Goal: Task Accomplishment & Management: Complete application form

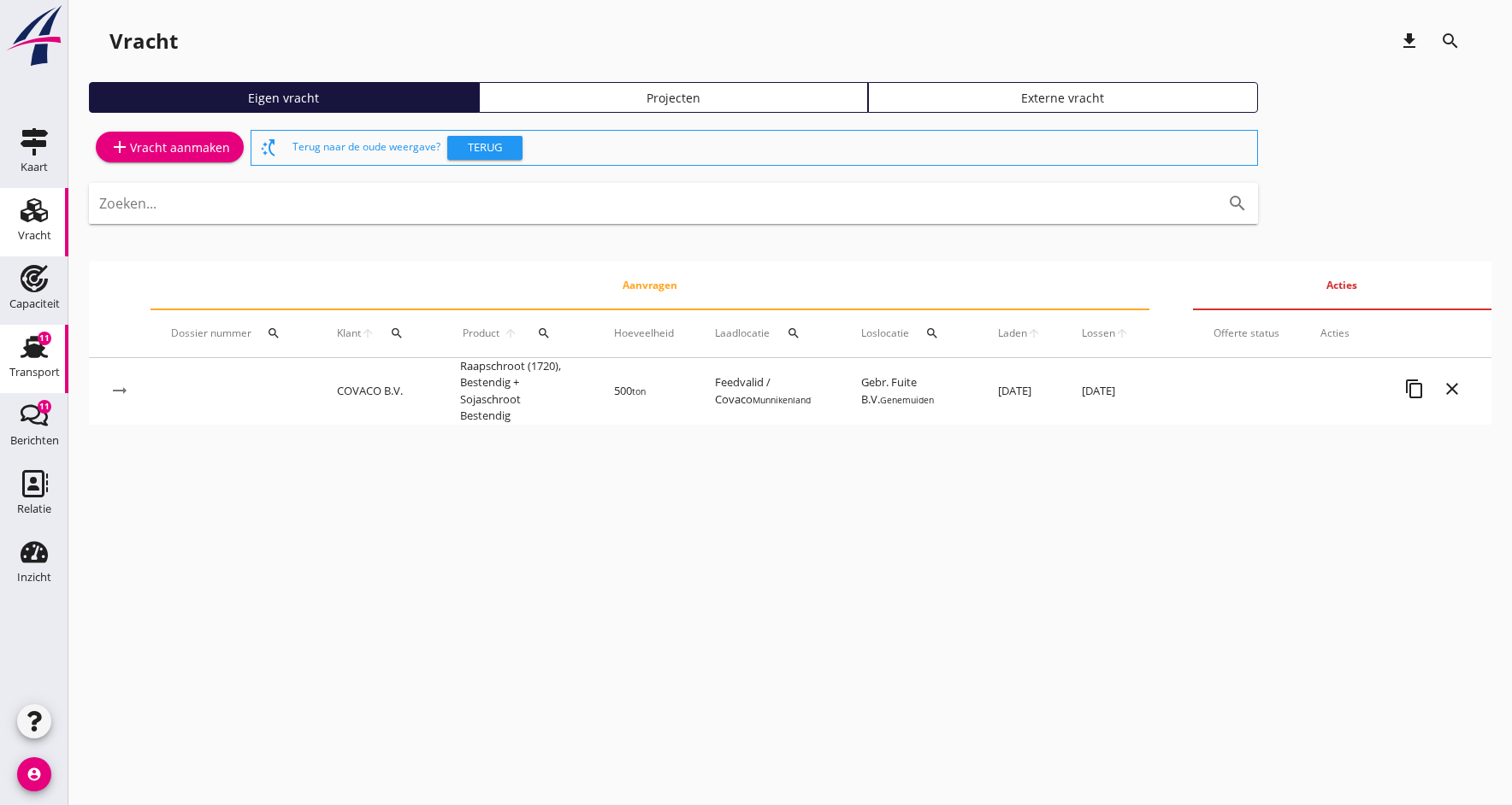
click at [30, 364] on div "Transport" at bounding box center [34, 372] width 50 height 24
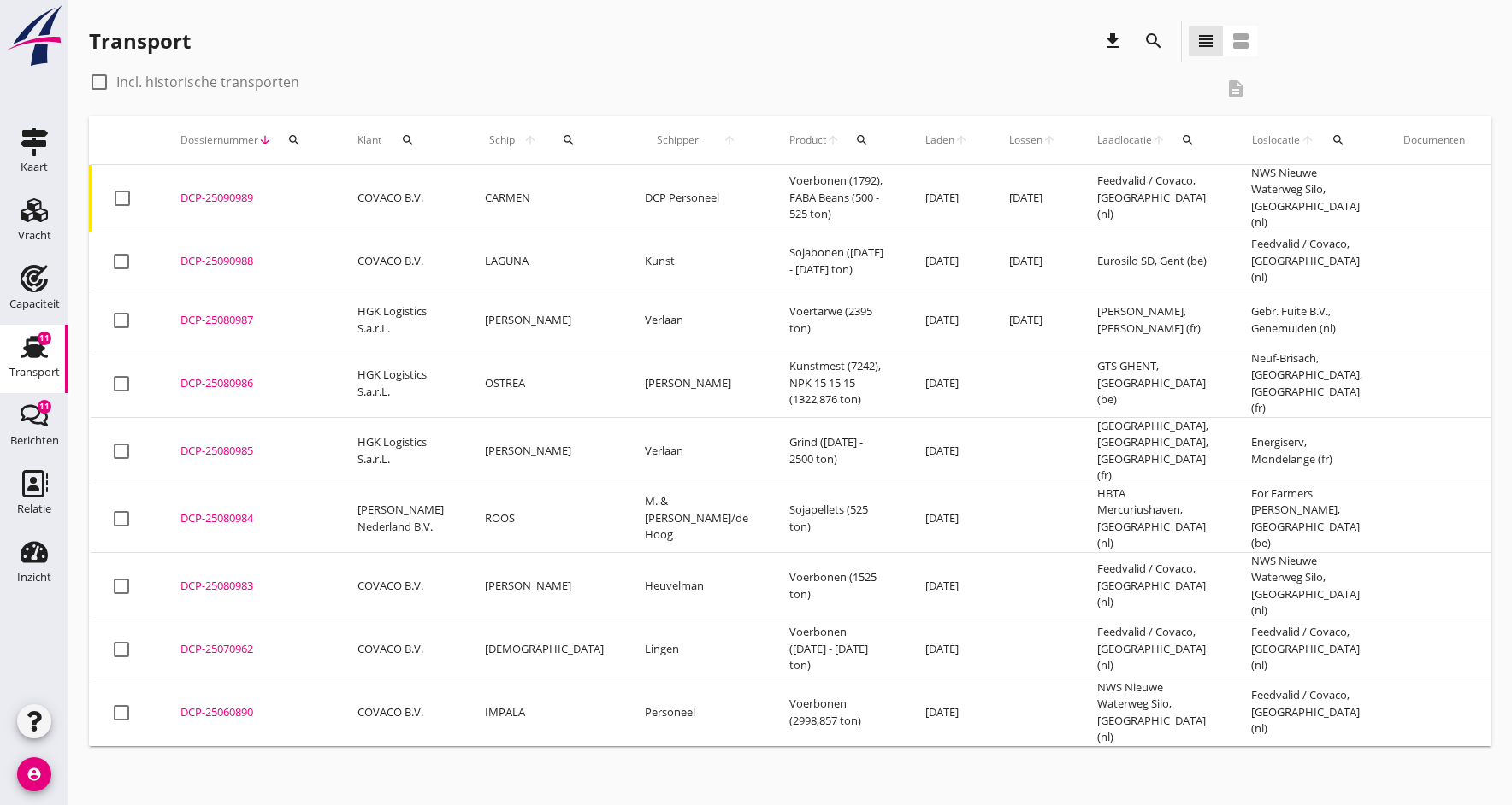
click at [102, 81] on div at bounding box center [99, 82] width 29 height 29
checkbox input "true"
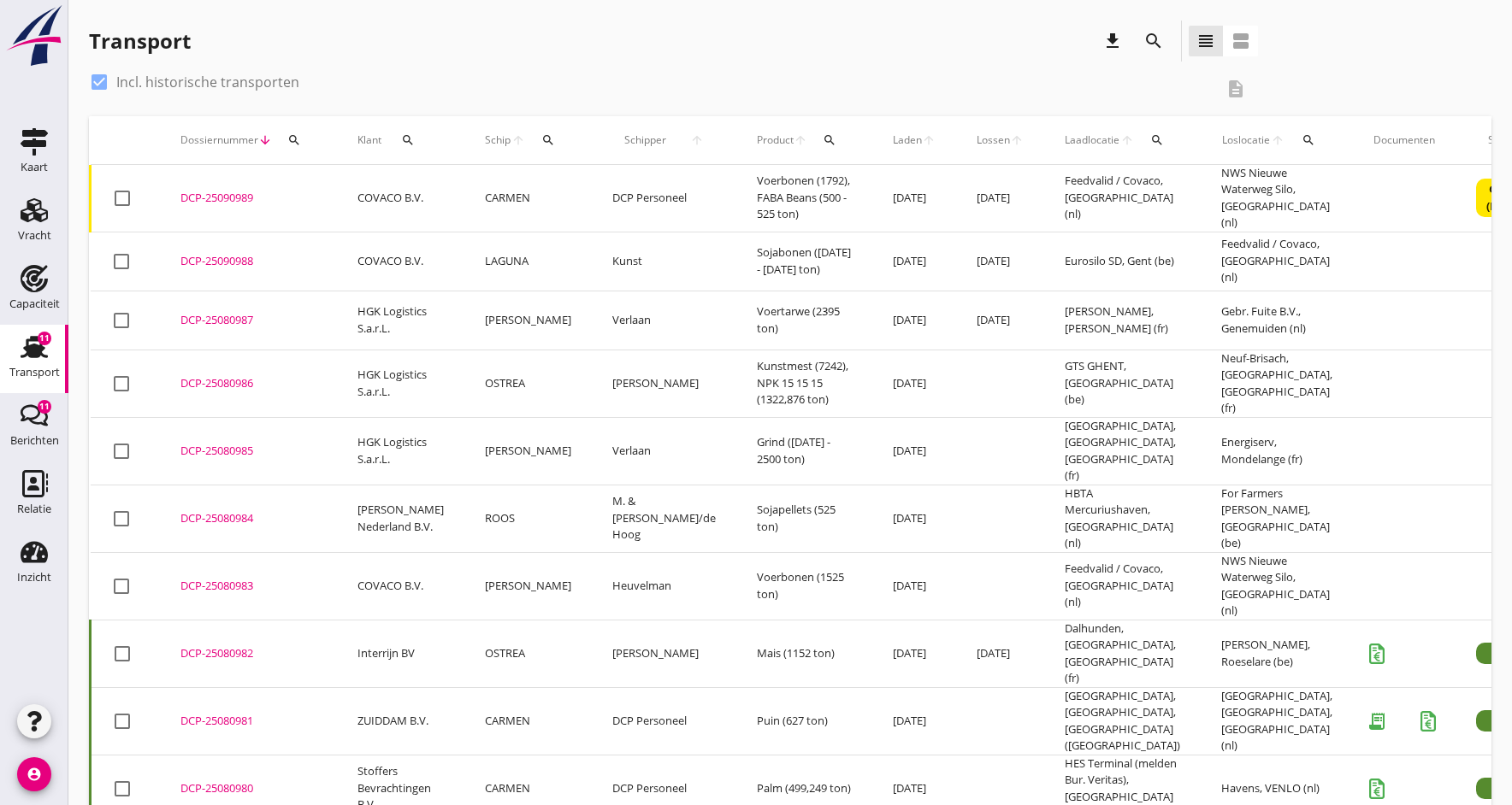
click at [541, 139] on icon "search" at bounding box center [548, 140] width 14 height 14
click at [647, 183] on input "Zoek op (scheeps)naam" at bounding box center [619, 190] width 177 height 27
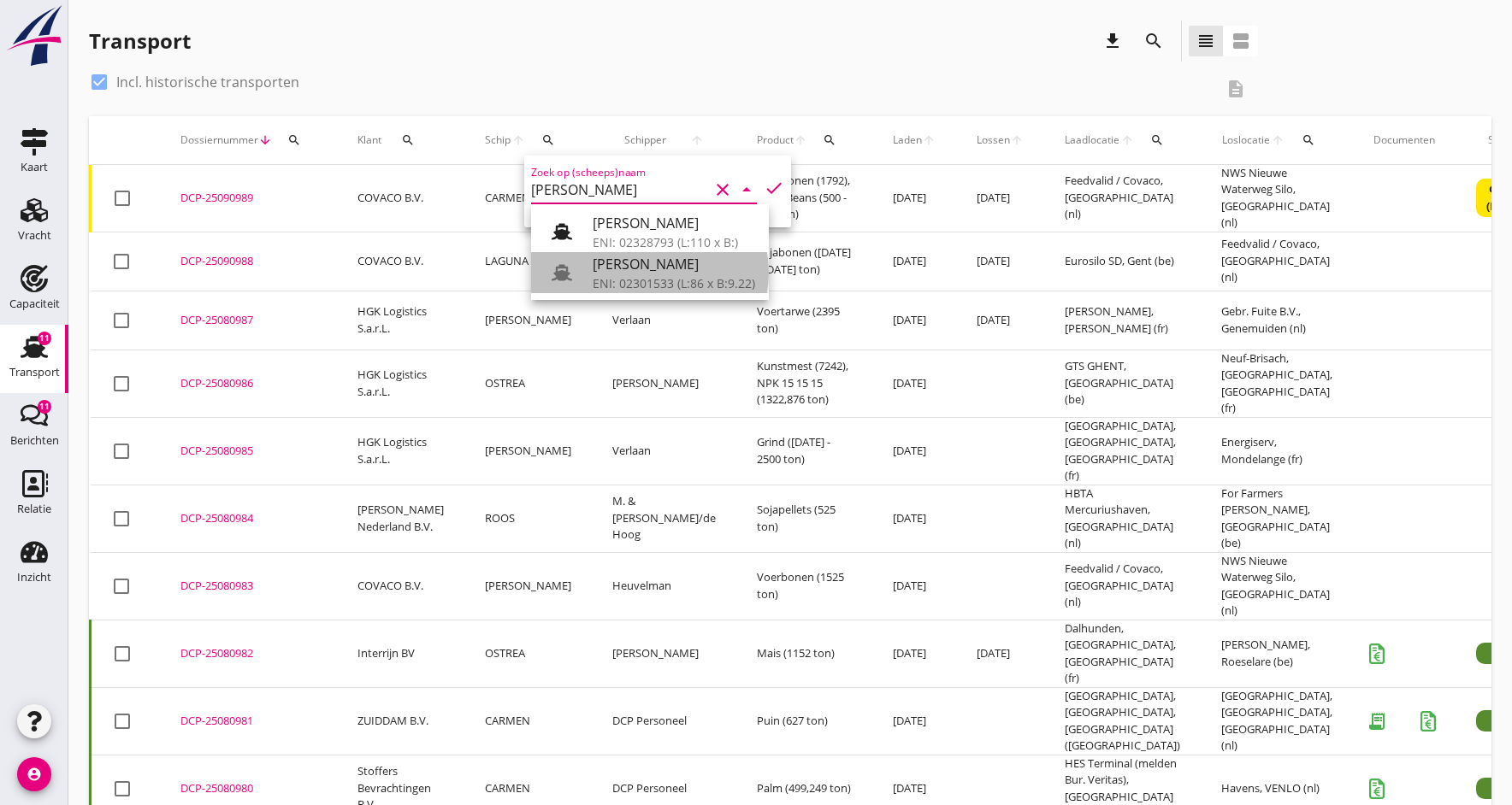
click at [613, 278] on div "ENI: 02301533 (L:86 x B:9.22)" at bounding box center [674, 283] width 163 height 18
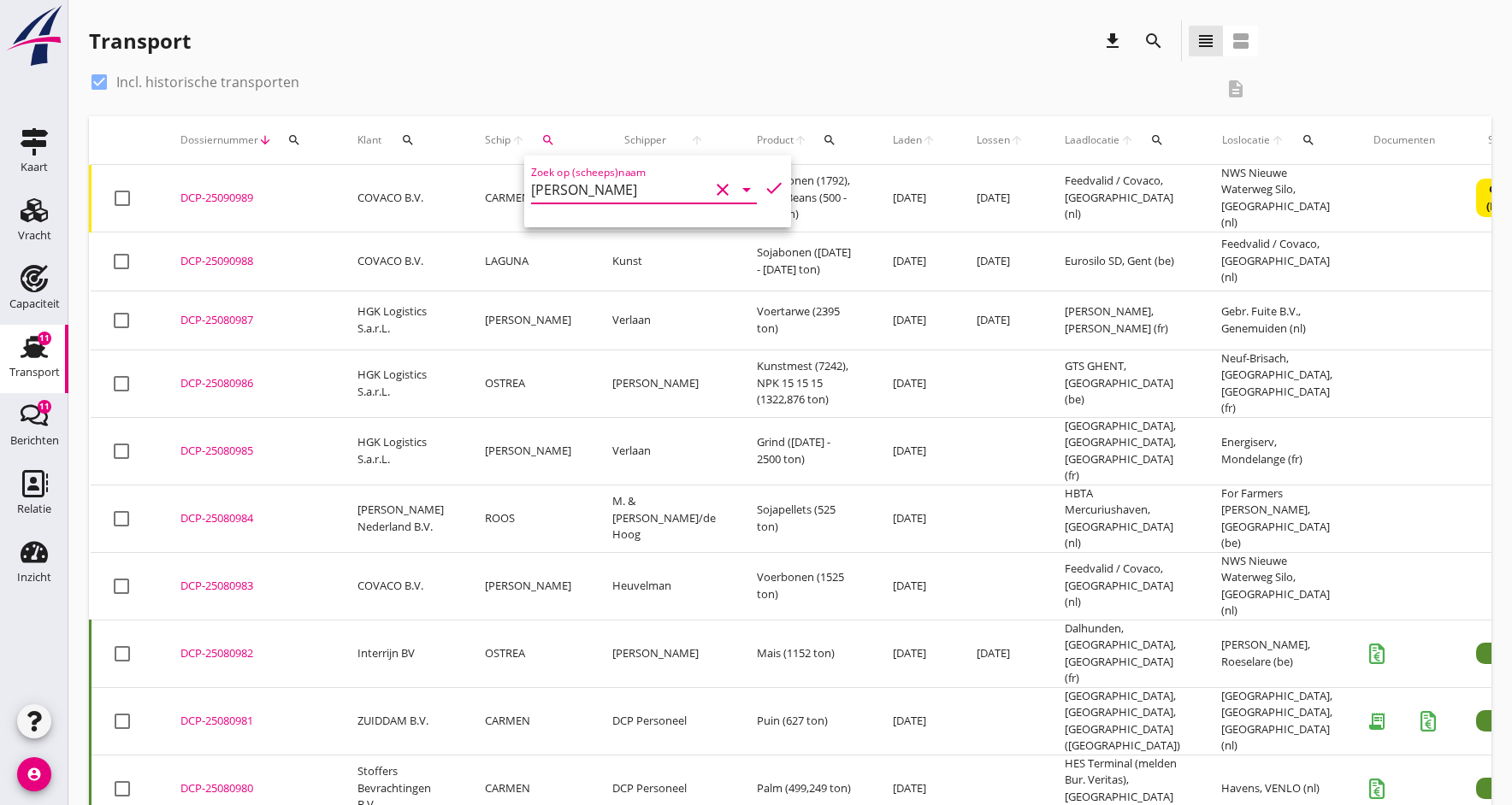
click at [769, 186] on icon "check" at bounding box center [773, 187] width 21 height 21
type input "[PERSON_NAME]"
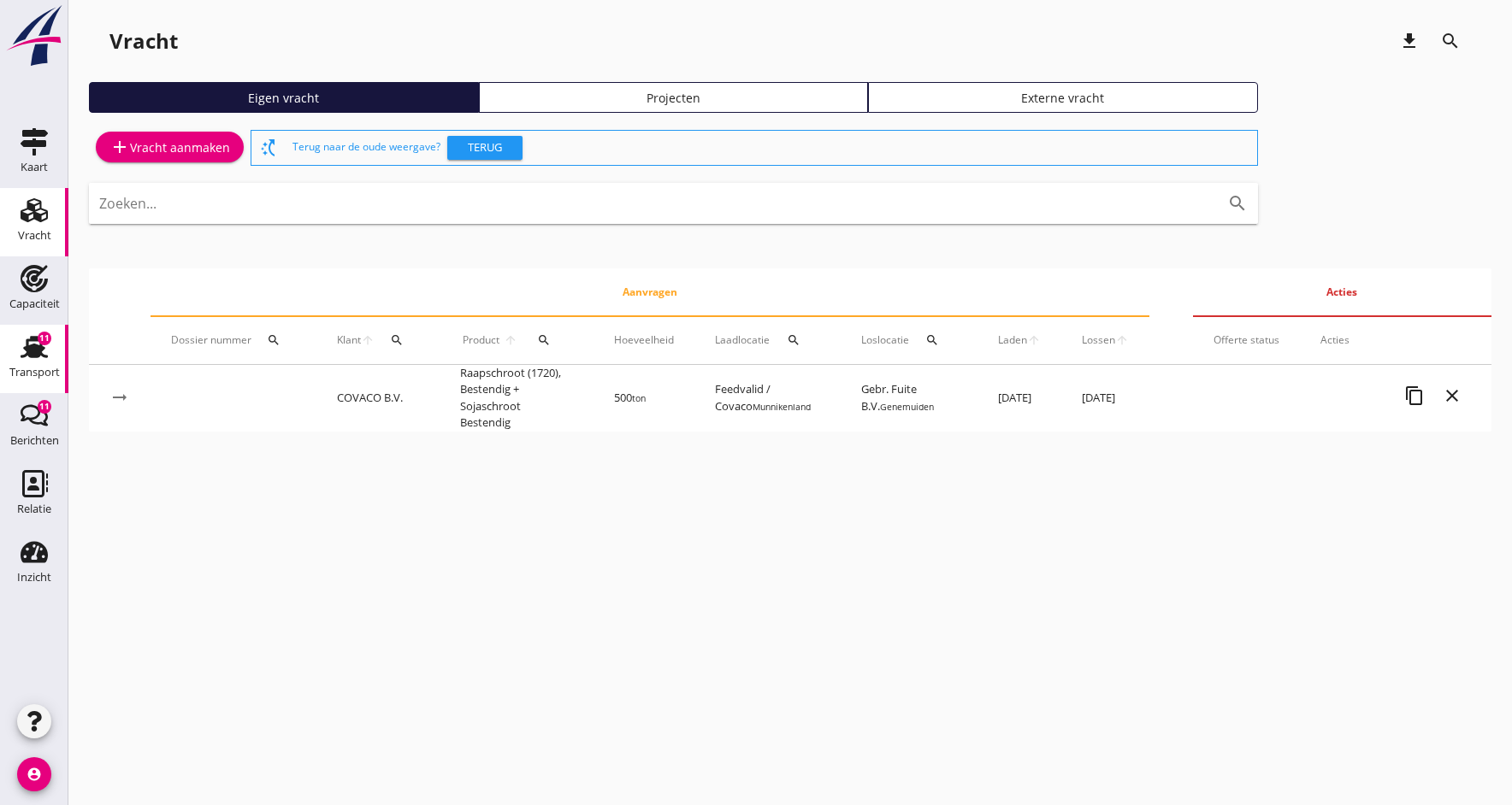
click at [37, 358] on icon "Transport" at bounding box center [34, 347] width 27 height 27
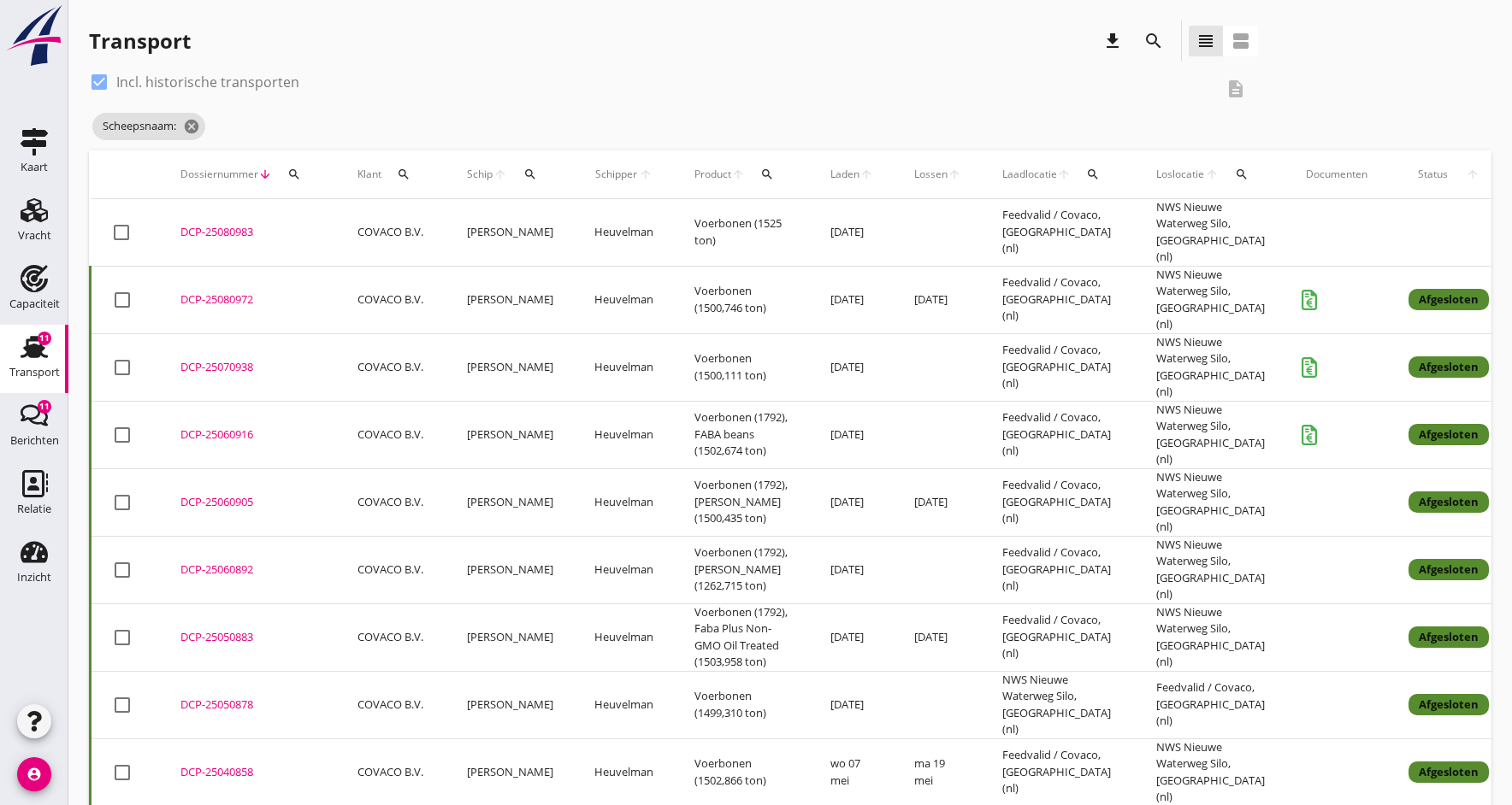
click at [483, 228] on td "[PERSON_NAME]" at bounding box center [510, 232] width 127 height 68
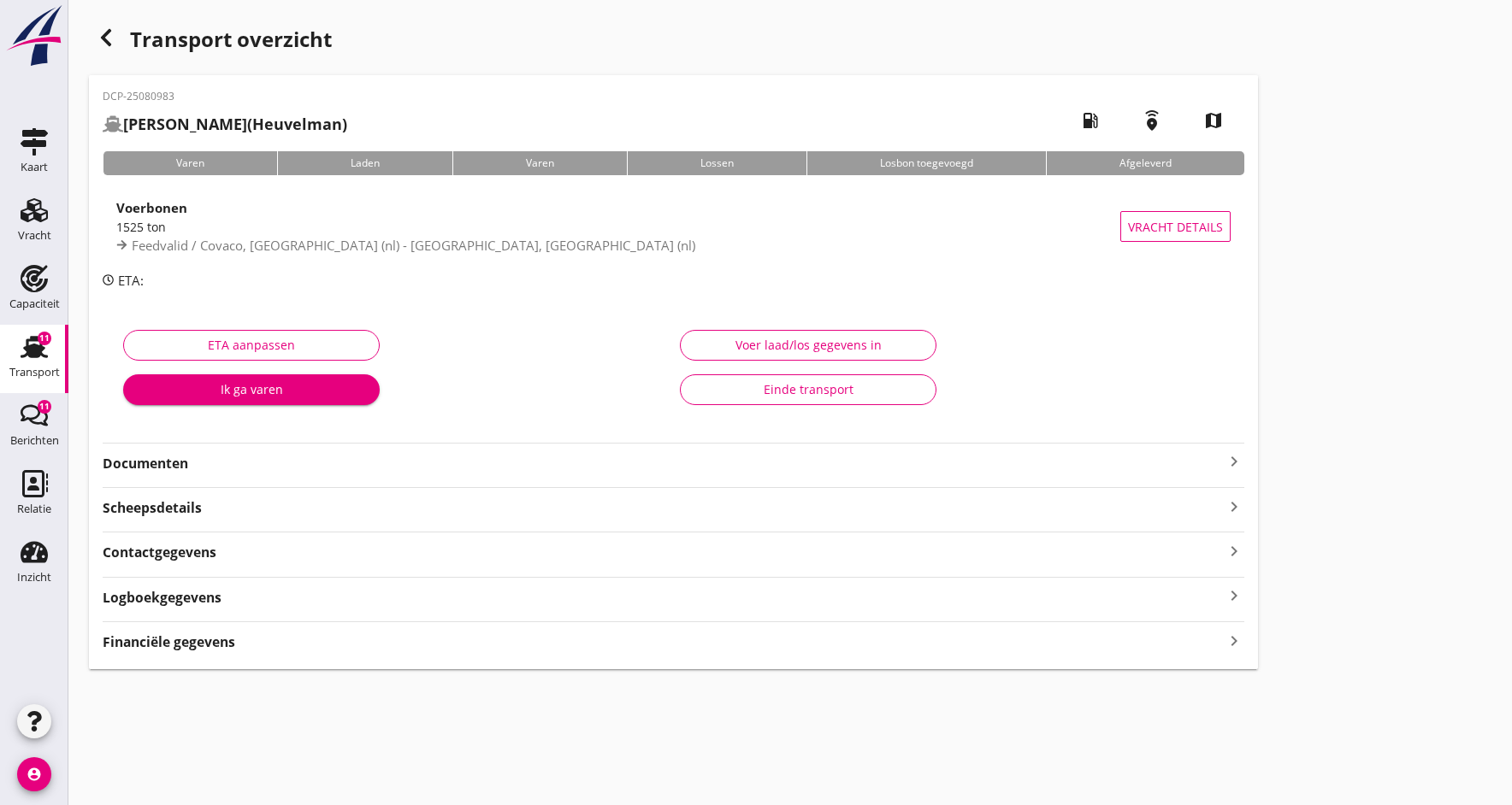
click at [162, 466] on strong "Documenten" at bounding box center [663, 463] width 1121 height 20
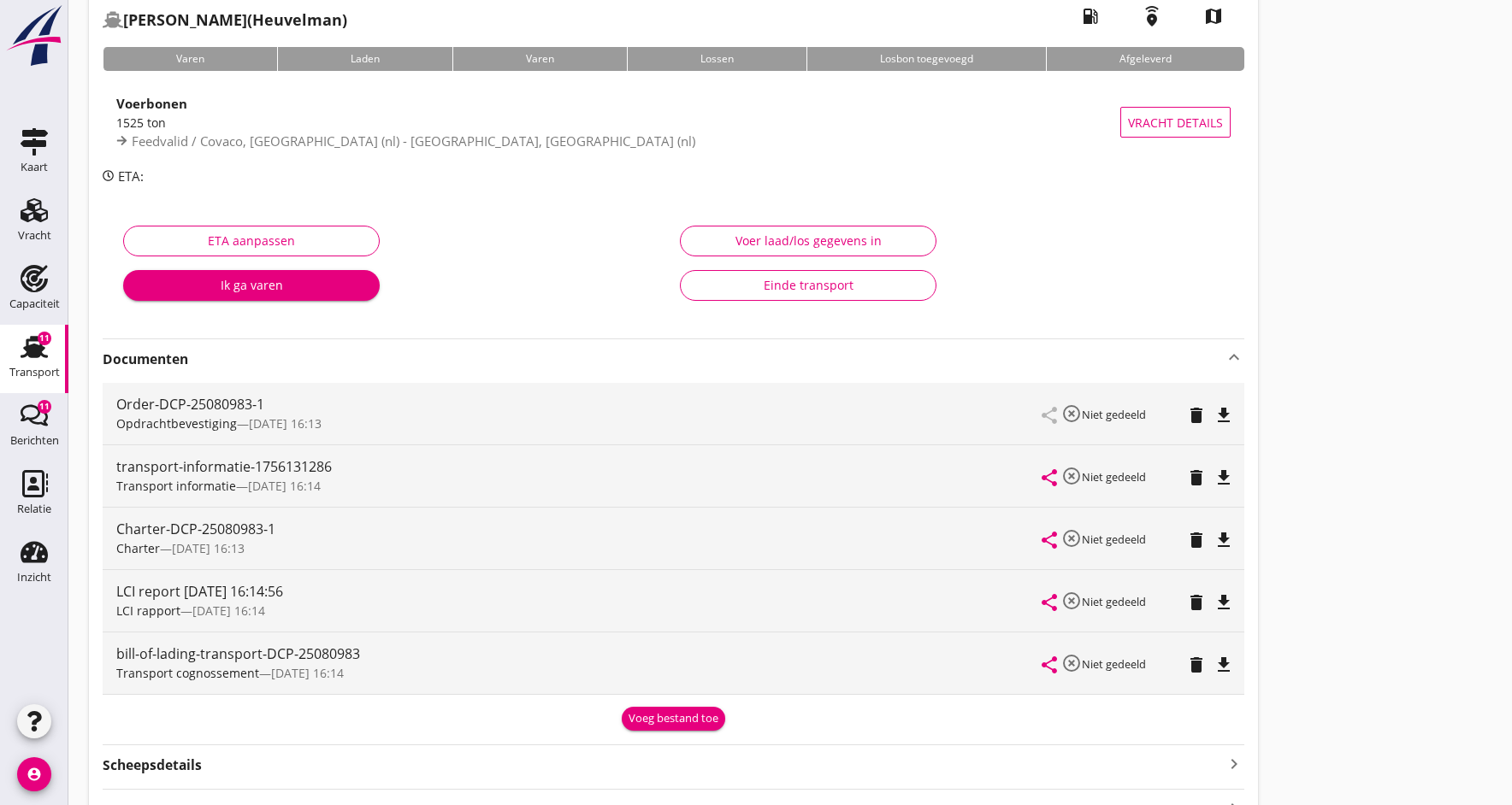
scroll to position [105, 0]
click at [1220, 536] on icon "file_download" at bounding box center [1223, 539] width 21 height 21
click at [1220, 536] on icon "open_in_browser" at bounding box center [1223, 539] width 21 height 21
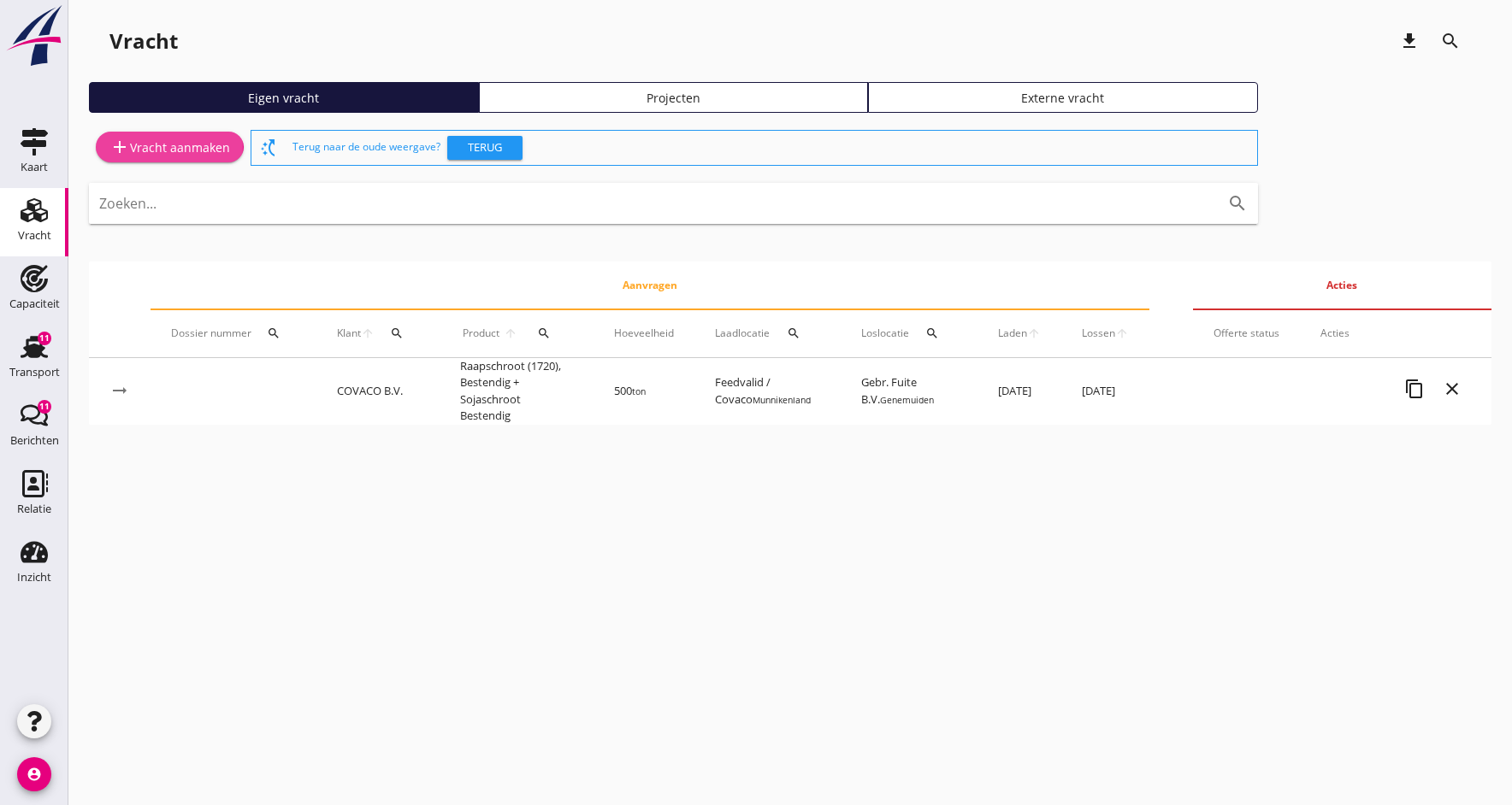
click at [131, 150] on div "add Vracht aanmaken" at bounding box center [170, 147] width 121 height 21
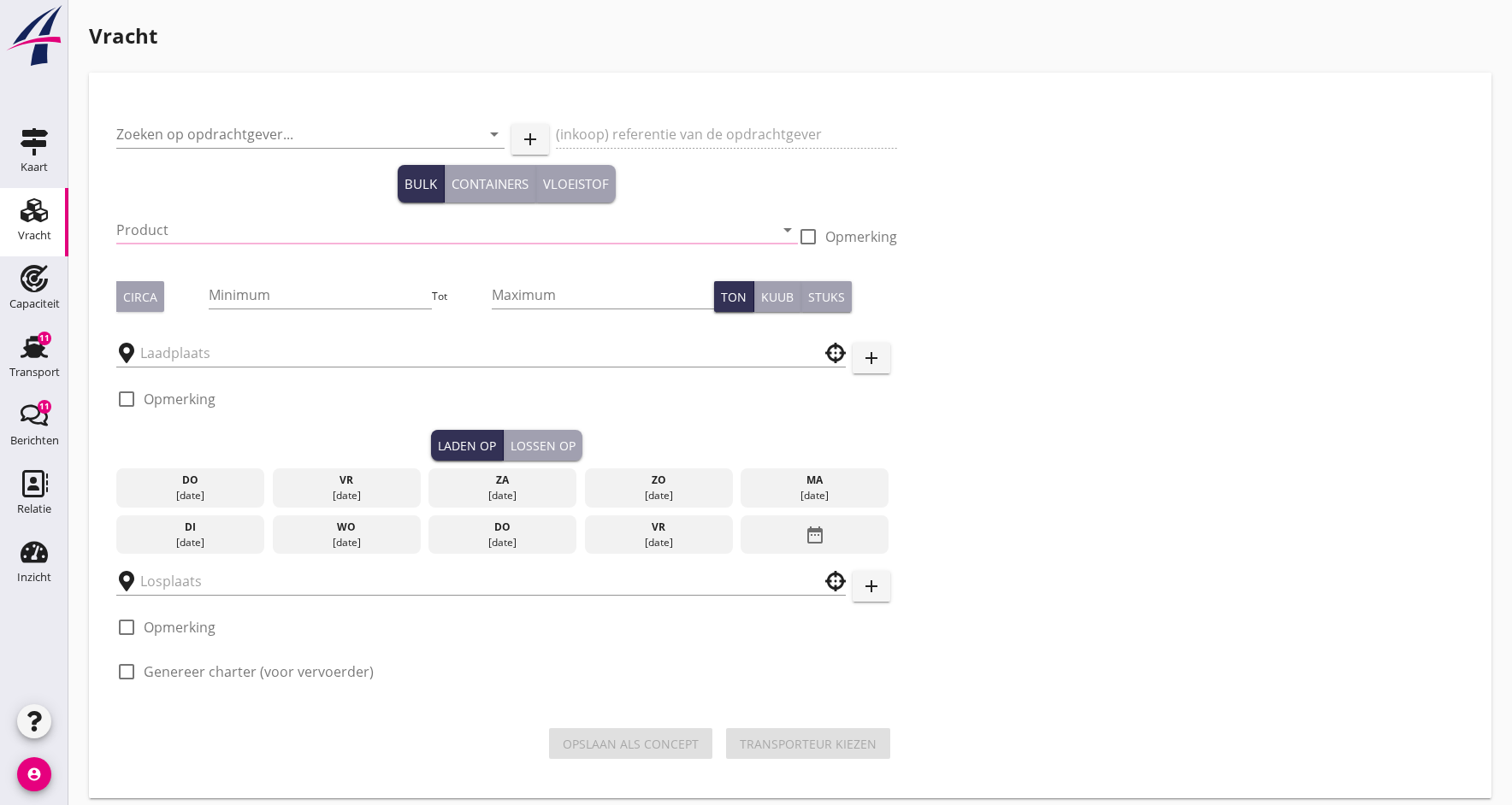
drag, startPoint x: 194, startPoint y: 135, endPoint x: 160, endPoint y: 163, distance: 44.0
click at [194, 135] on input "Zoeken op opdrachtgever..." at bounding box center [286, 134] width 340 height 27
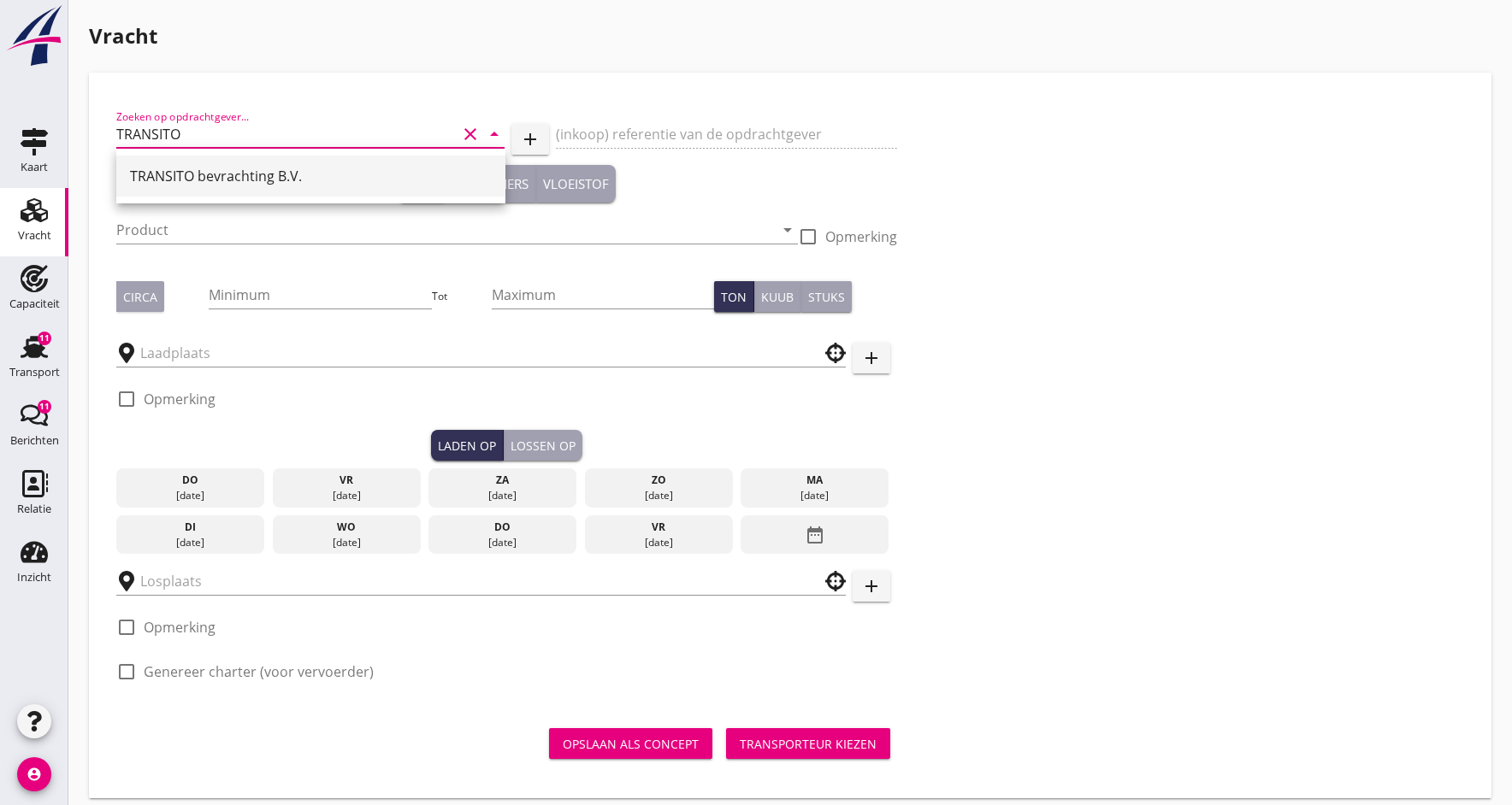
click at [228, 166] on div "TRANSITO bevrachting B.V." at bounding box center [311, 175] width 362 height 21
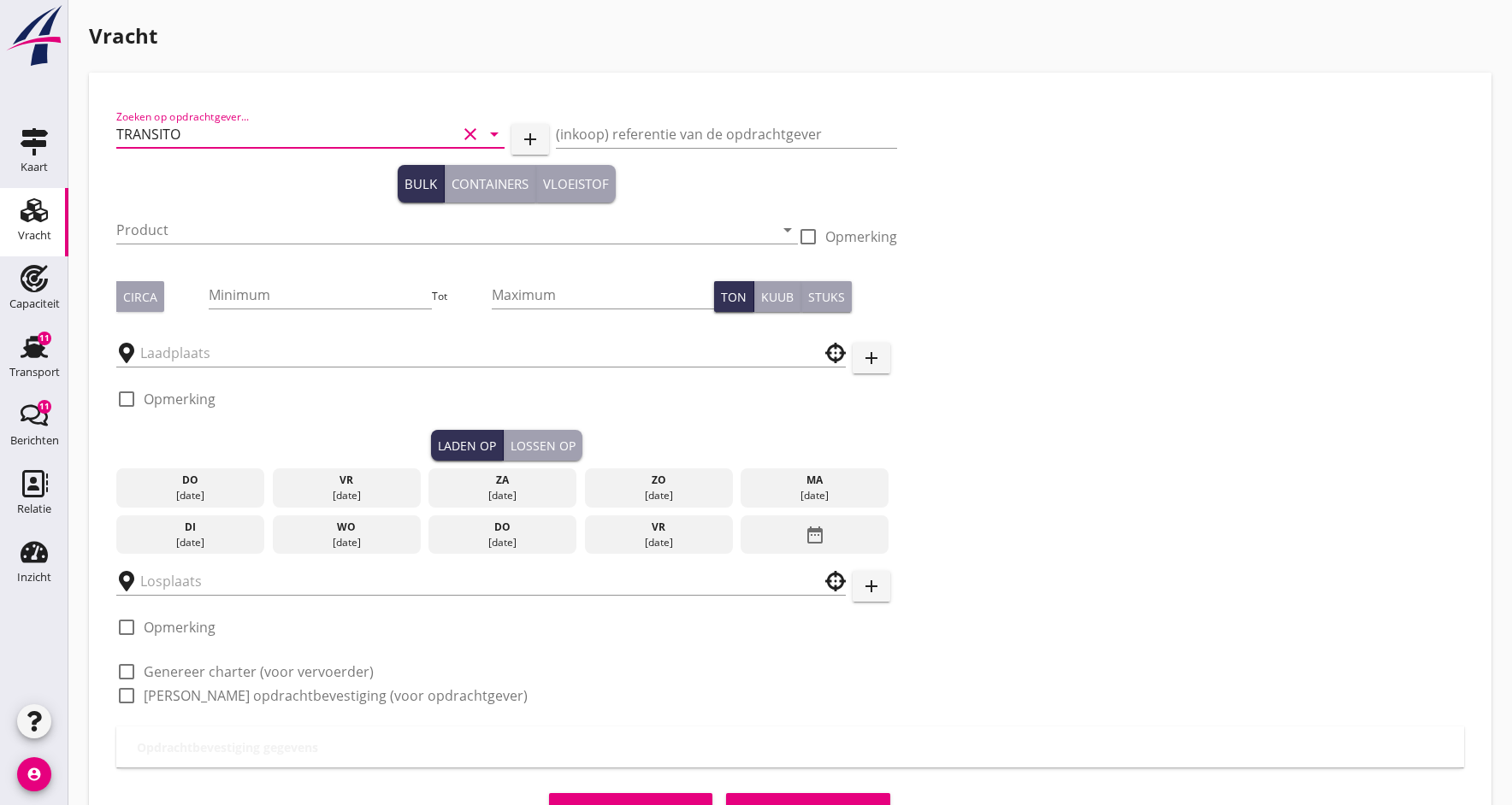
type input "TRANSITO bevrachting B.V."
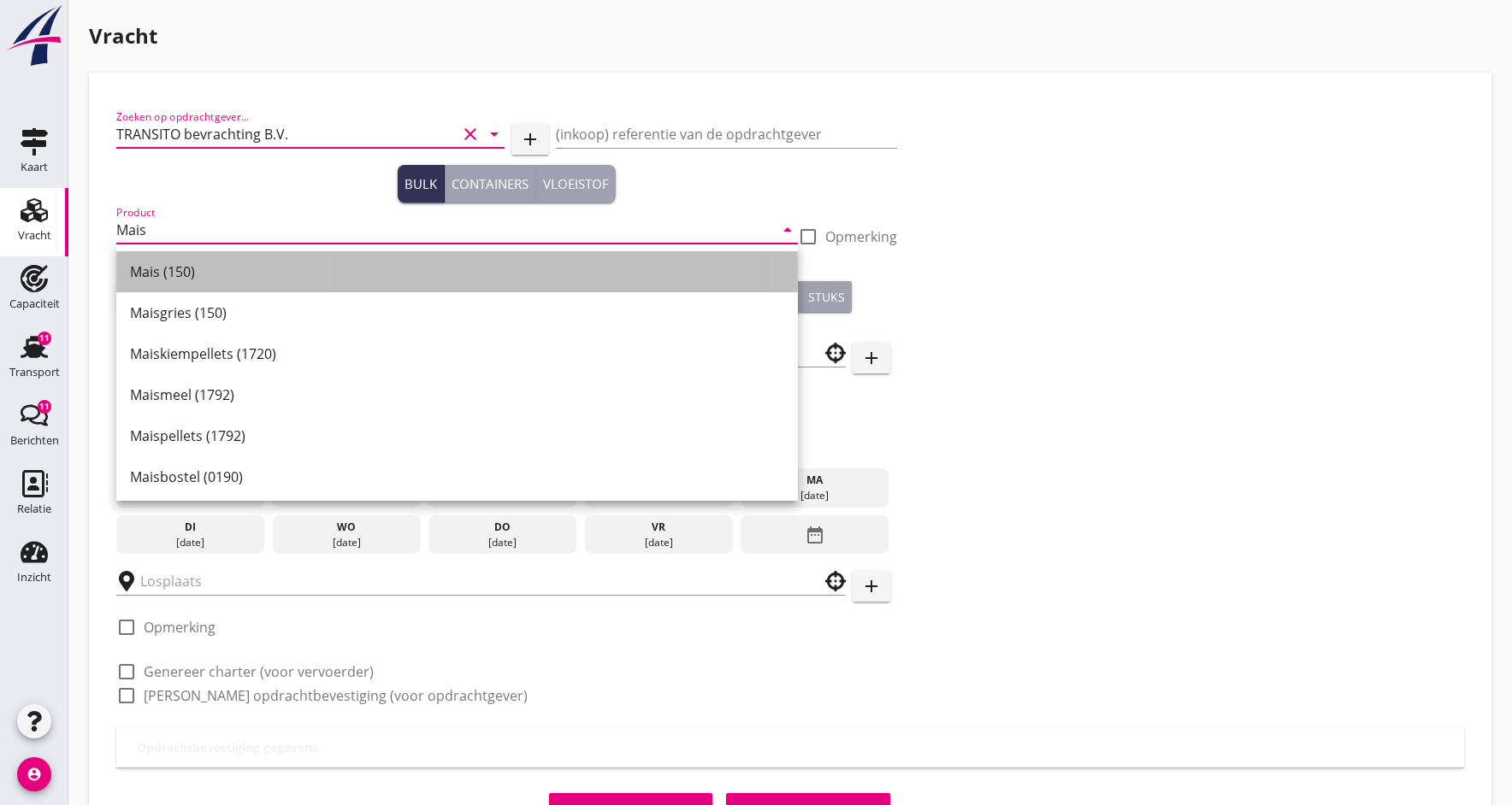
click at [198, 271] on div "Mais (150)" at bounding box center [458, 271] width 655 height 21
type input "Mais (150)"
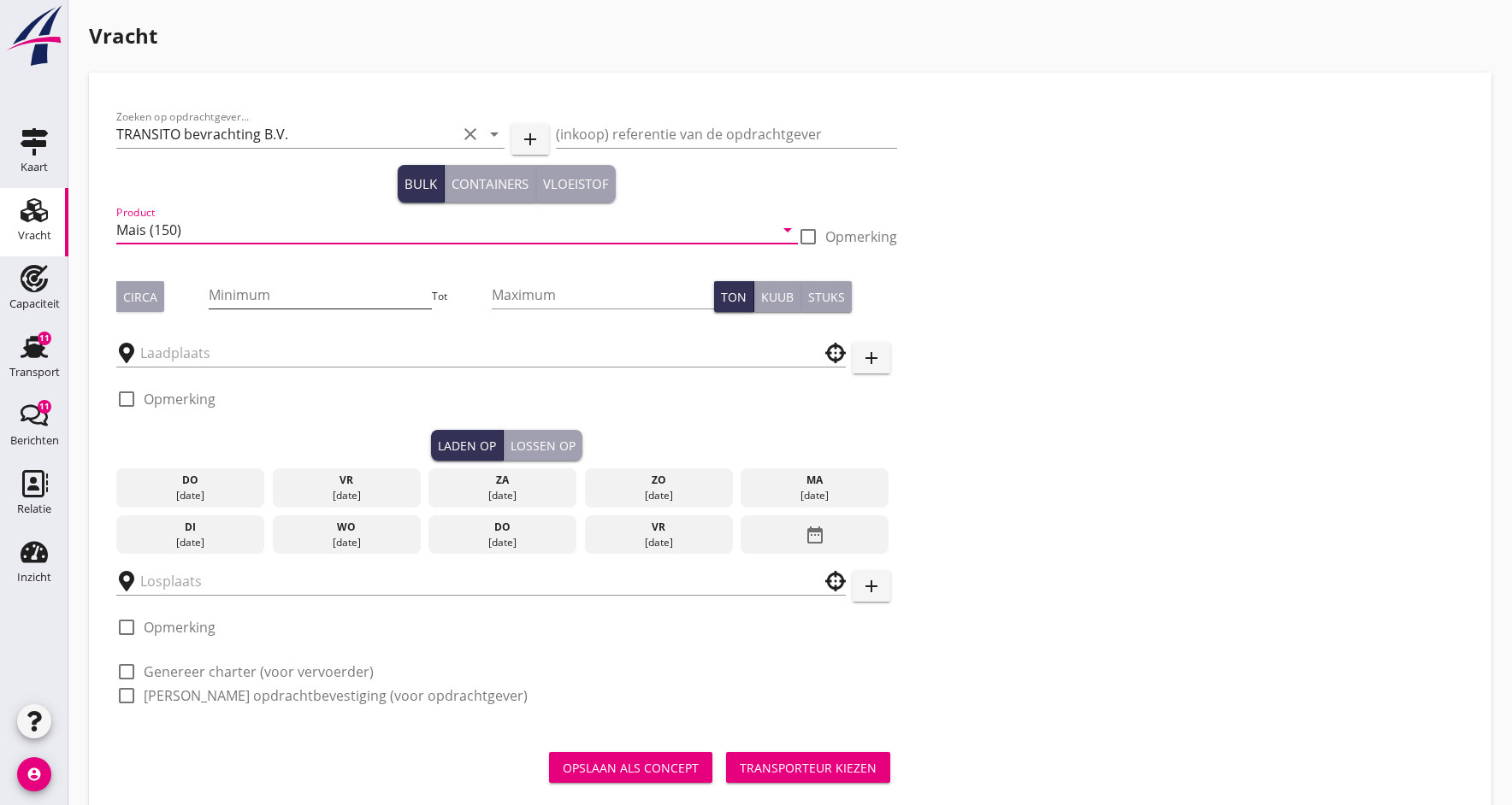
click at [247, 301] on input "Minimum" at bounding box center [319, 295] width 222 height 27
type input "1325"
click at [144, 301] on div "Circa" at bounding box center [140, 297] width 34 height 18
drag, startPoint x: 145, startPoint y: 304, endPoint x: 150, endPoint y: 312, distance: 9.4
click at [144, 303] on div "Circa" at bounding box center [140, 297] width 34 height 18
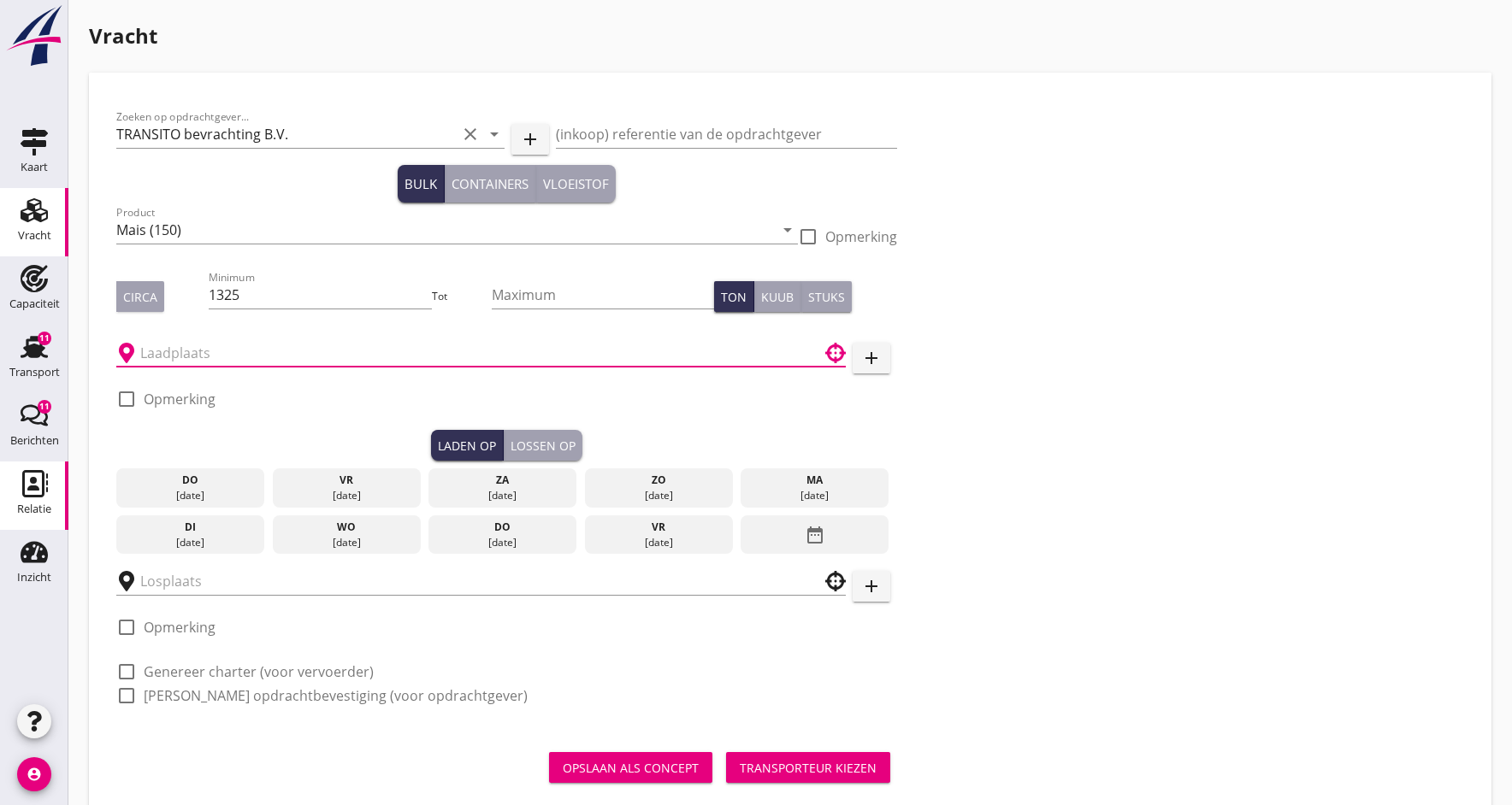
drag, startPoint x: 208, startPoint y: 354, endPoint x: 2, endPoint y: 463, distance: 233.1
click at [208, 354] on input "text" at bounding box center [468, 353] width 658 height 27
type input "M"
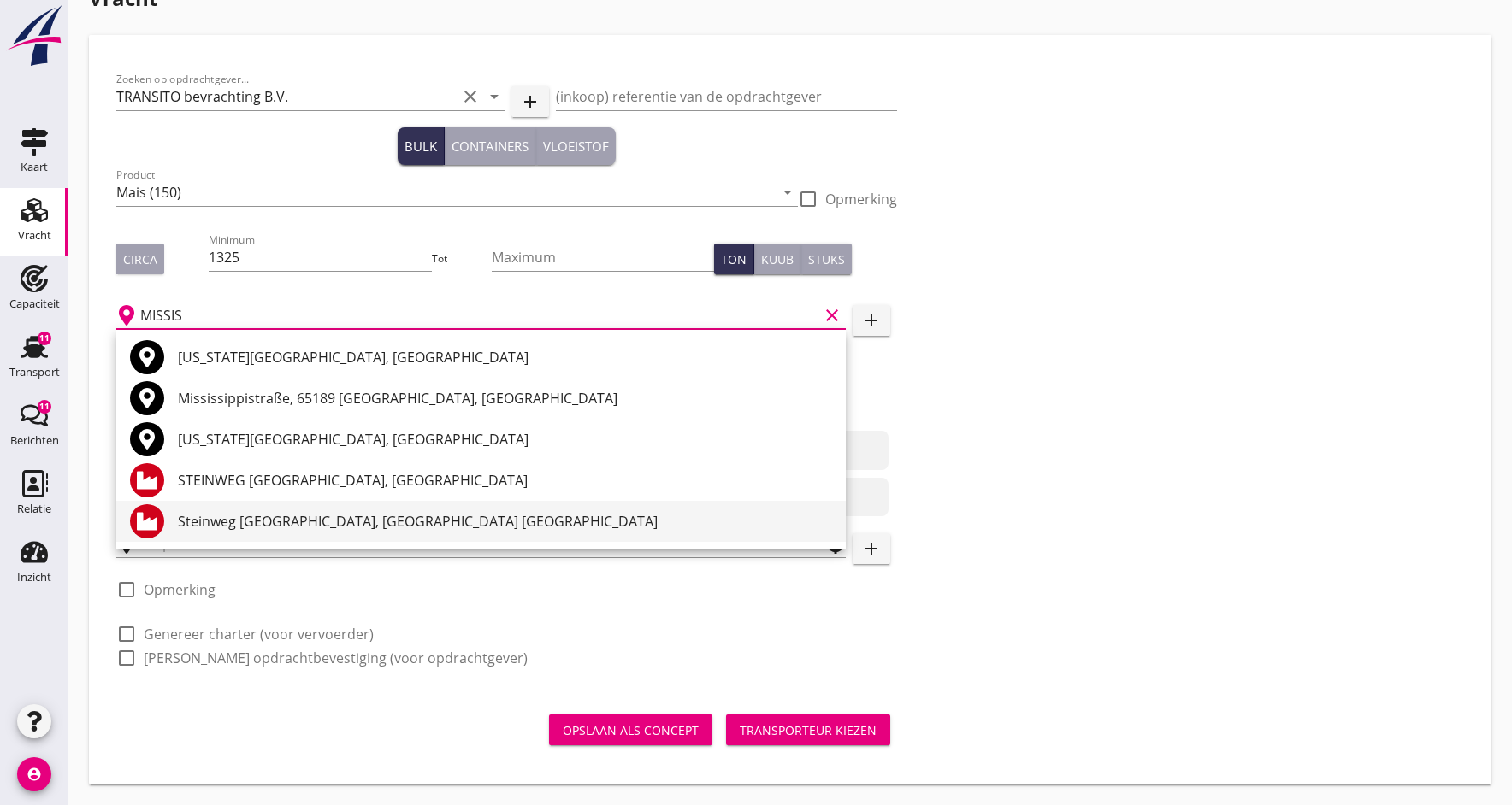
scroll to position [37, 0]
type input "M"
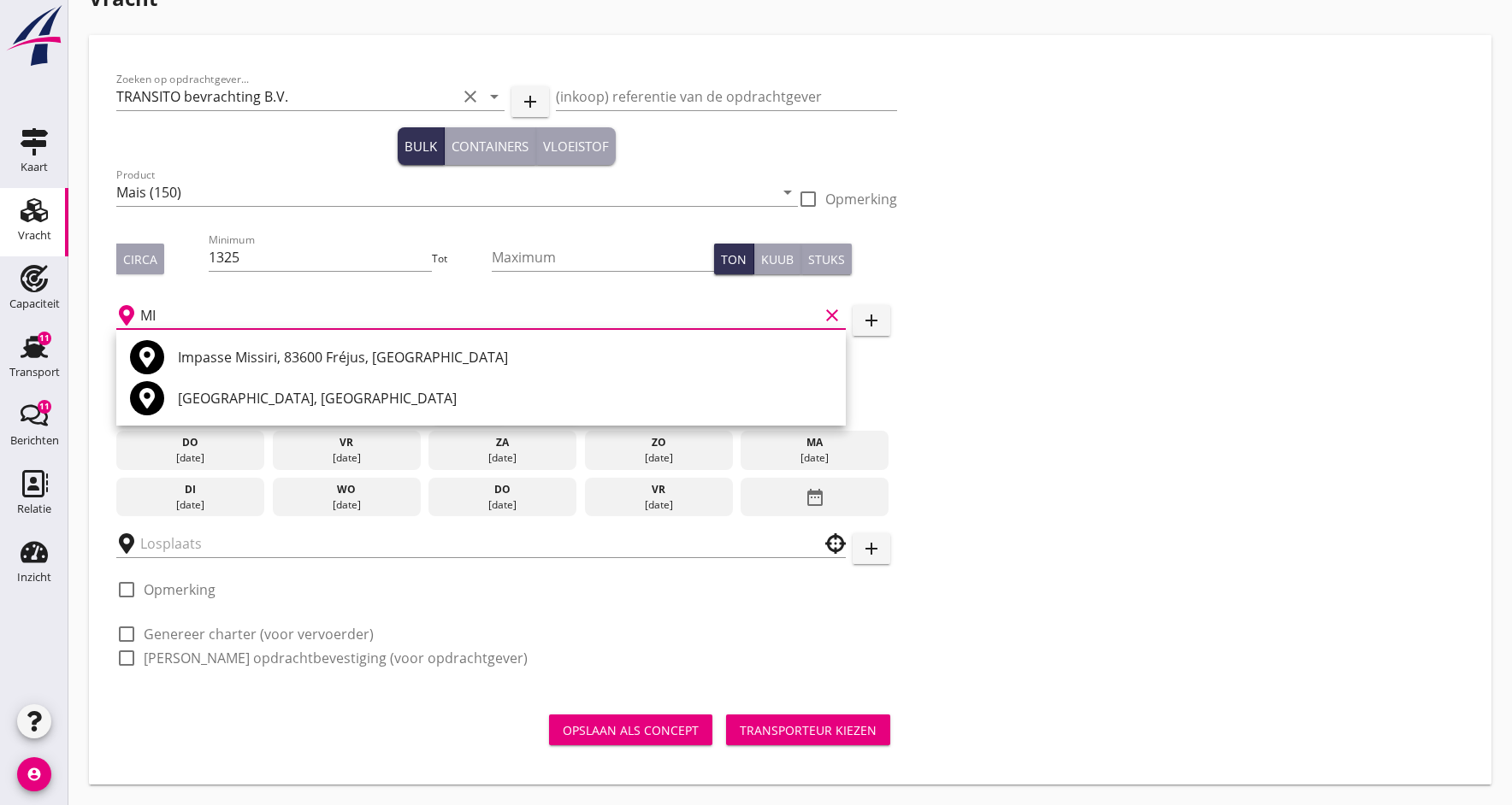
type input "M"
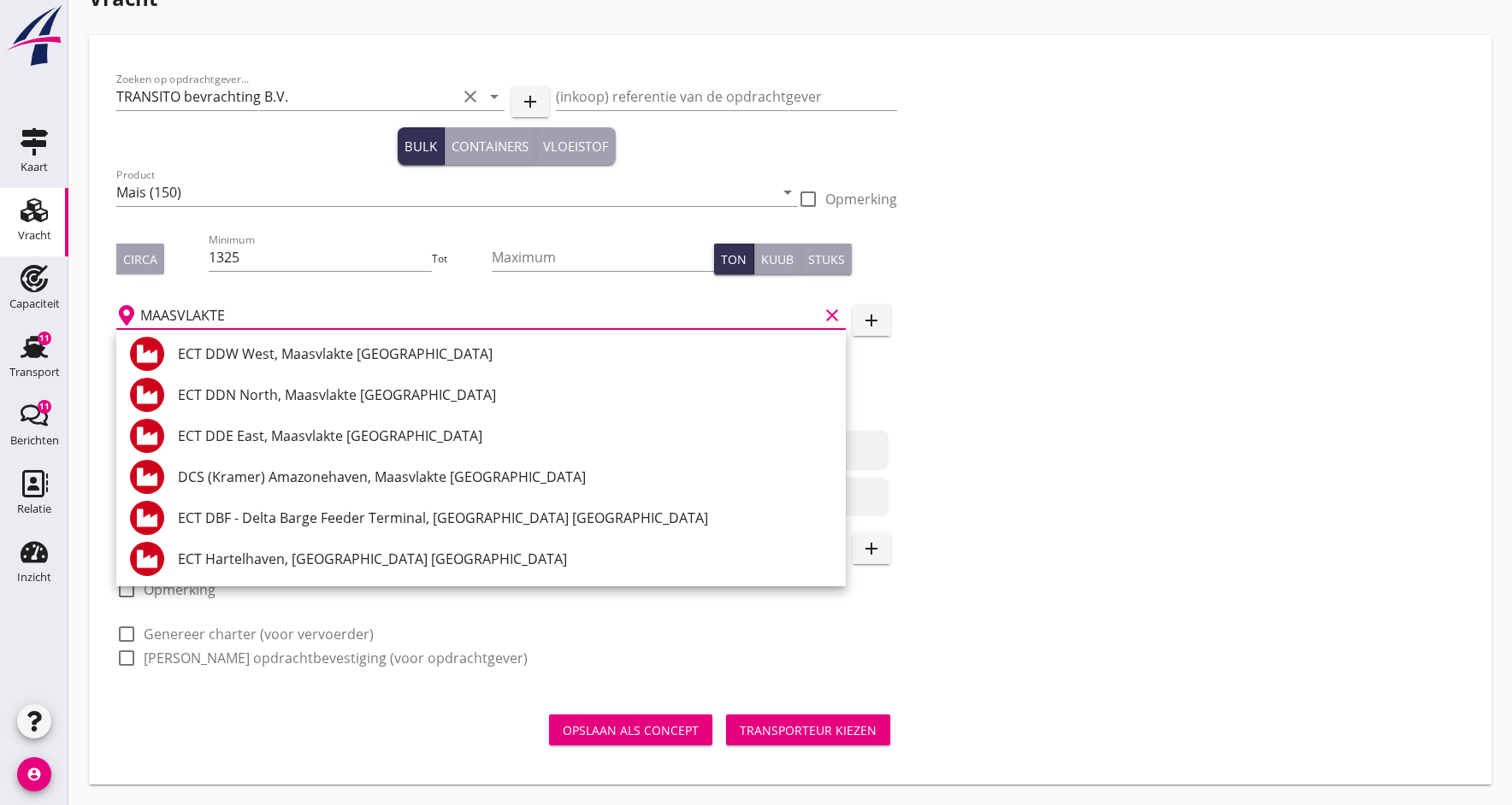
click at [1116, 365] on div "Zoeken op opdrachtgever... TRANSITO bevrachting B.V. clear arrow_drop_down add …" at bounding box center [790, 376] width 1361 height 627
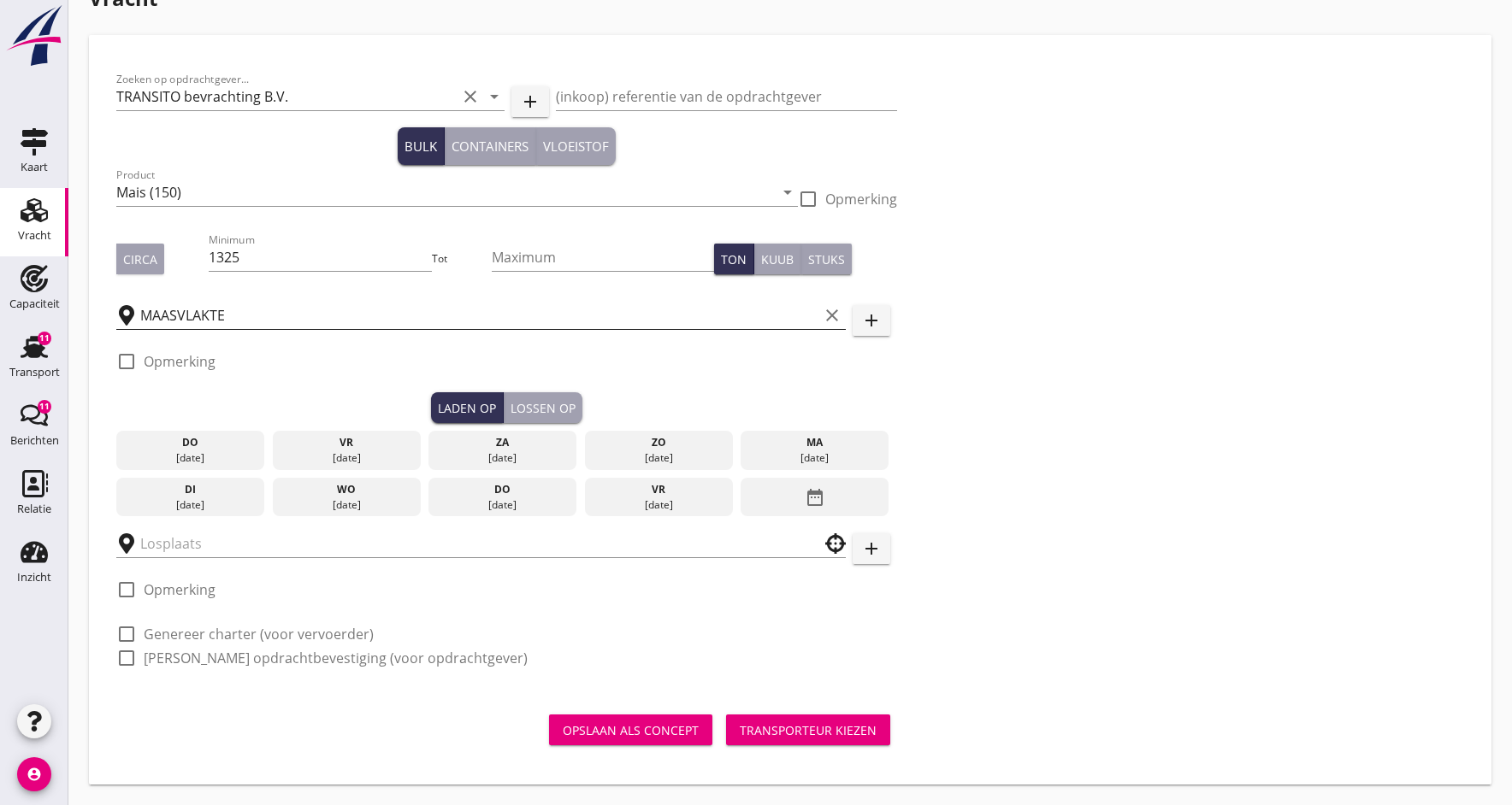
click at [226, 309] on input "MAASVLAKTE" at bounding box center [479, 315] width 678 height 27
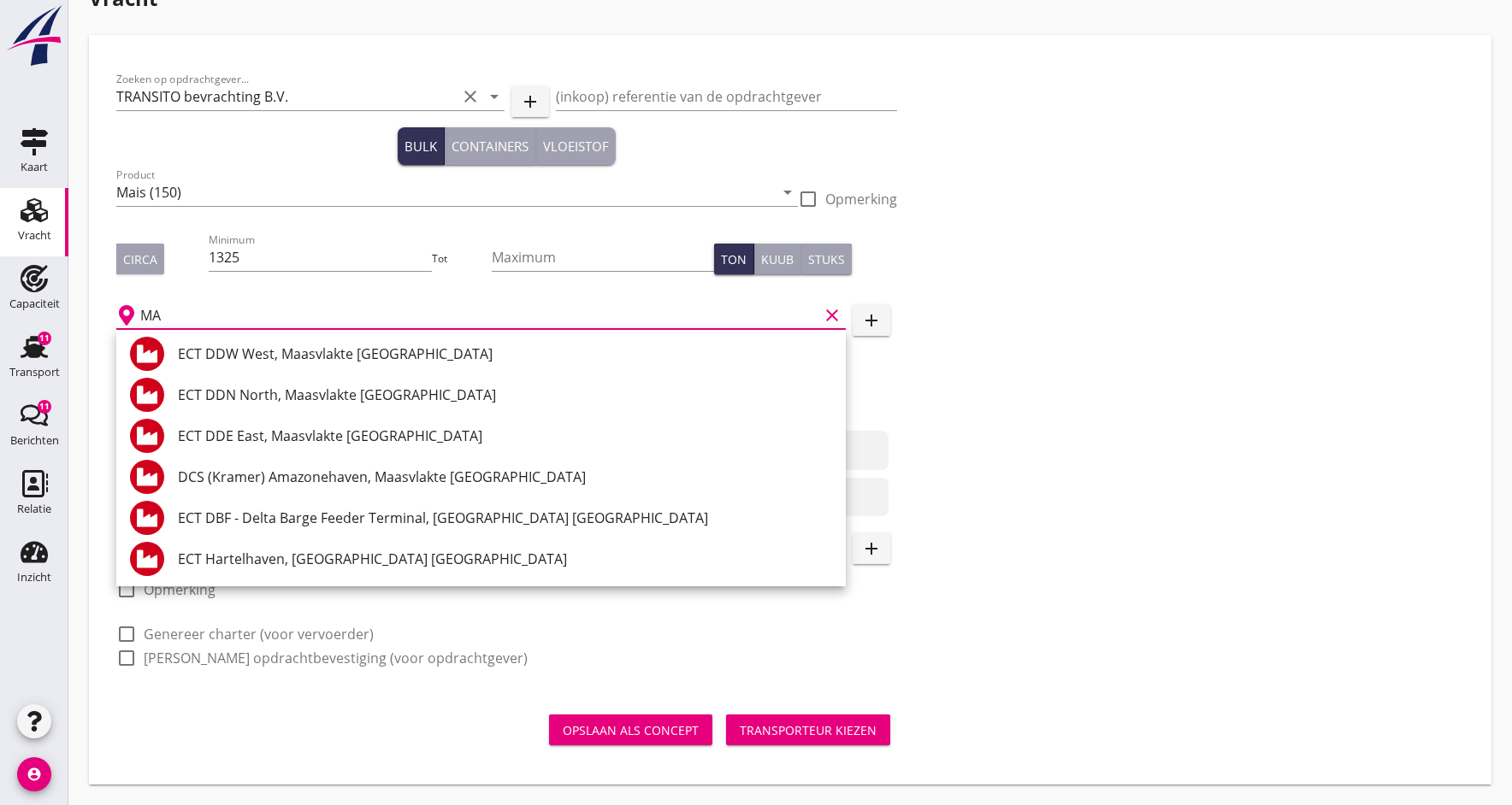
type input "M"
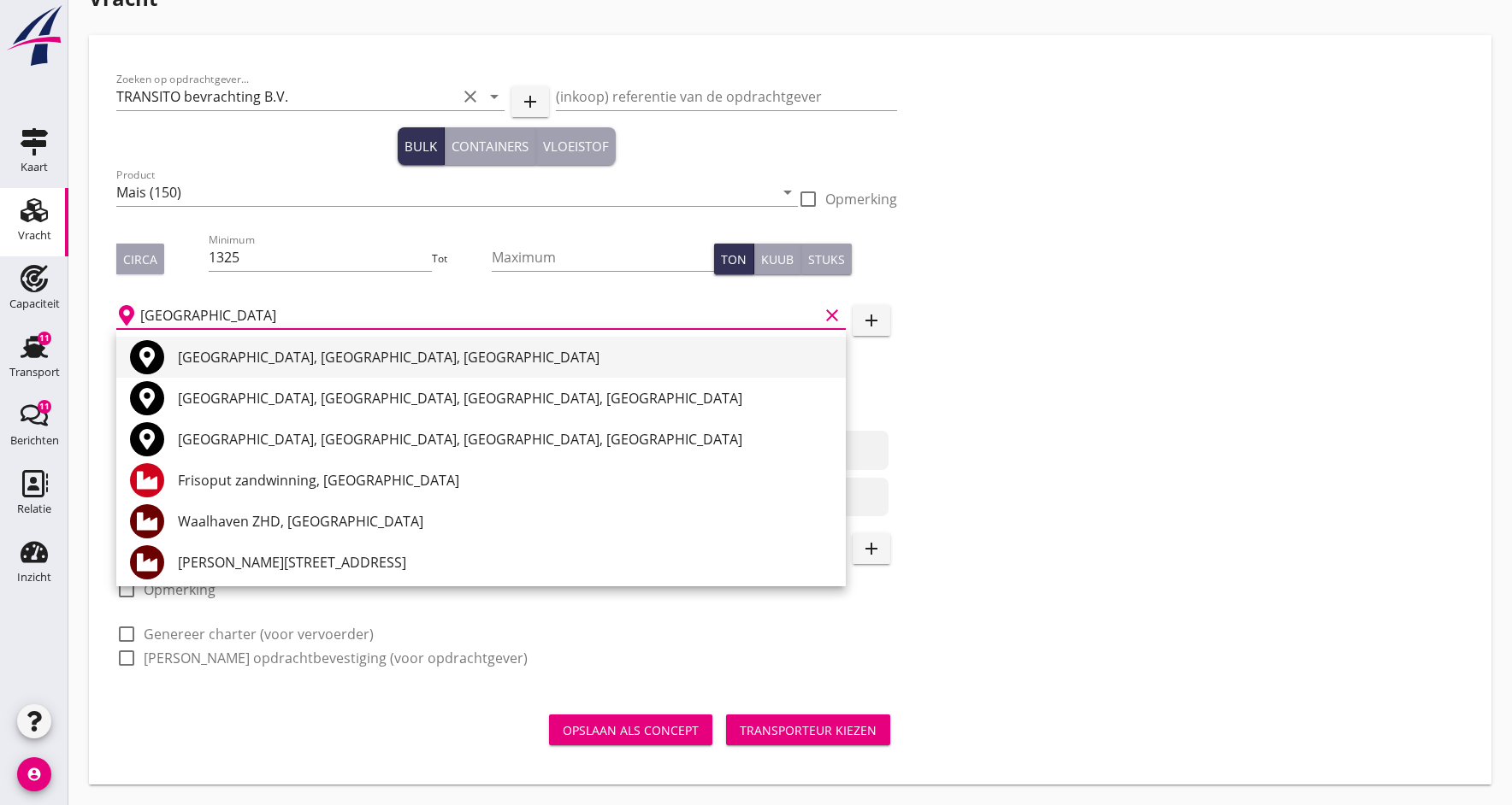
scroll to position [0, 0]
click at [223, 362] on div "Rotterdam, South Holland, Netherlands" at bounding box center [505, 356] width 655 height 21
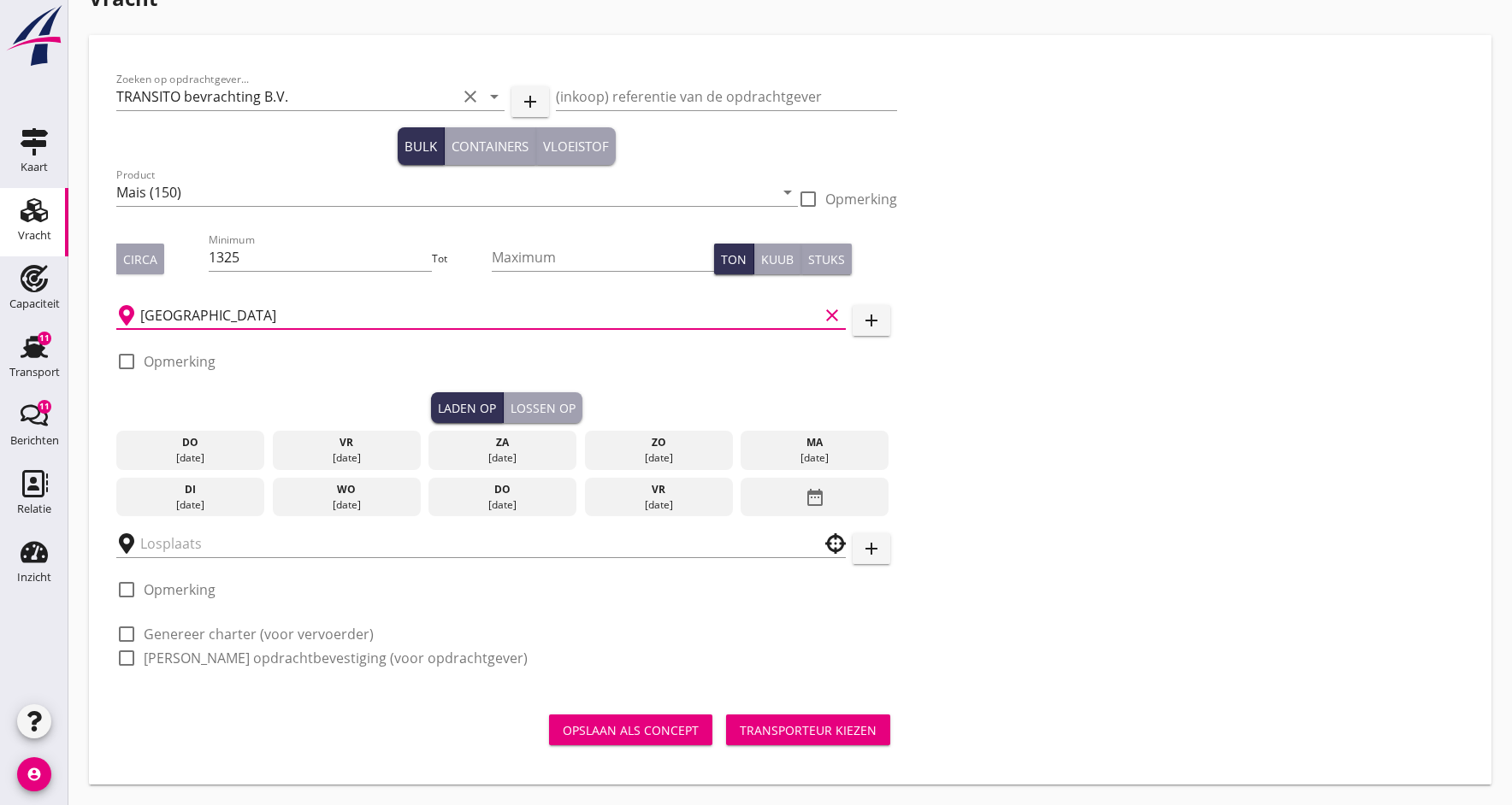
type input "Rotterdam, South Holland, Netherlands"
click at [131, 360] on div at bounding box center [126, 361] width 29 height 29
checkbox input "true"
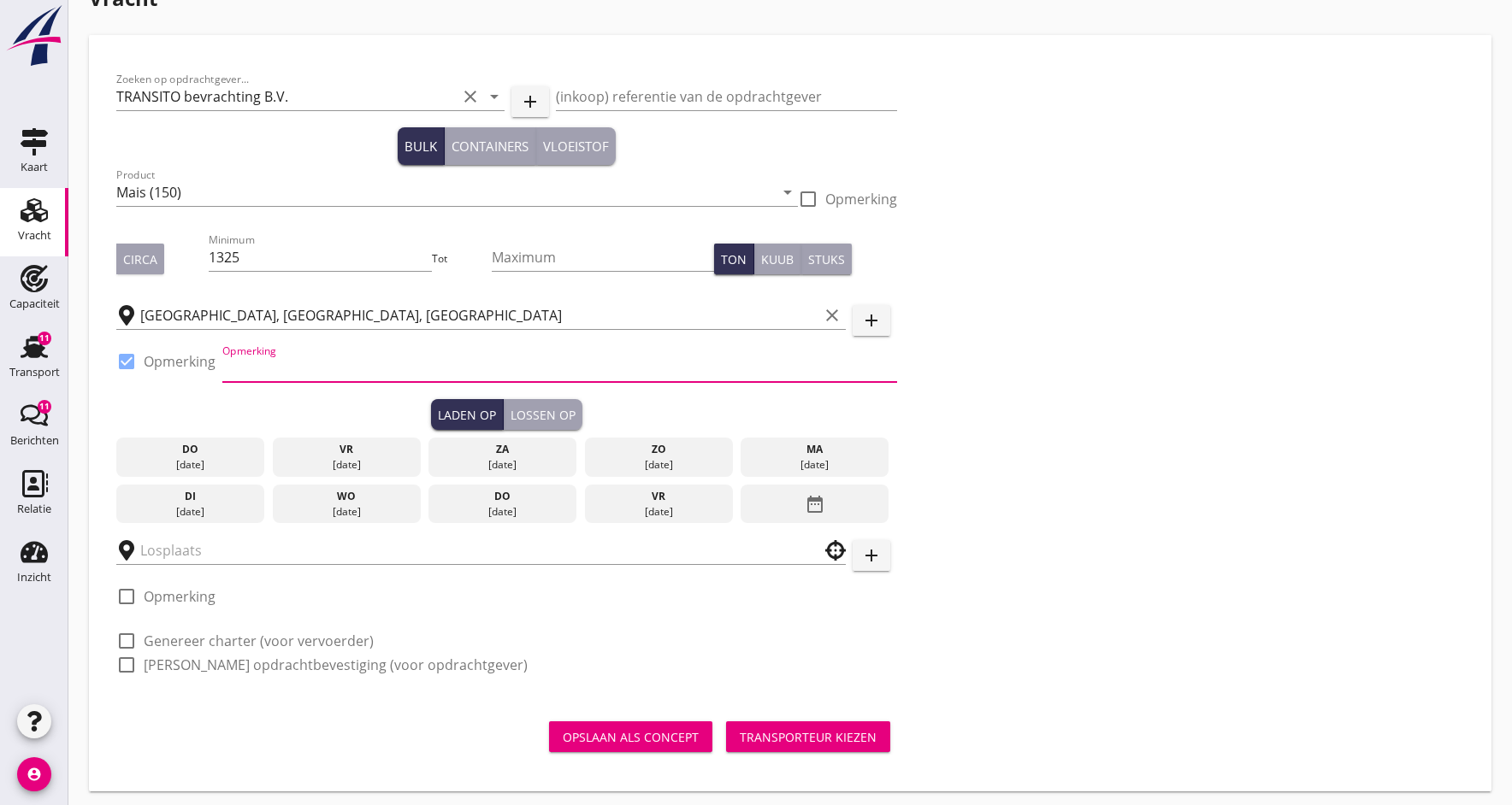
click at [262, 375] on input "Opmerking" at bounding box center [560, 368] width 674 height 27
type input "Mississippihaven fa. Marcor ex mv "ELWAY / melden Controle 0622594166 / 0648541…"
click at [212, 454] on div "do" at bounding box center [190, 450] width 140 height 16
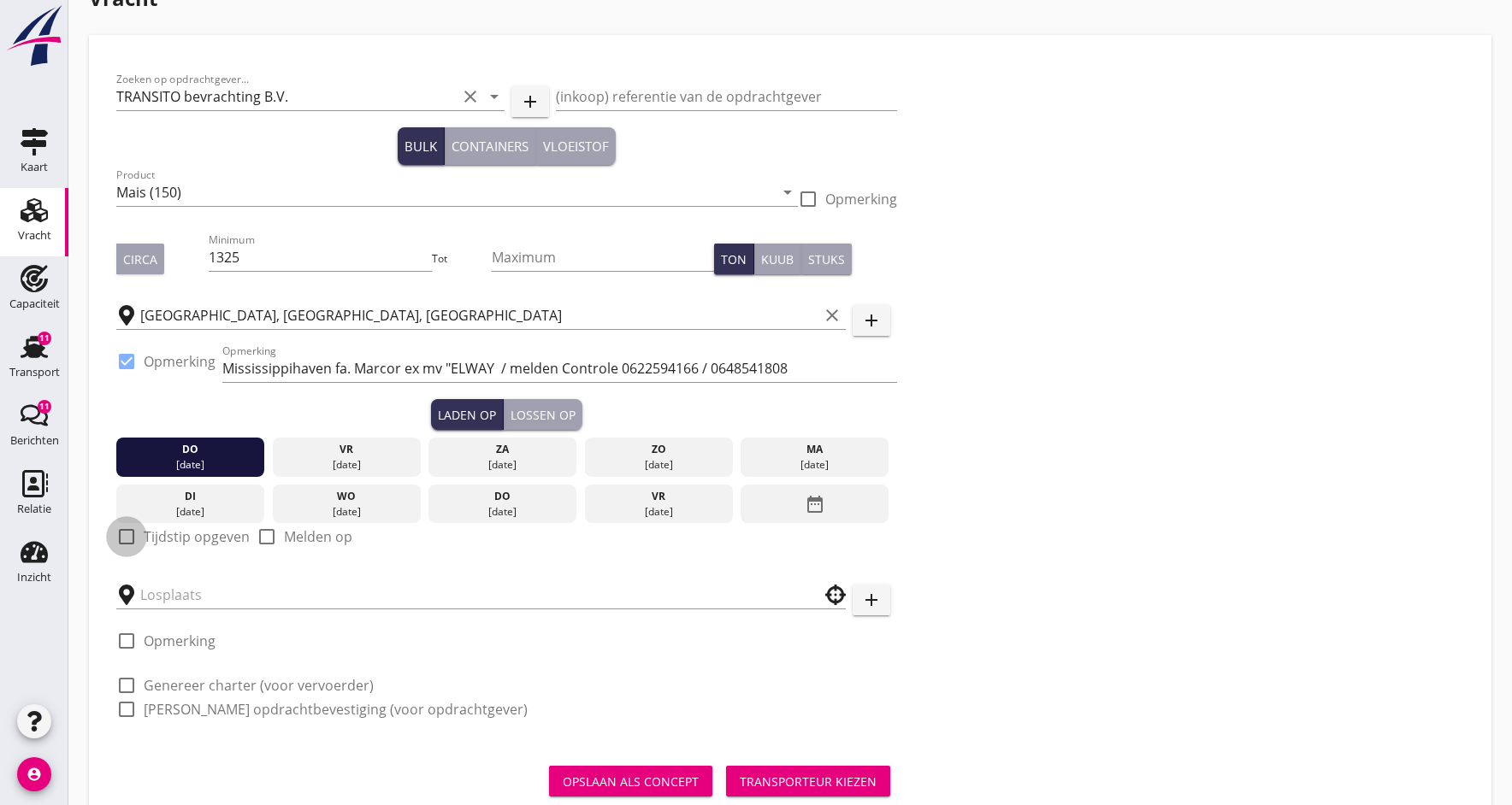
drag, startPoint x: 129, startPoint y: 537, endPoint x: 129, endPoint y: 549, distance: 12.0
click at [129, 537] on div at bounding box center [126, 537] width 29 height 29
checkbox input "true"
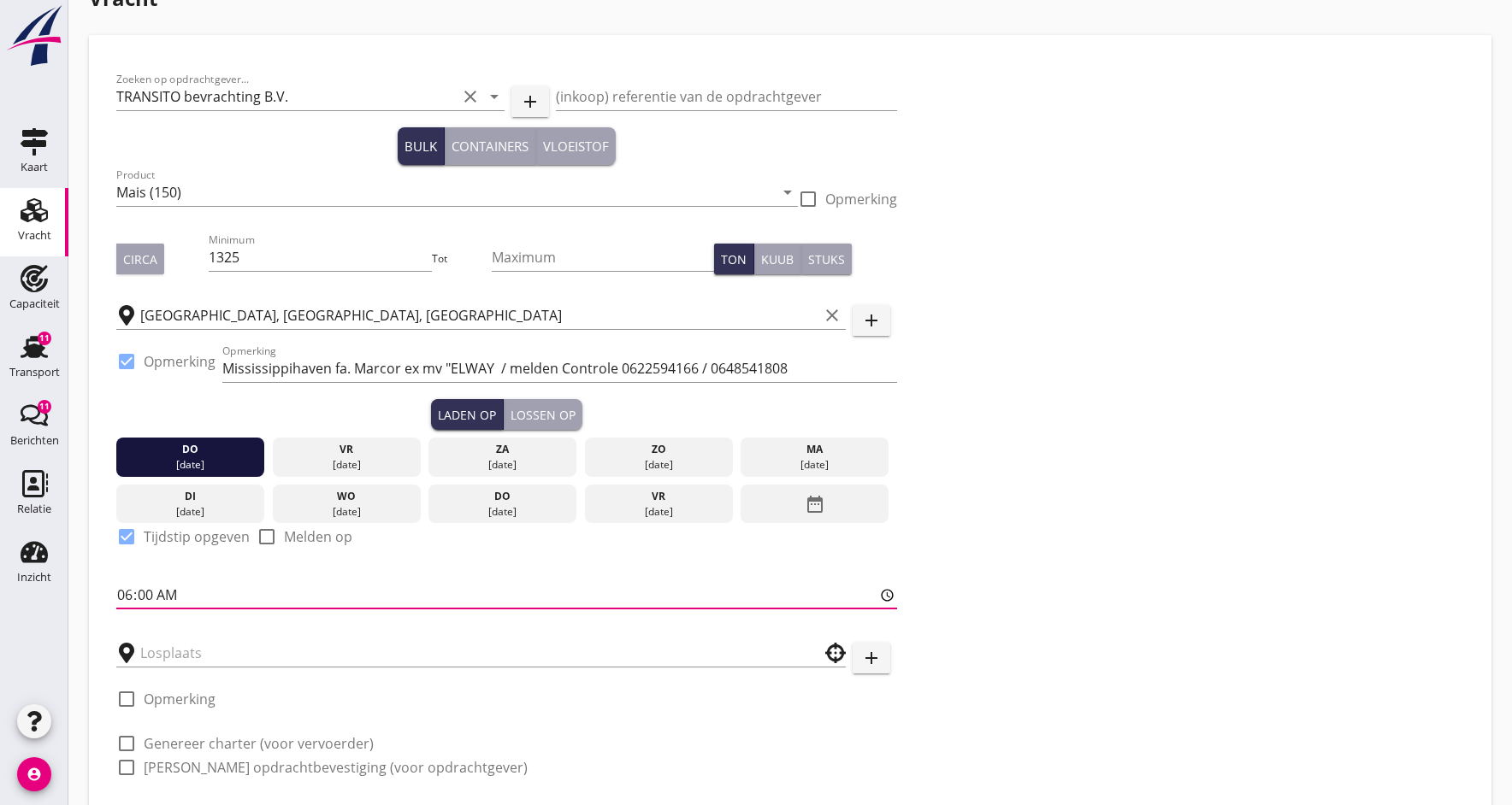
drag, startPoint x: 128, startPoint y: 593, endPoint x: 27, endPoint y: 614, distance: 103.2
click at [128, 593] on input "06:00" at bounding box center [507, 594] width 781 height 27
type input "16:00"
click at [216, 647] on input "text" at bounding box center [468, 653] width 658 height 27
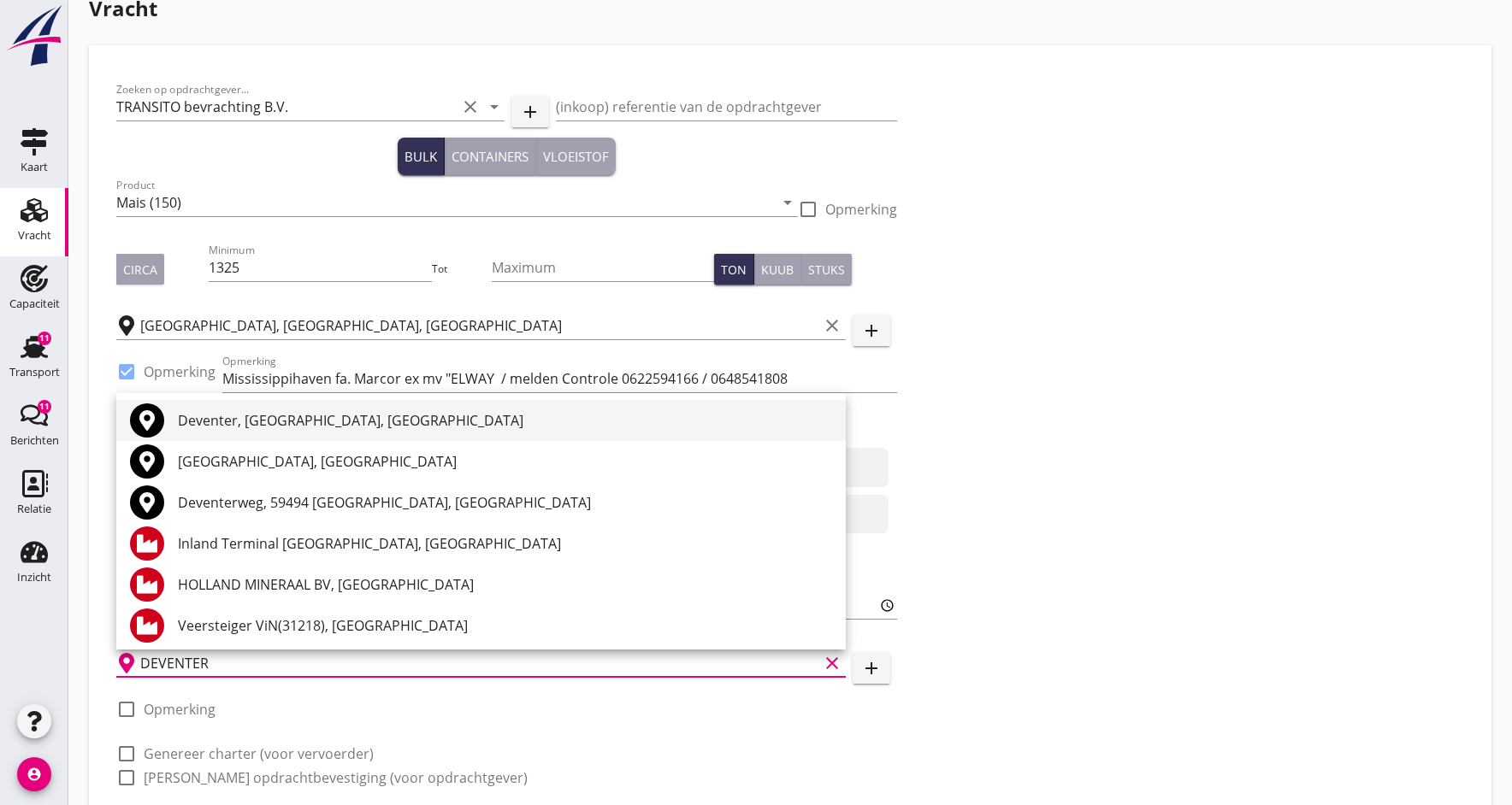
scroll to position [4, 0]
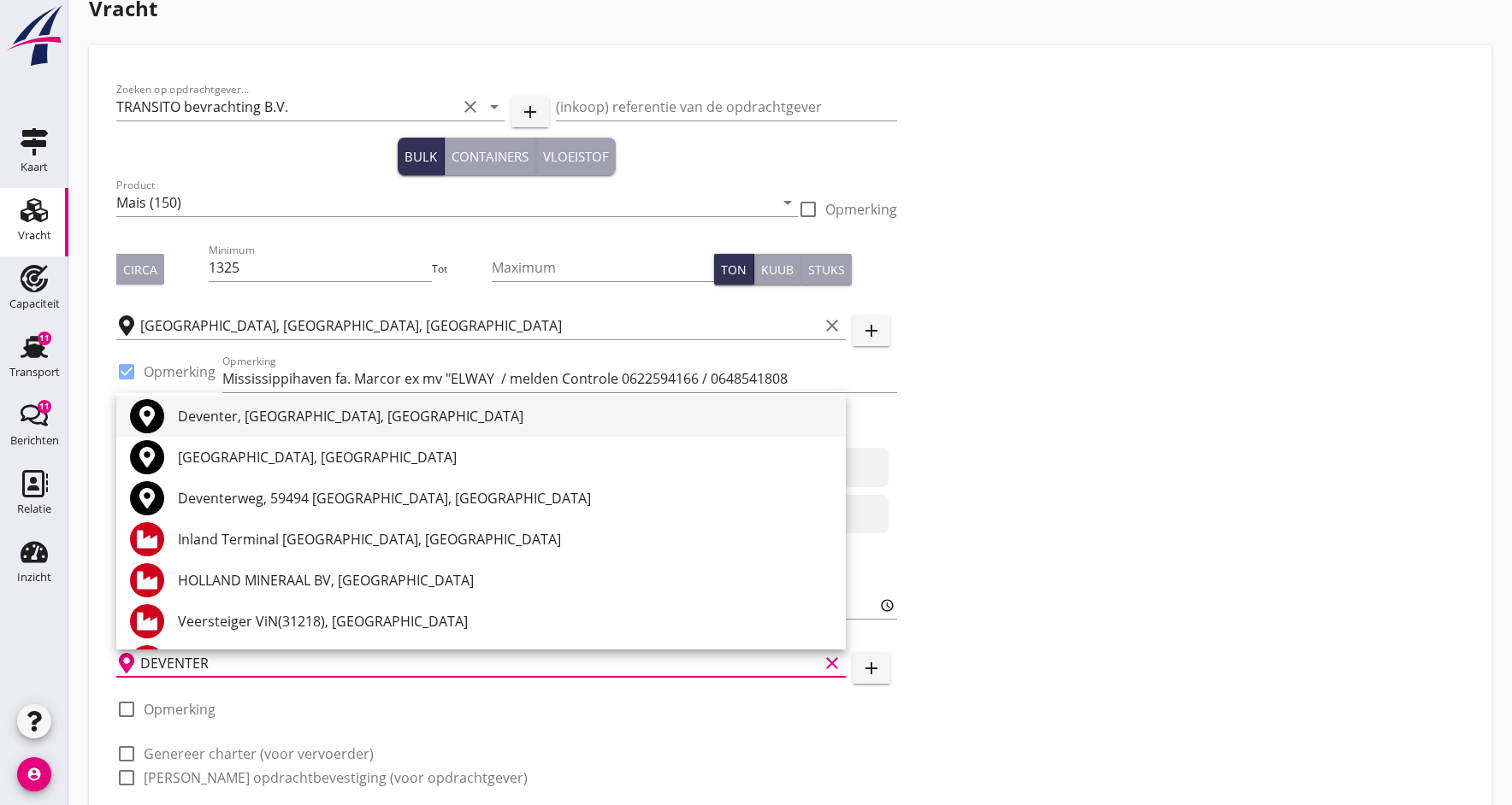
click at [236, 423] on div "Deventer, Overijssel, Netherlands" at bounding box center [505, 415] width 655 height 21
type input "Deventer, Overijssel, Netherlands"
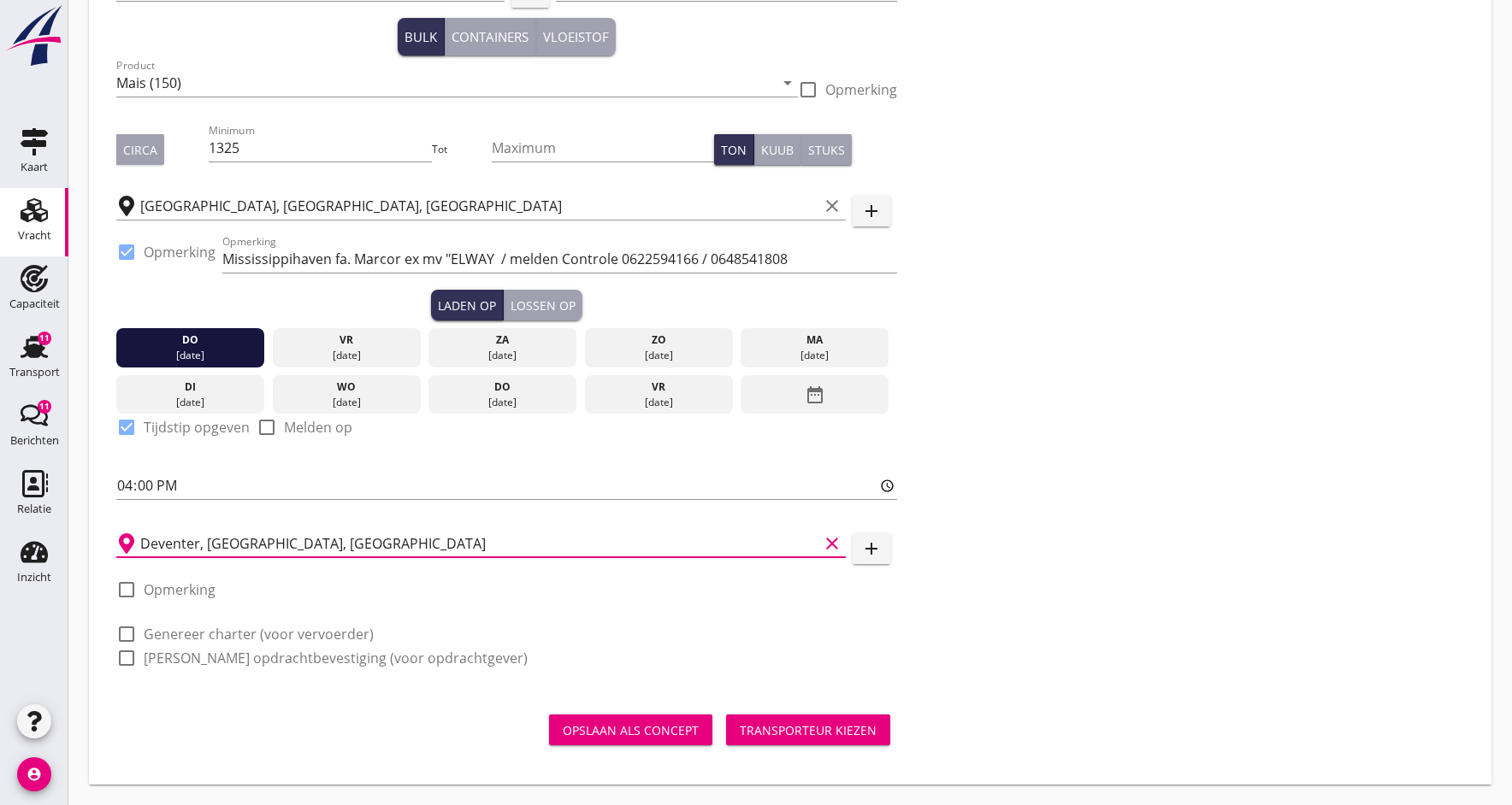
scroll to position [147, 0]
click at [128, 636] on div at bounding box center [126, 635] width 29 height 29
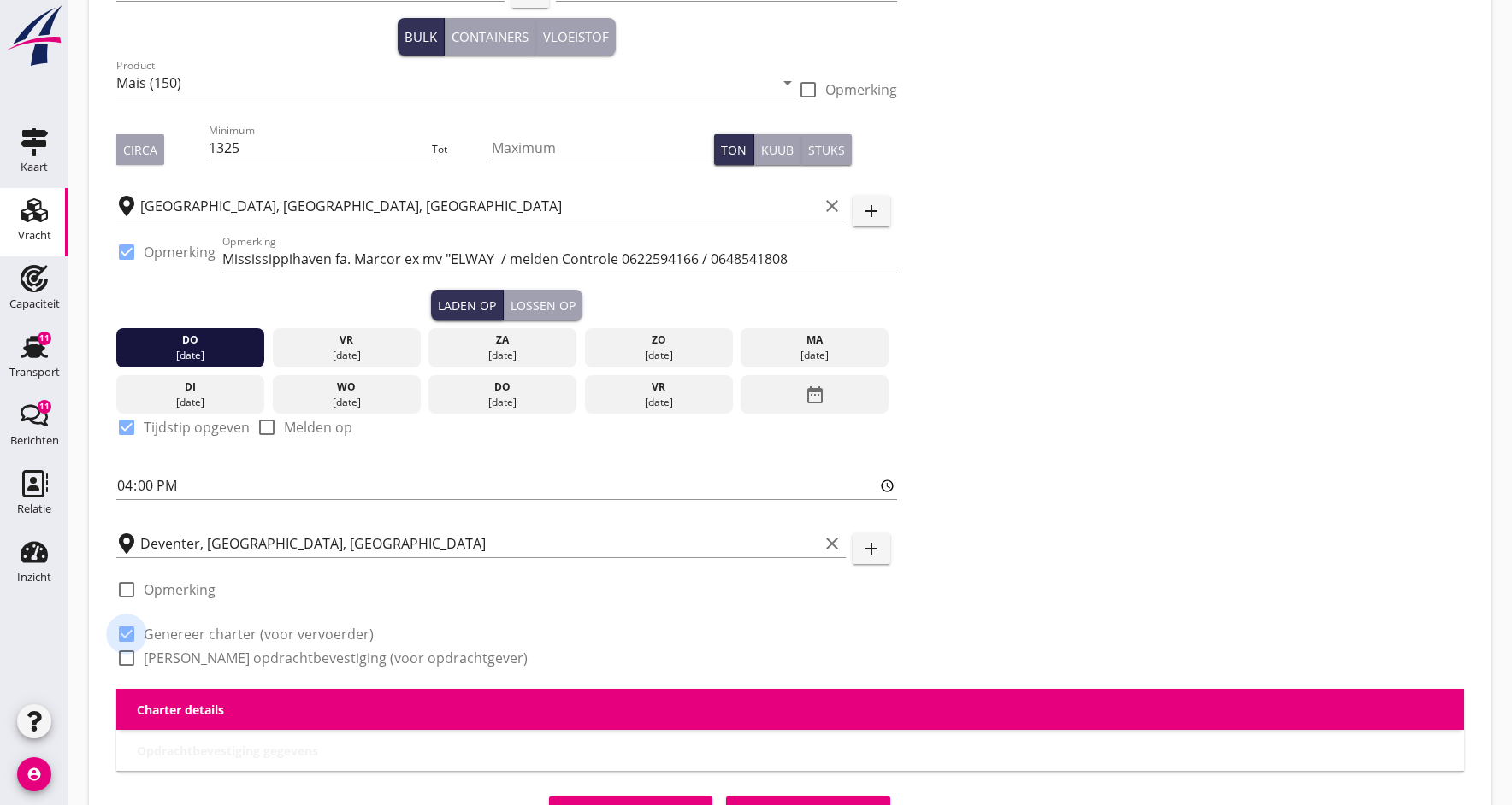
checkbox input "true"
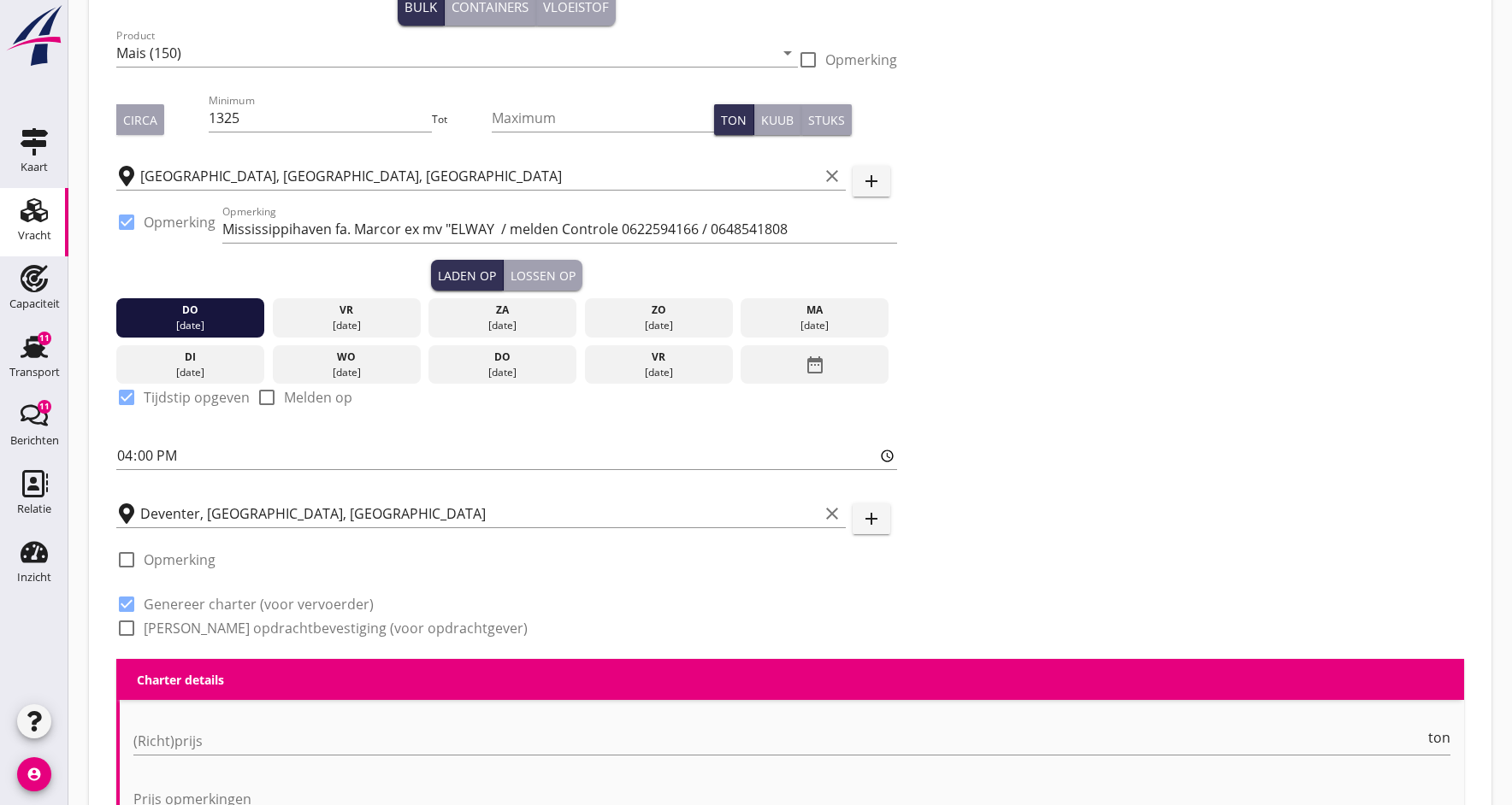
scroll to position [184, 0]
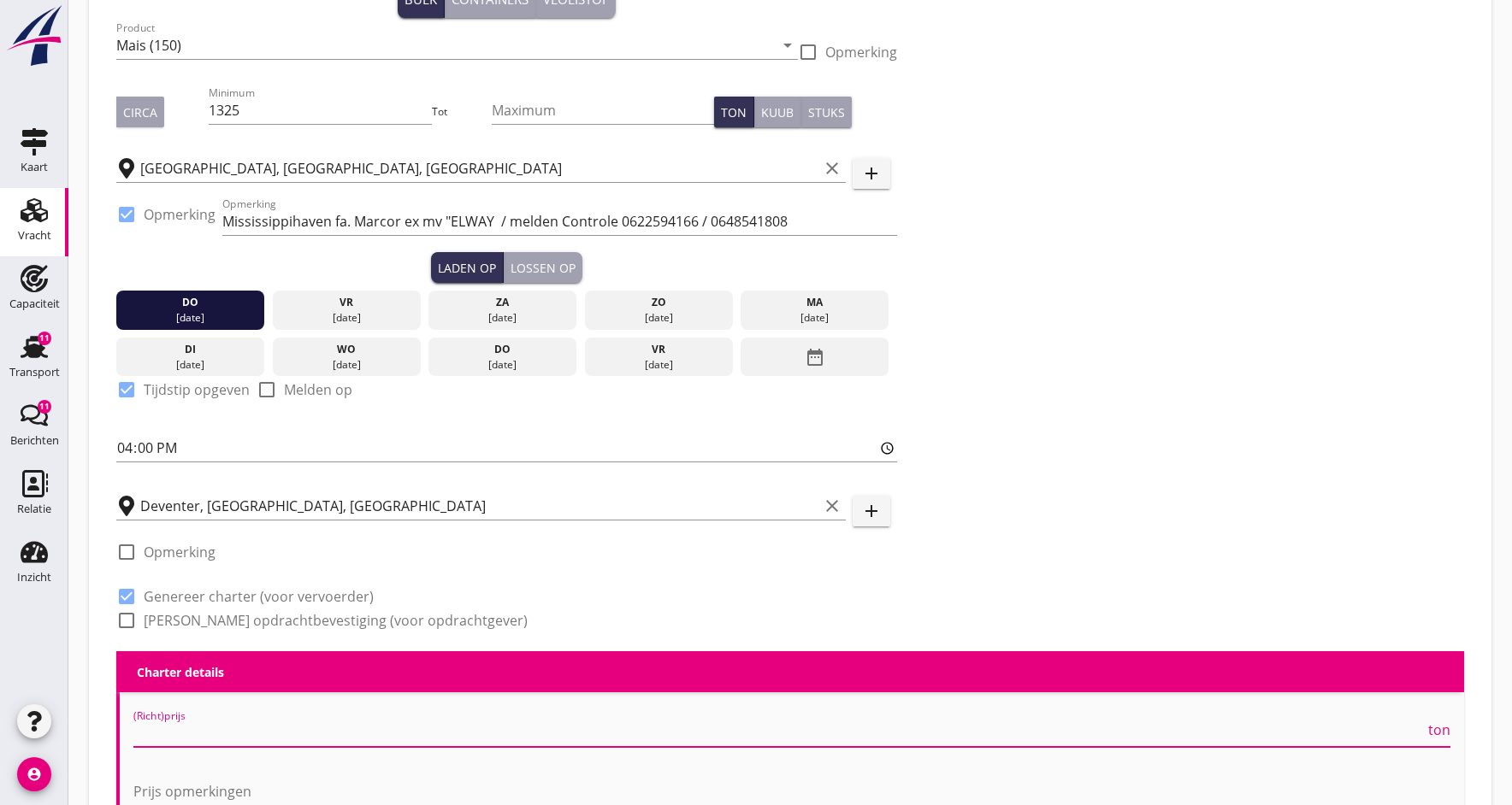
drag, startPoint x: 213, startPoint y: 734, endPoint x: 235, endPoint y: 704, distance: 37.2
click at [212, 734] on input "(Richt)prijs" at bounding box center [779, 734] width 1292 height 27
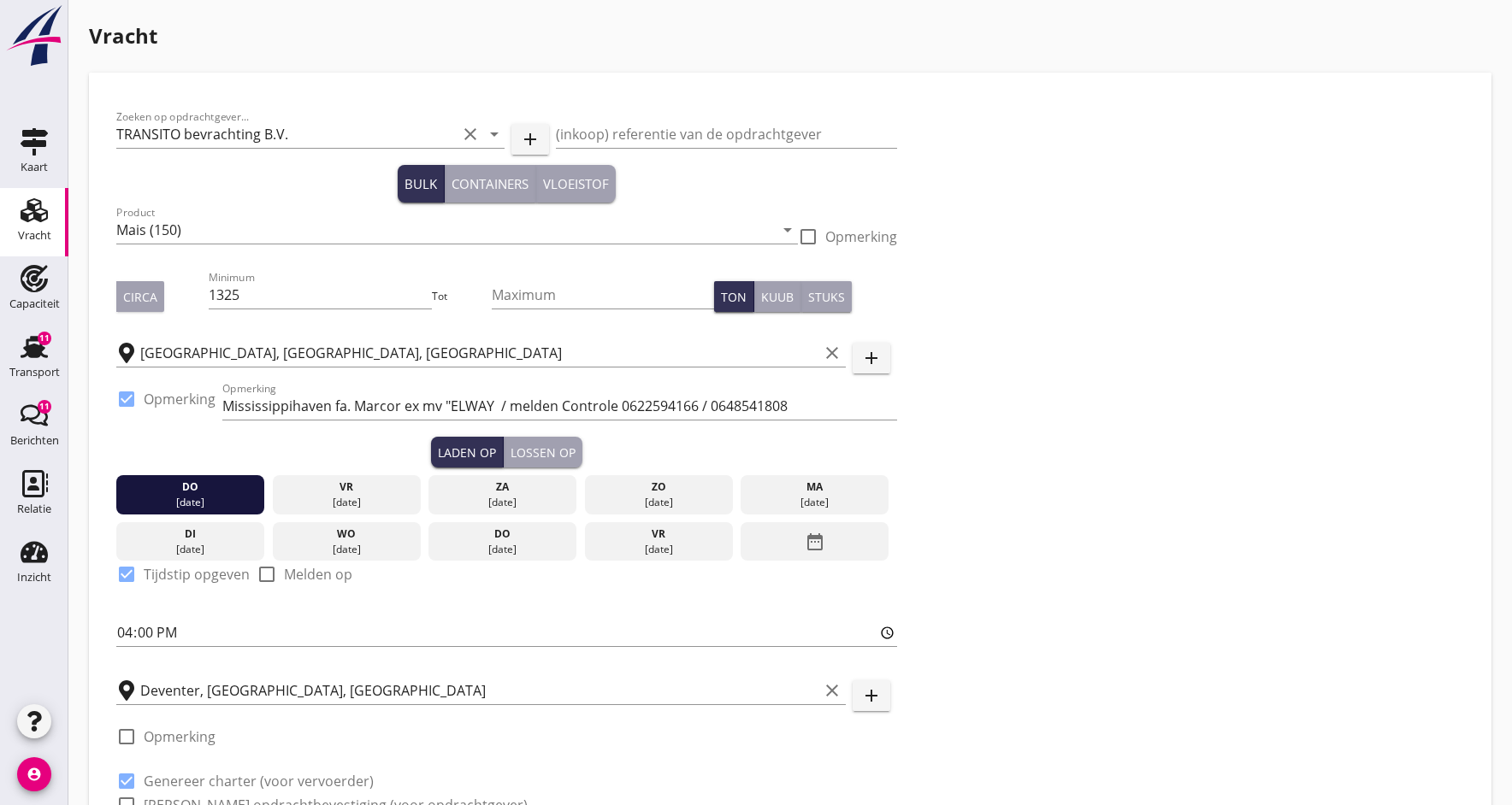
scroll to position [0, 0]
type input "6.25"
click at [133, 300] on div "Circa" at bounding box center [140, 297] width 34 height 18
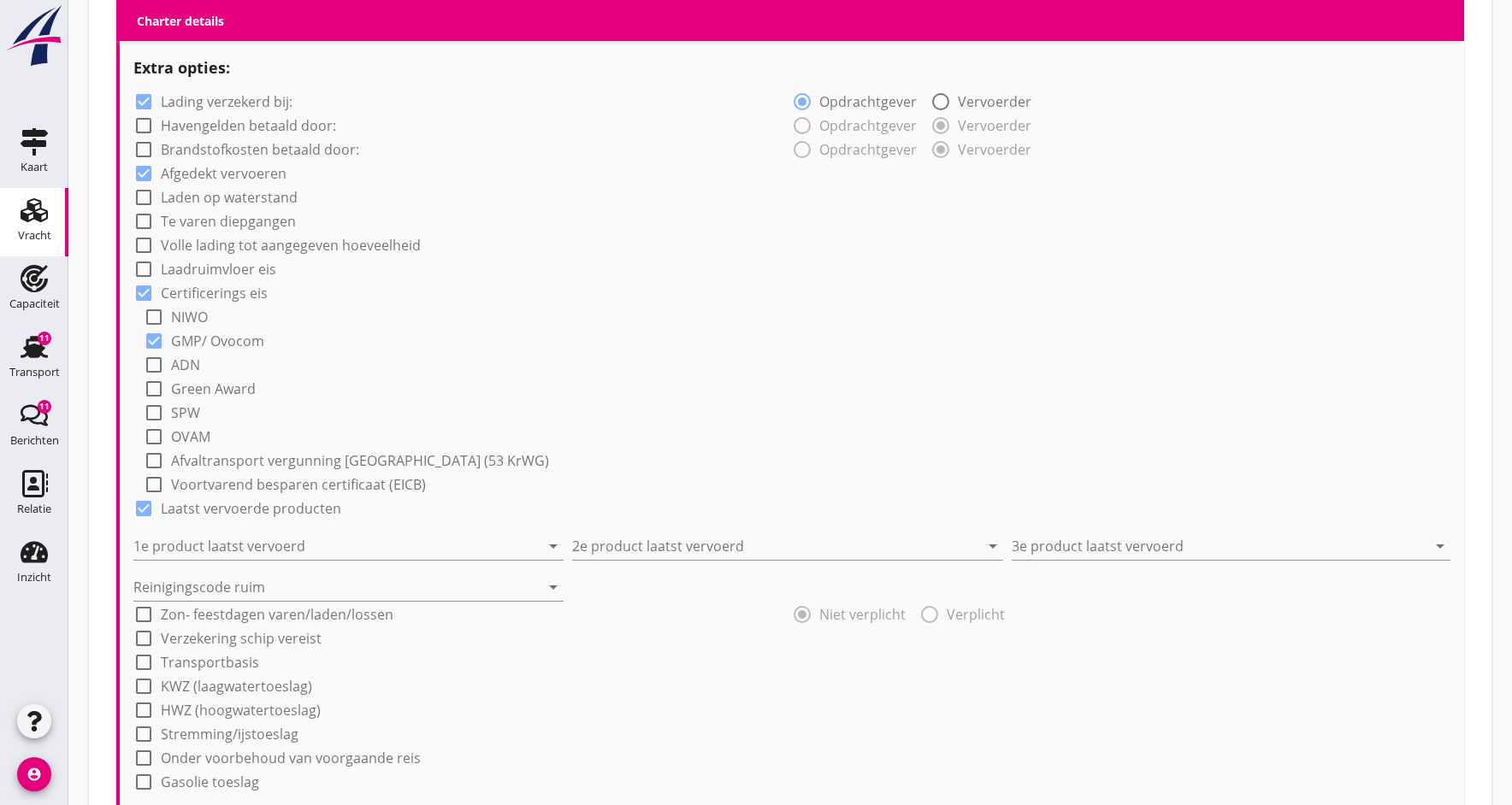
scroll to position [1229, 0]
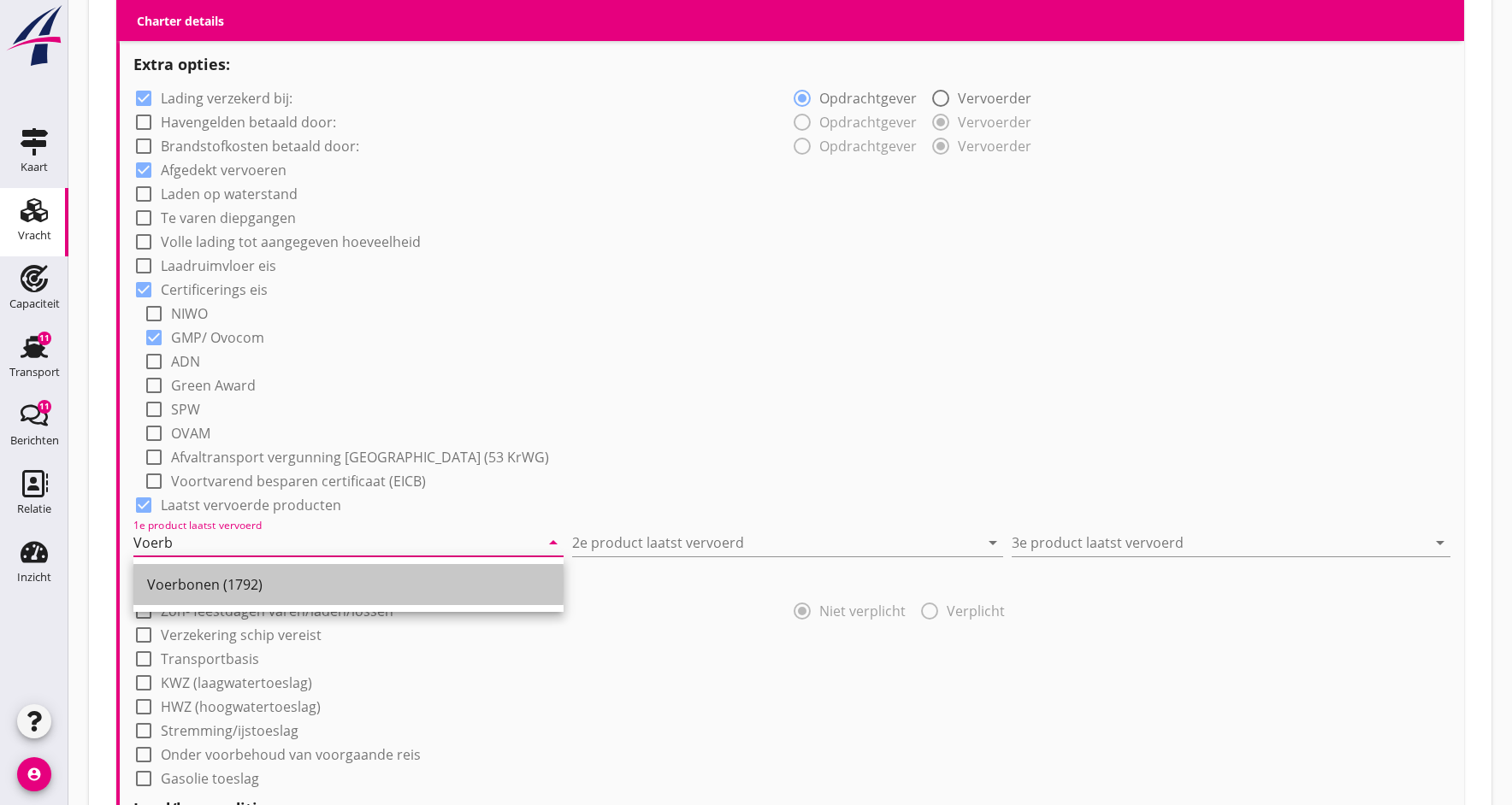
drag, startPoint x: 256, startPoint y: 589, endPoint x: 375, endPoint y: 573, distance: 120.1
click at [254, 587] on div "Voerbonen (1792)" at bounding box center [348, 584] width 403 height 21
type input "Voerbonen (1792)"
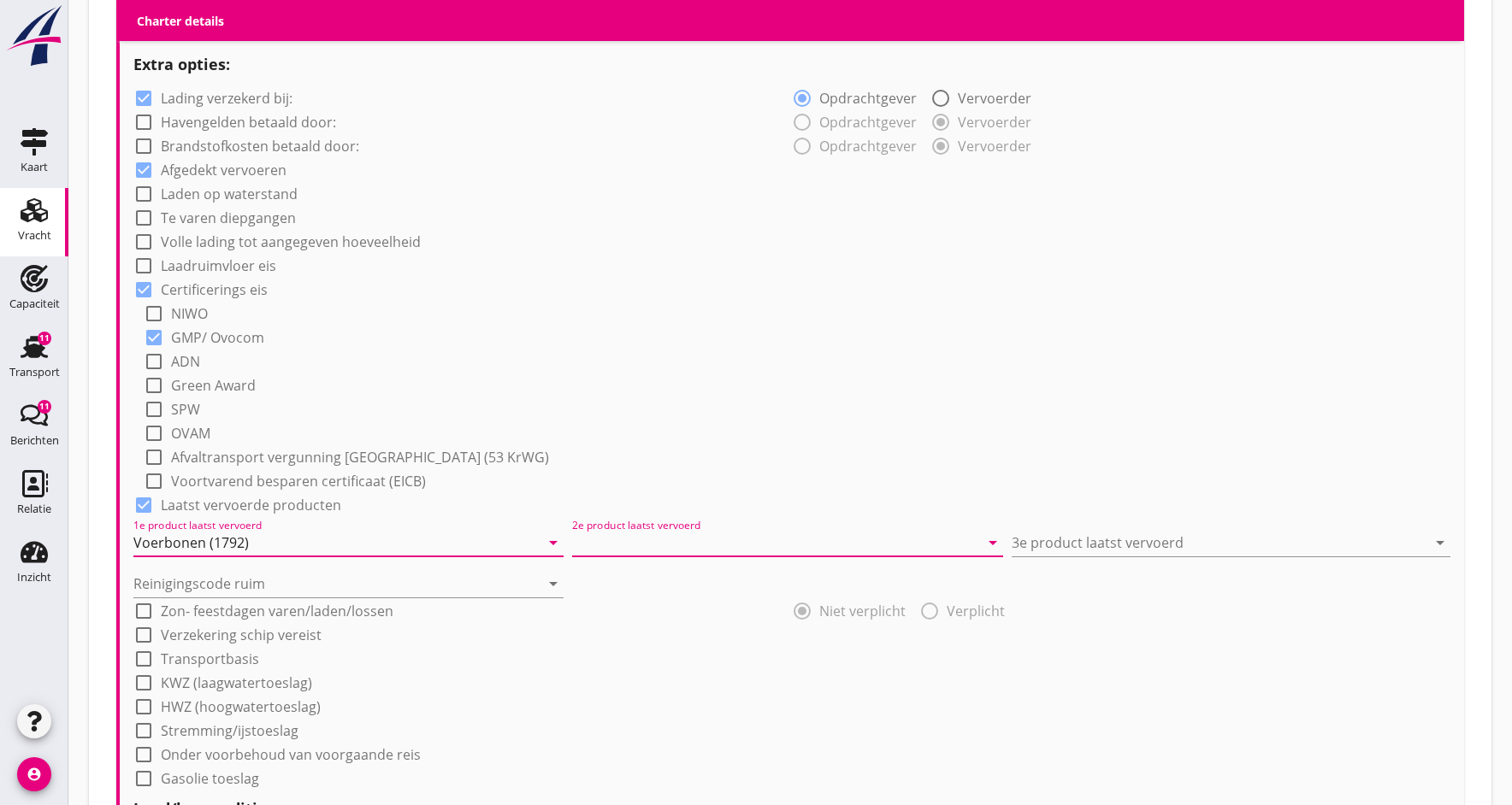
drag, startPoint x: 669, startPoint y: 548, endPoint x: 655, endPoint y: 533, distance: 20.5
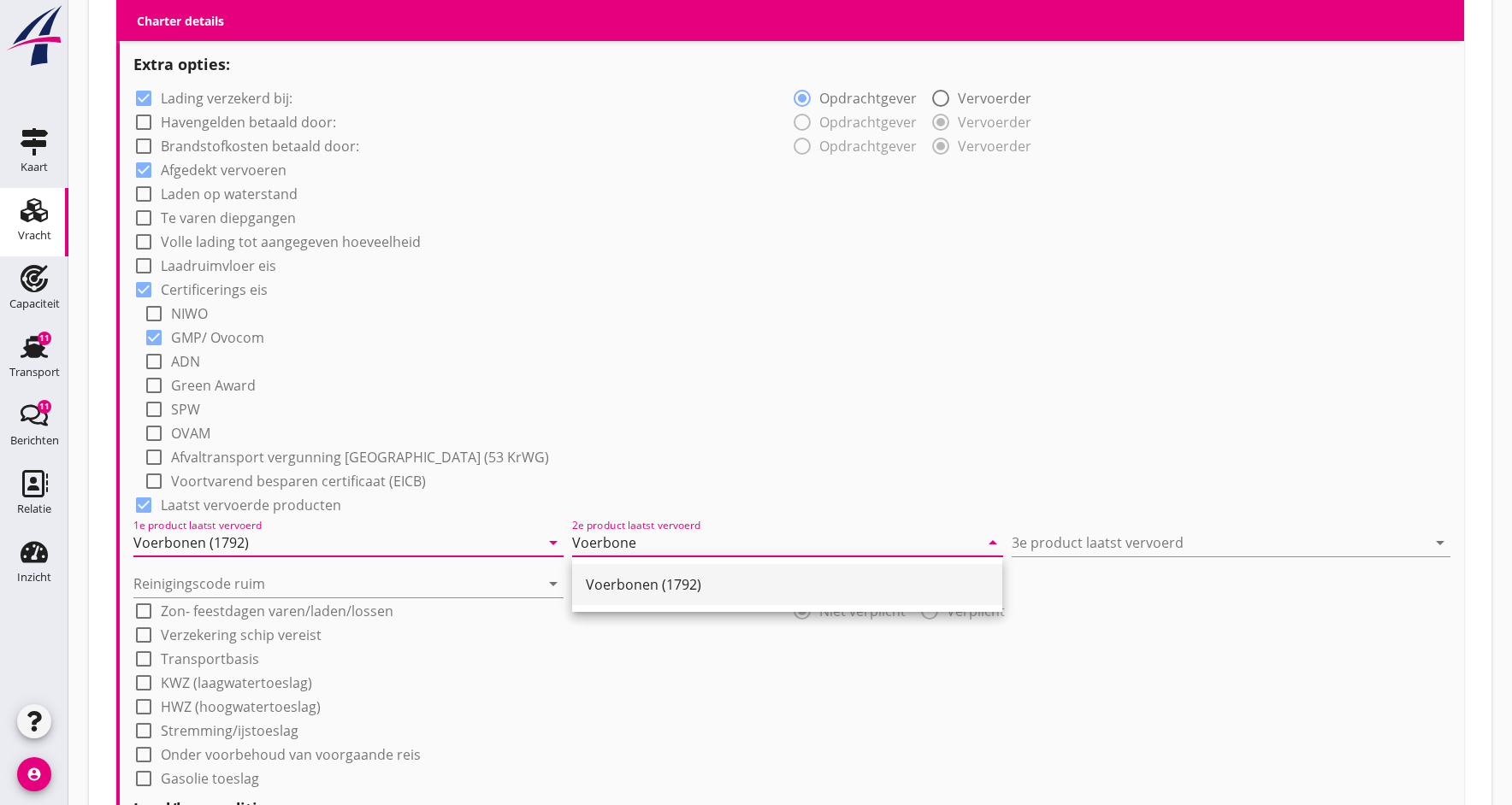
click at [722, 584] on div "Voerbonen (1792)" at bounding box center [787, 584] width 403 height 21
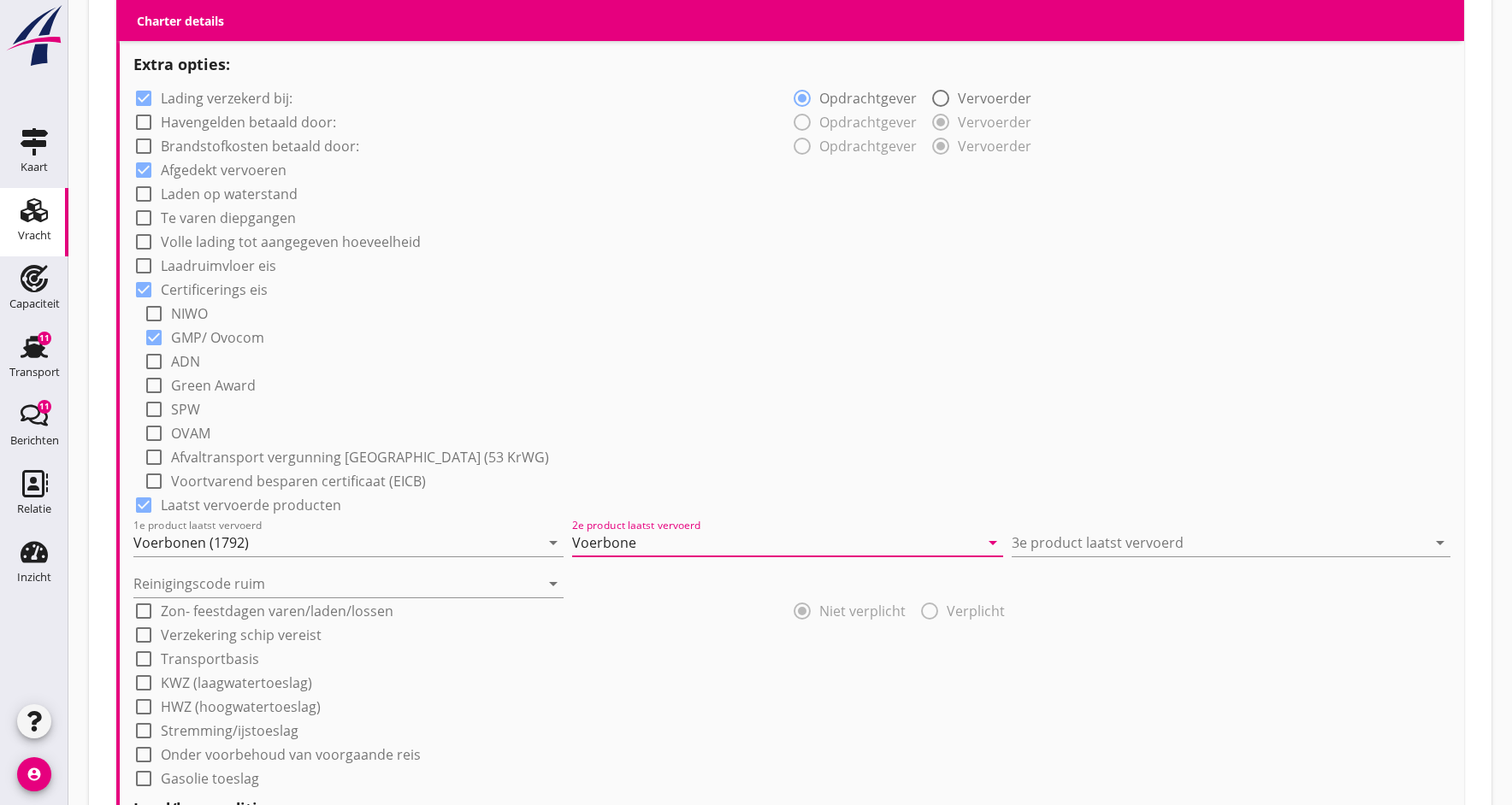
type input "Voerbonen (1792)"
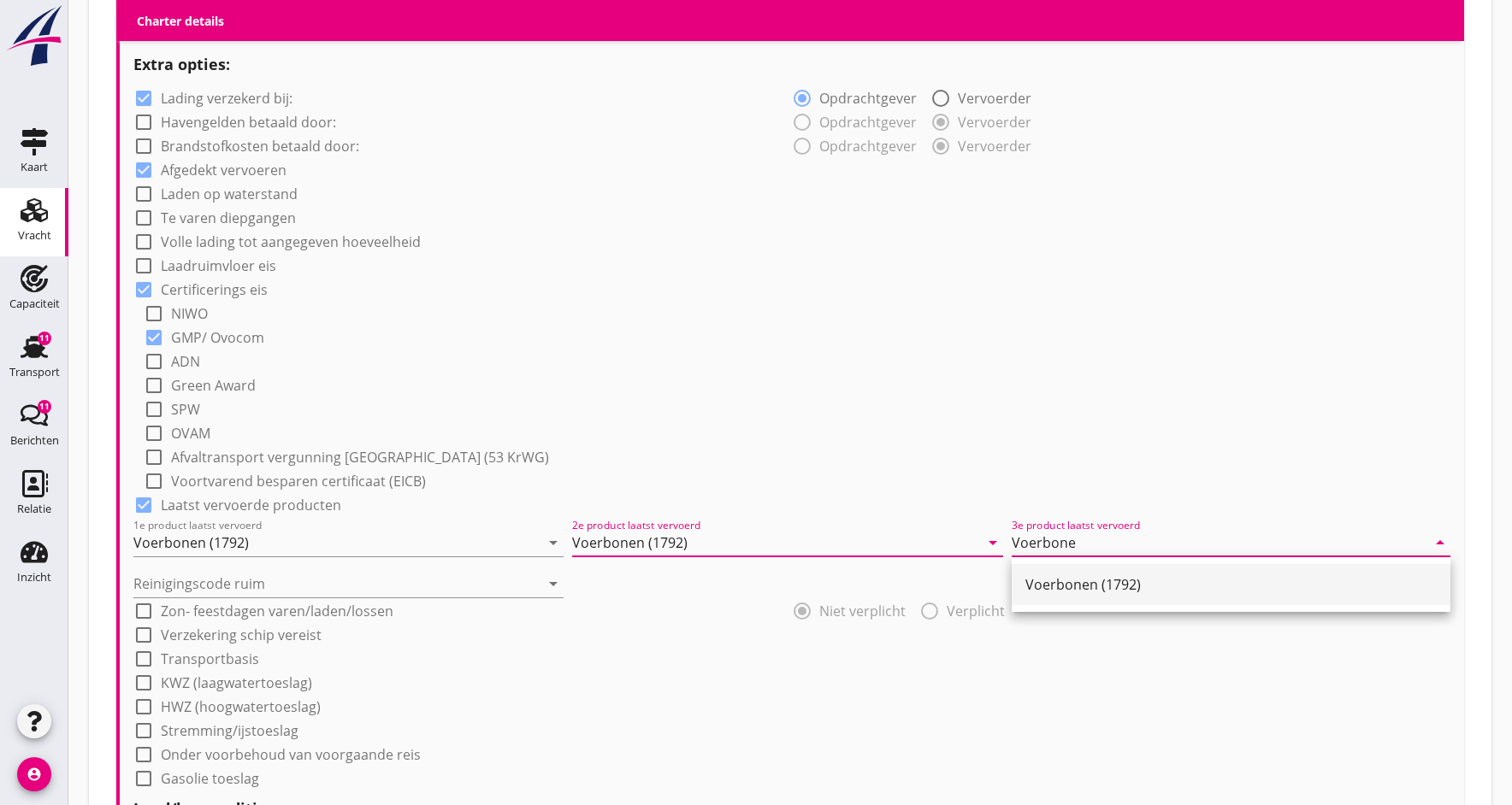
click at [1079, 579] on div "Voerbonen (1792)" at bounding box center [1231, 584] width 412 height 21
type input "Voerbonen (1792)"
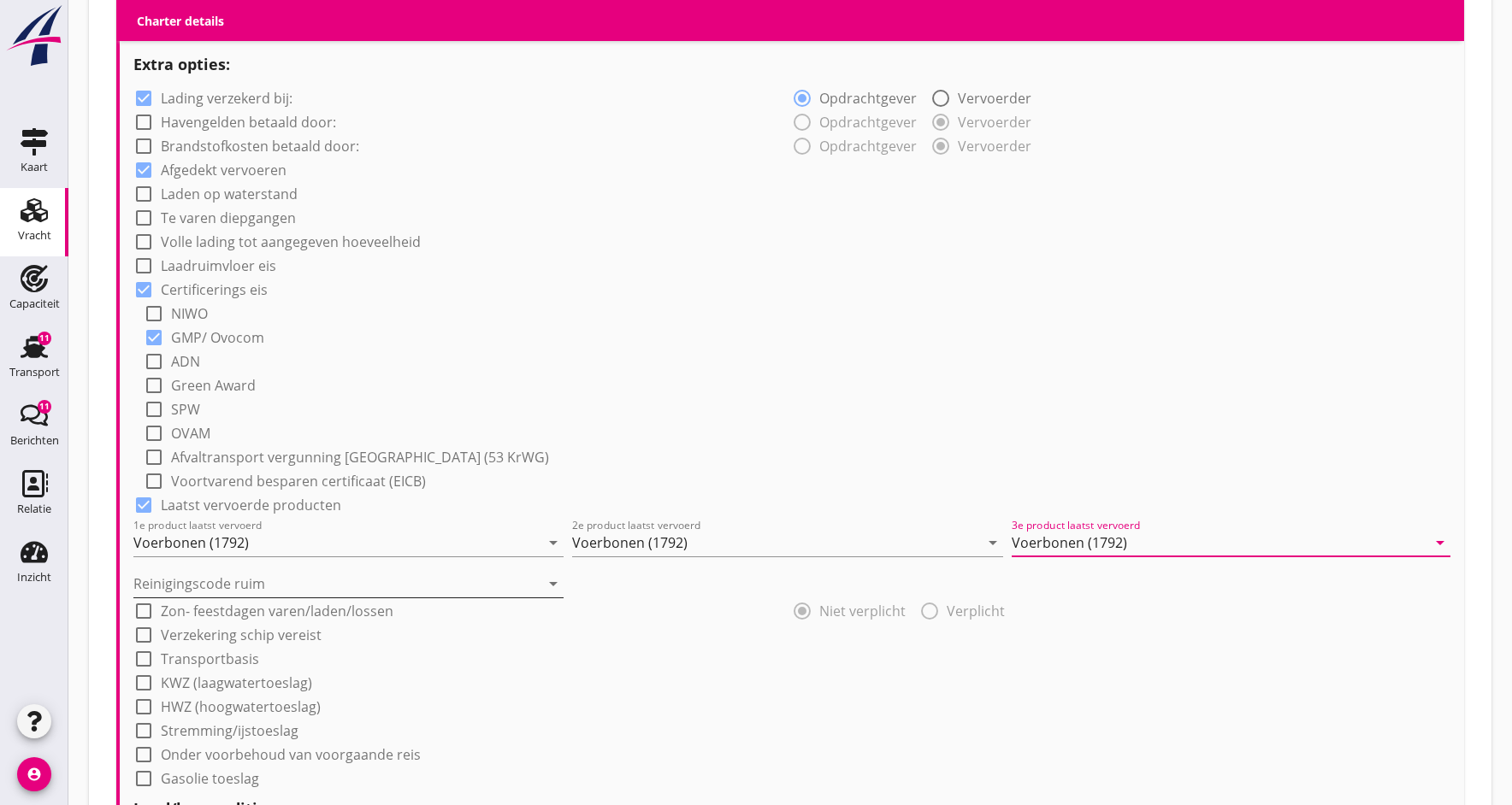
click at [553, 590] on icon "arrow_drop_down" at bounding box center [553, 583] width 21 height 21
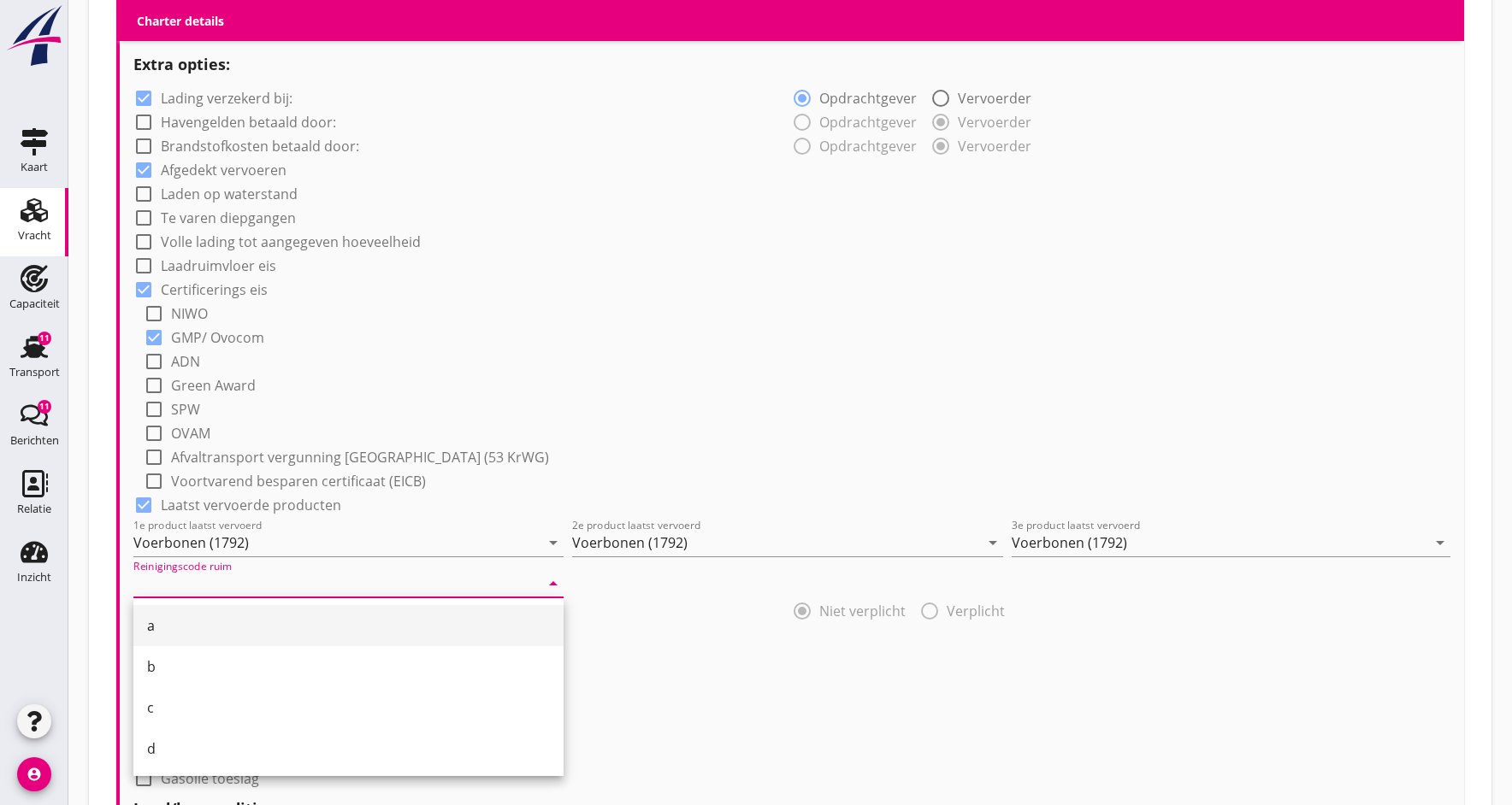
click at [164, 627] on div "a" at bounding box center [348, 625] width 403 height 21
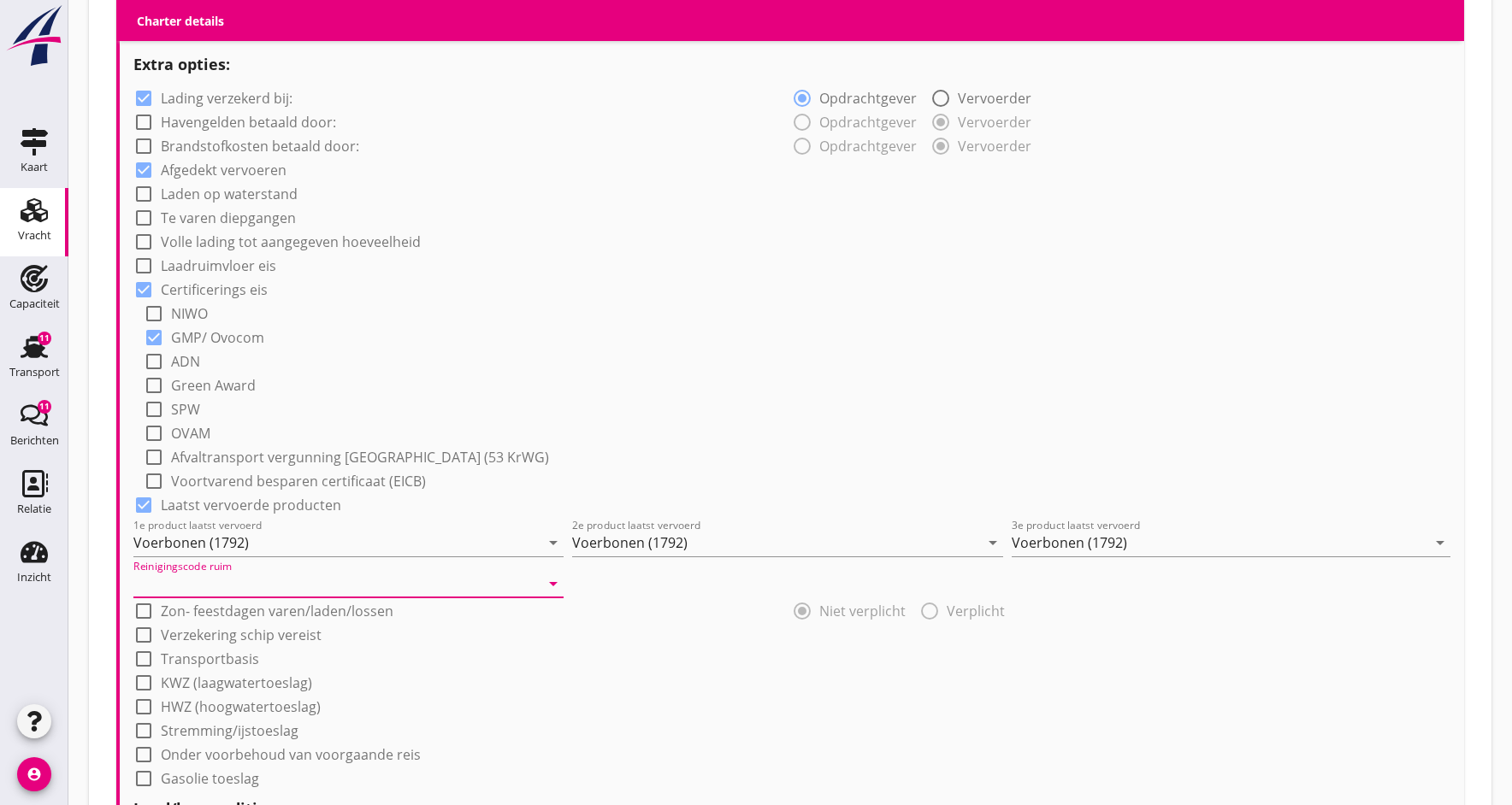
type input "a"
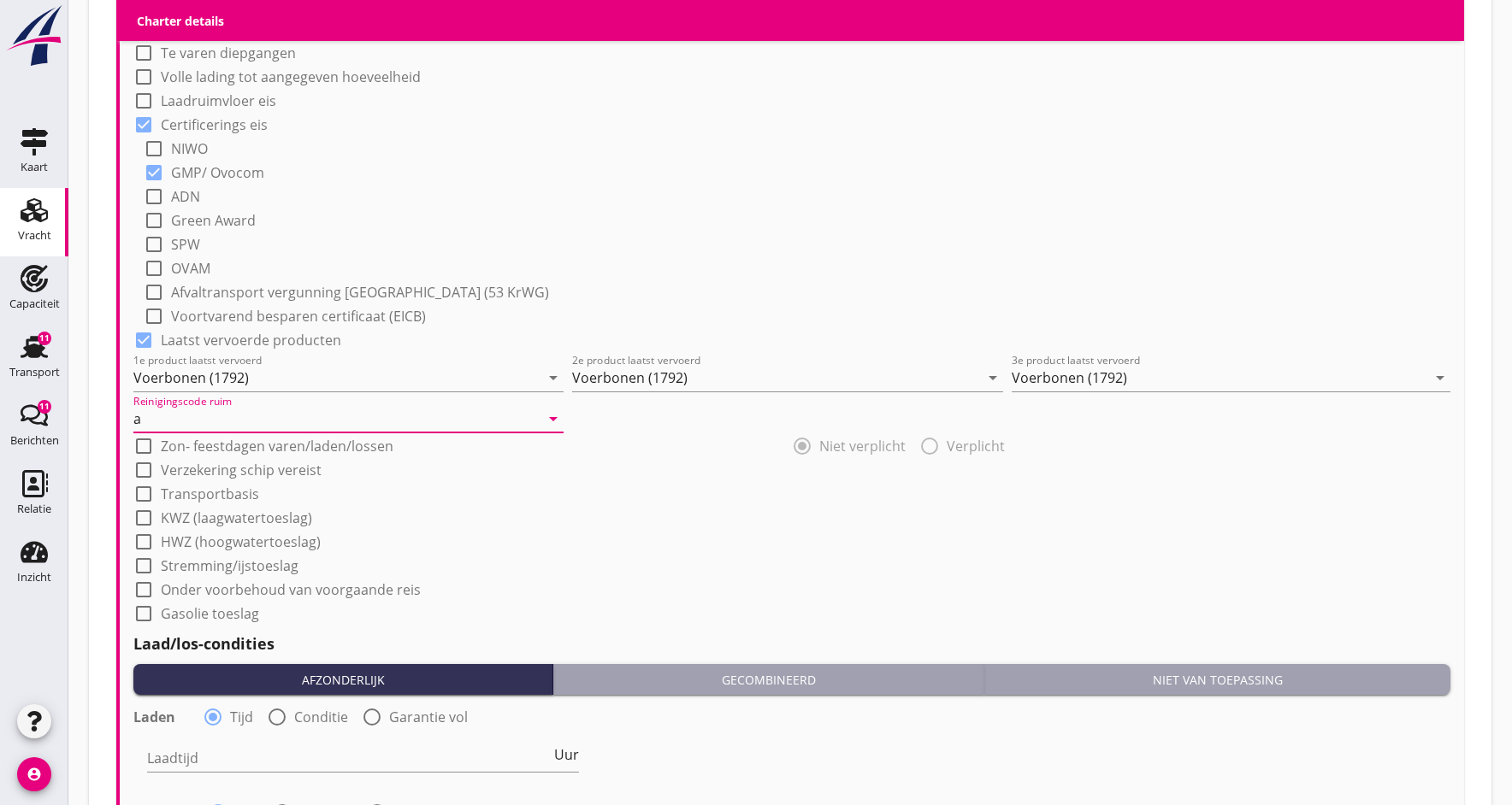
scroll to position [1418, 0]
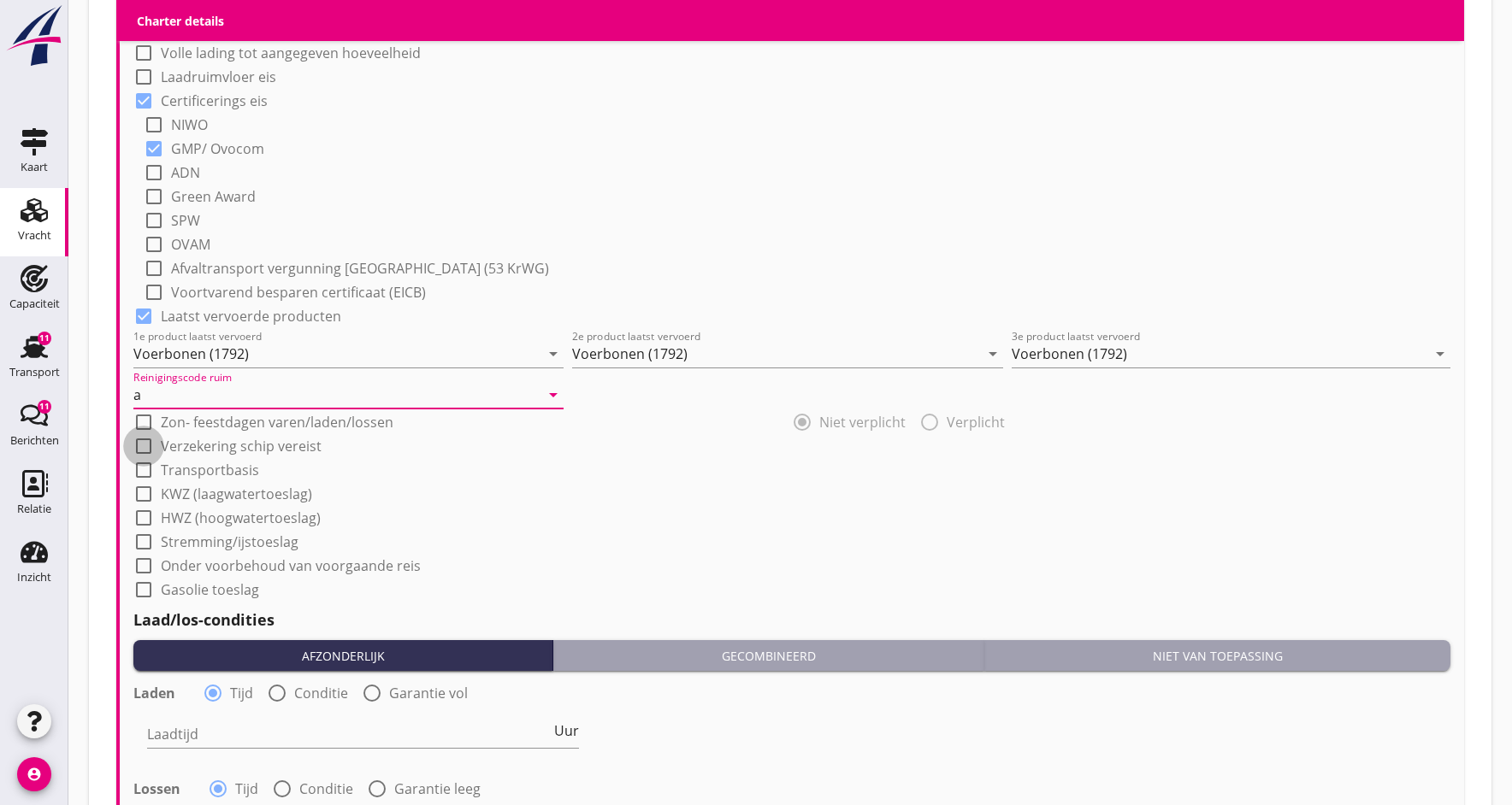
click at [144, 447] on div at bounding box center [144, 447] width 29 height 29
checkbox input "true"
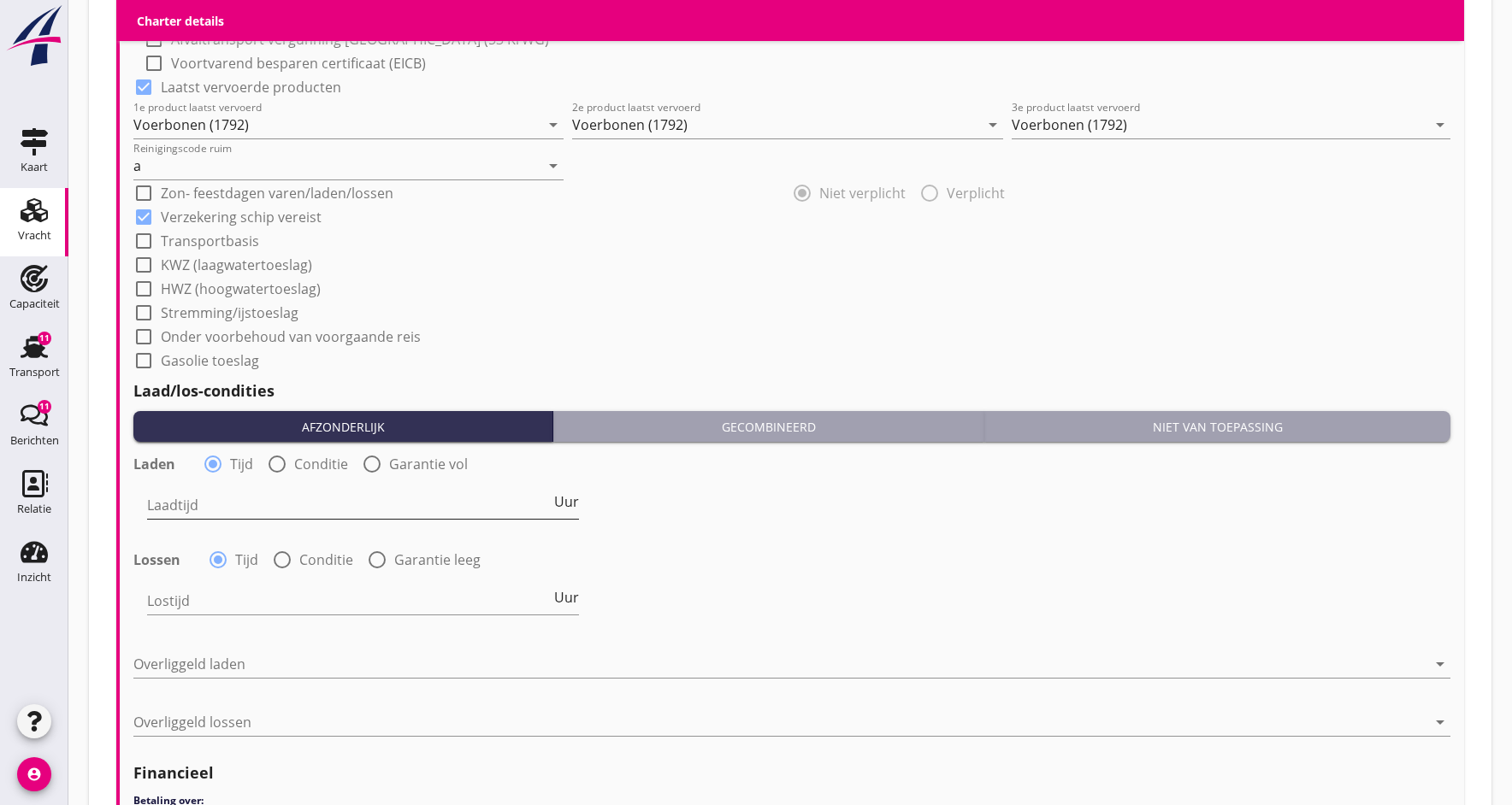
scroll to position [1656, 0]
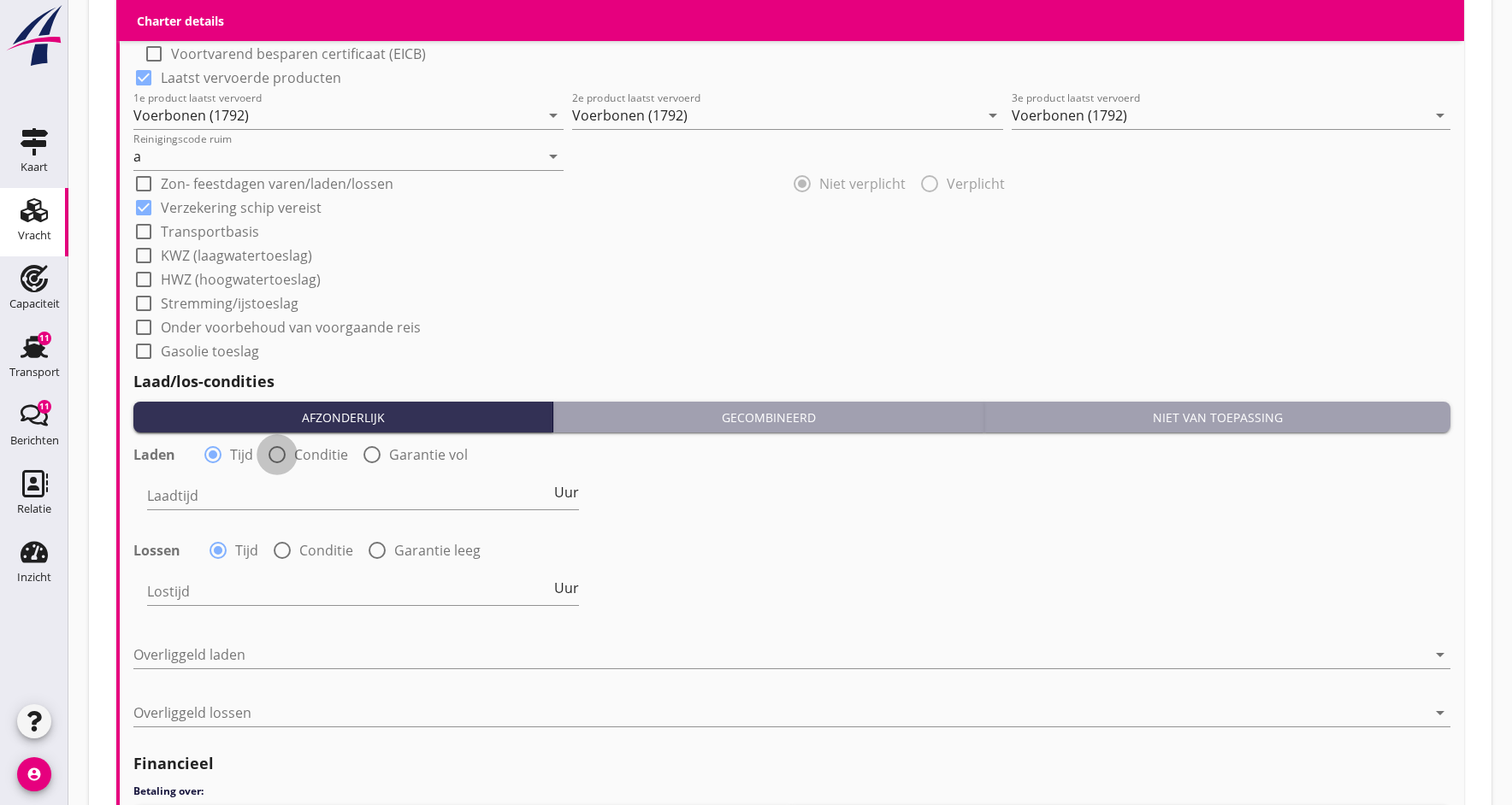
click at [279, 453] on div at bounding box center [277, 454] width 29 height 29
radio input "false"
radio input "true"
click at [272, 497] on div at bounding box center [460, 496] width 626 height 27
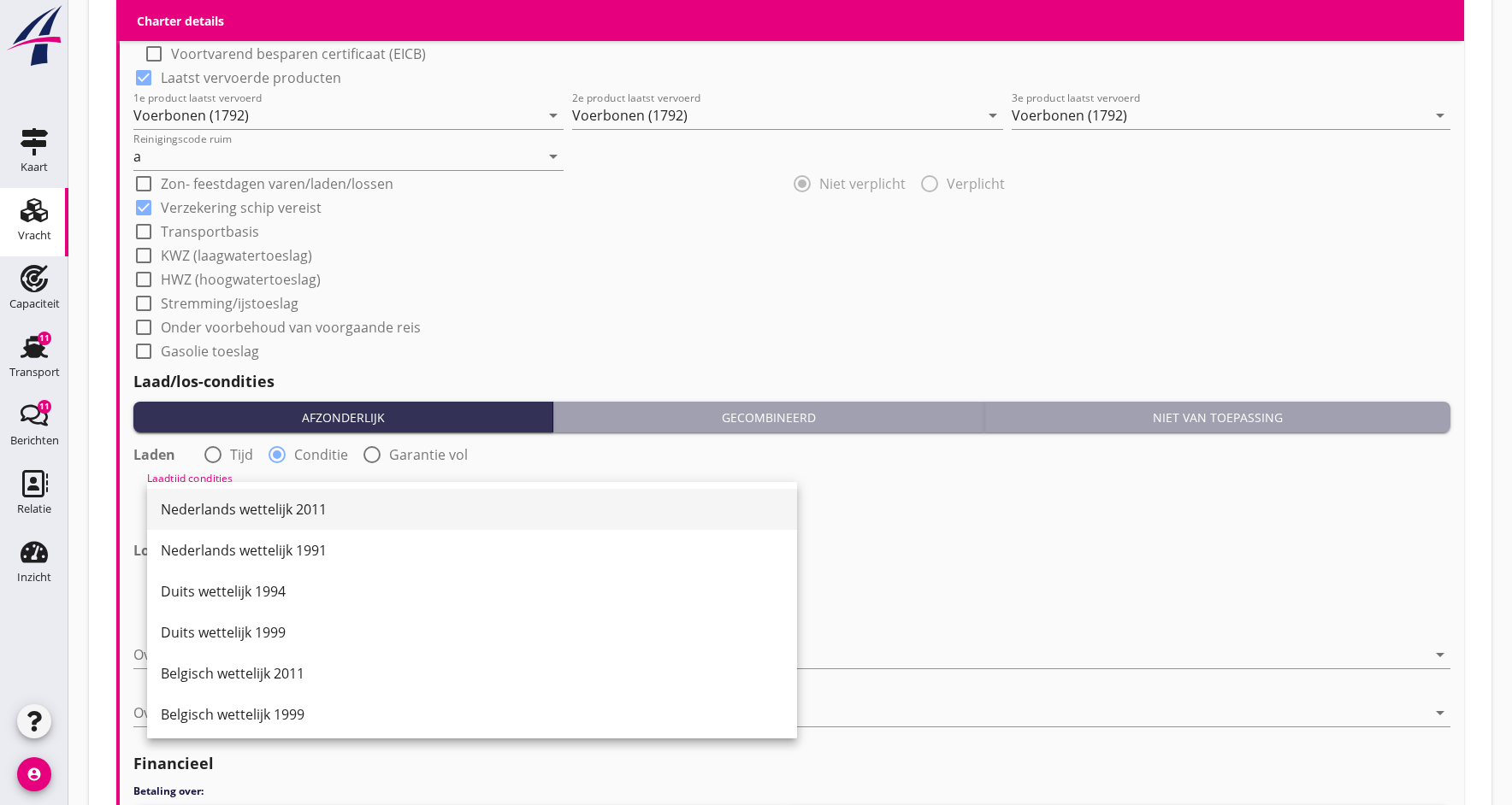
click at [277, 513] on div "Nederlands wettelijk 2011" at bounding box center [471, 509] width 622 height 21
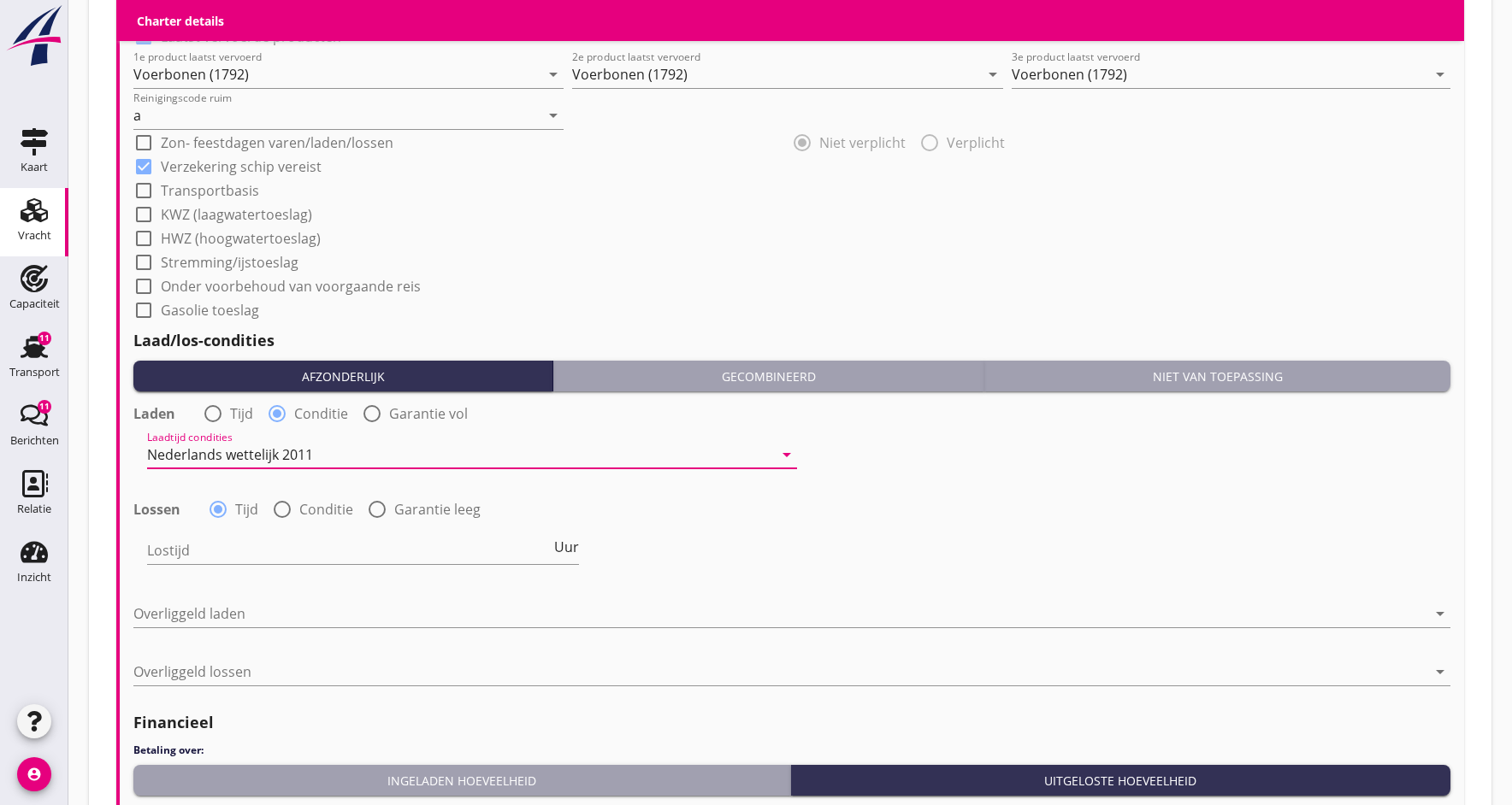
scroll to position [1734, 0]
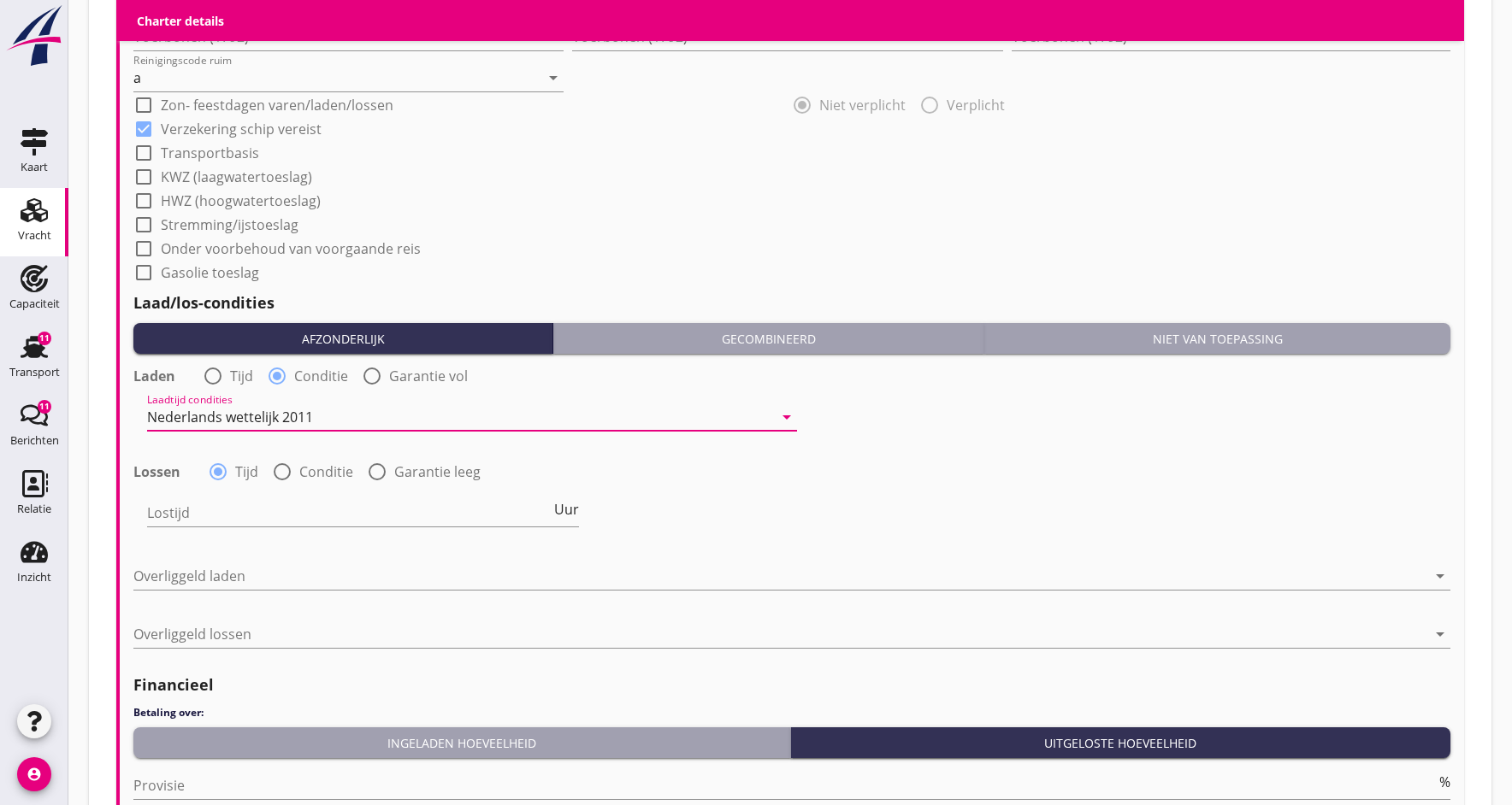
click at [281, 472] on div at bounding box center [282, 472] width 29 height 29
radio input "false"
radio input "true"
click at [213, 520] on div at bounding box center [460, 513] width 626 height 27
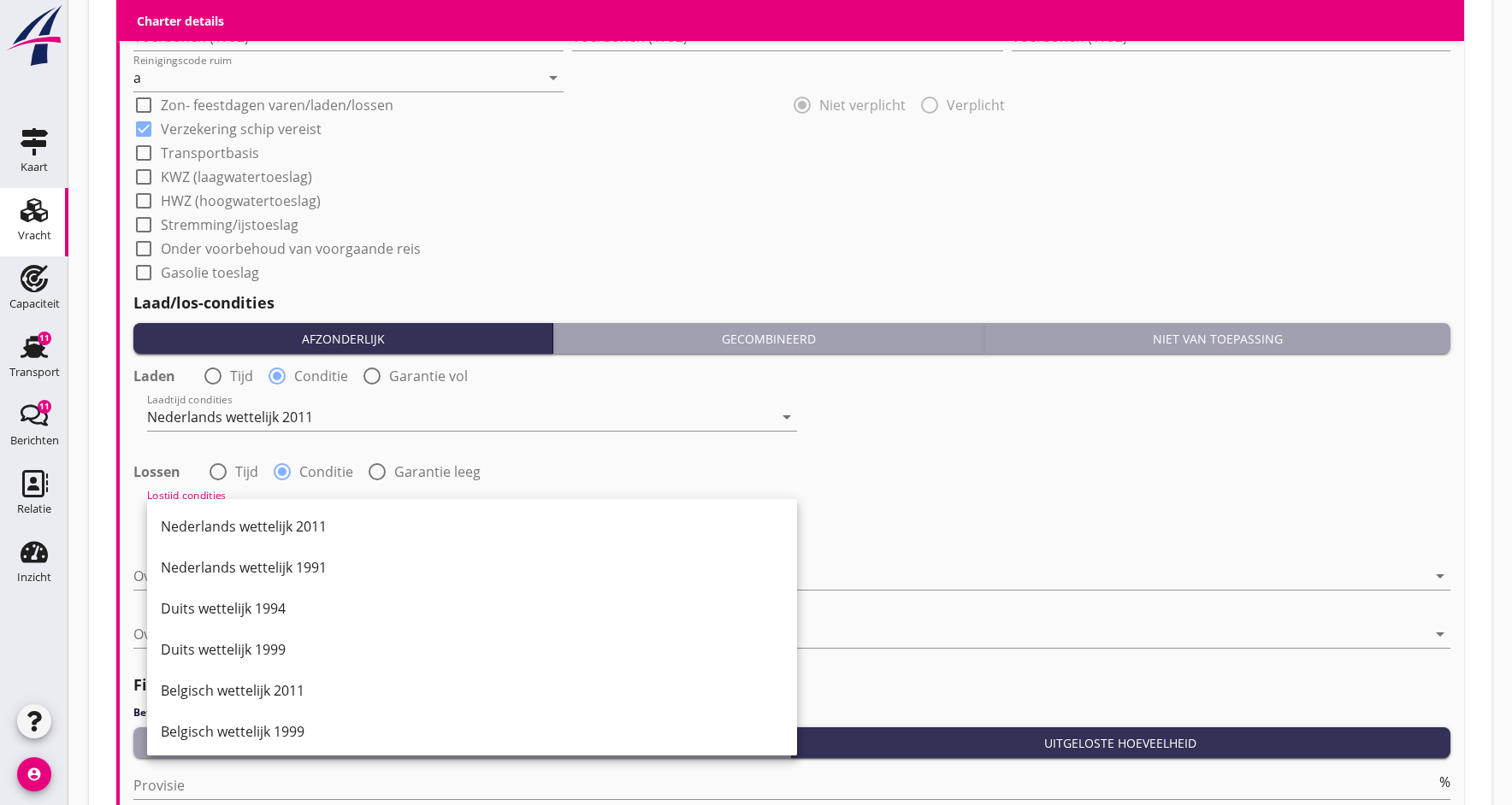
drag, startPoint x: 221, startPoint y: 531, endPoint x: 228, endPoint y: 537, distance: 9.2
click at [221, 531] on div "Nederlands wettelijk 2011" at bounding box center [471, 526] width 622 height 21
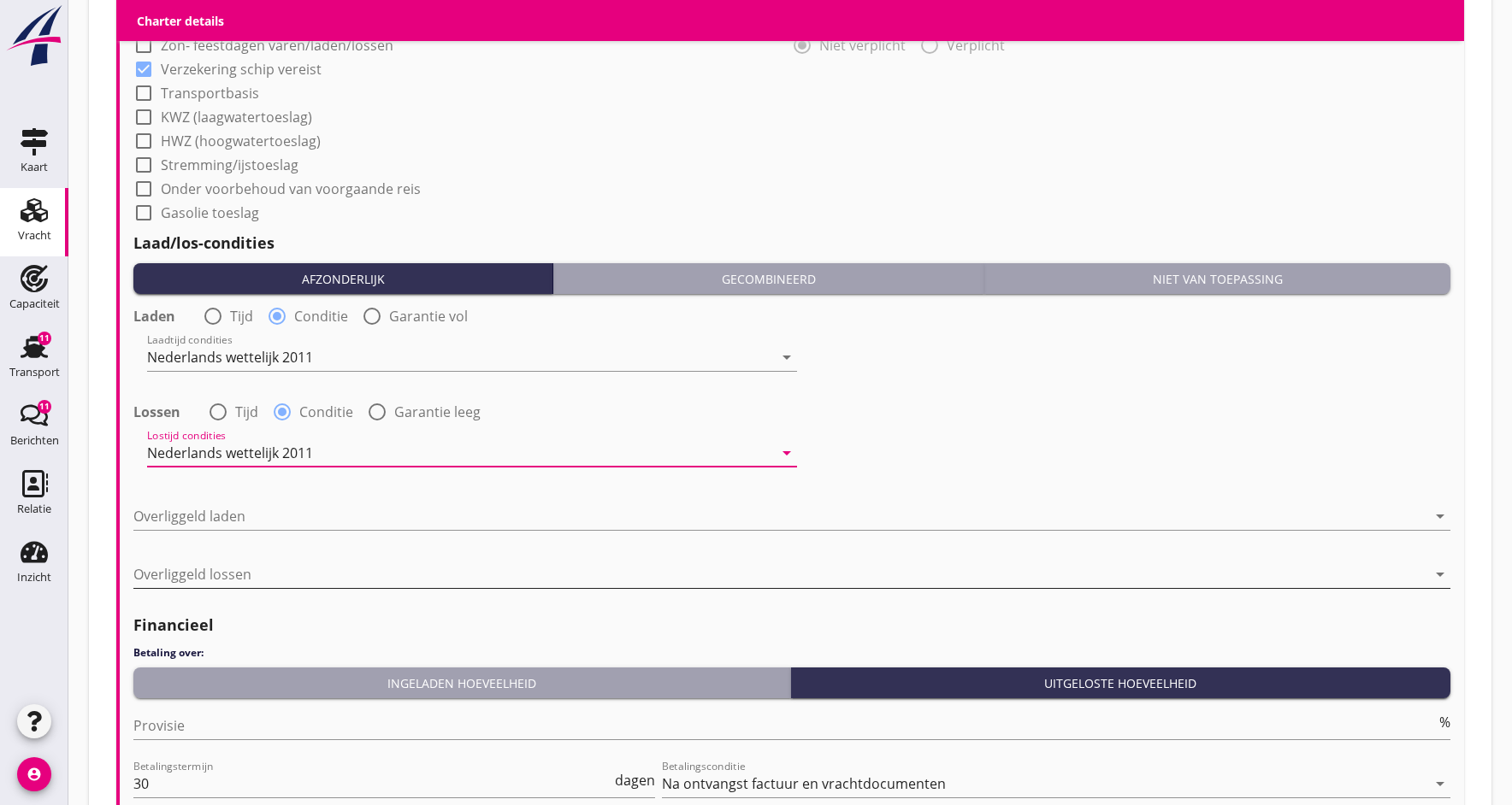
scroll to position [1833, 0]
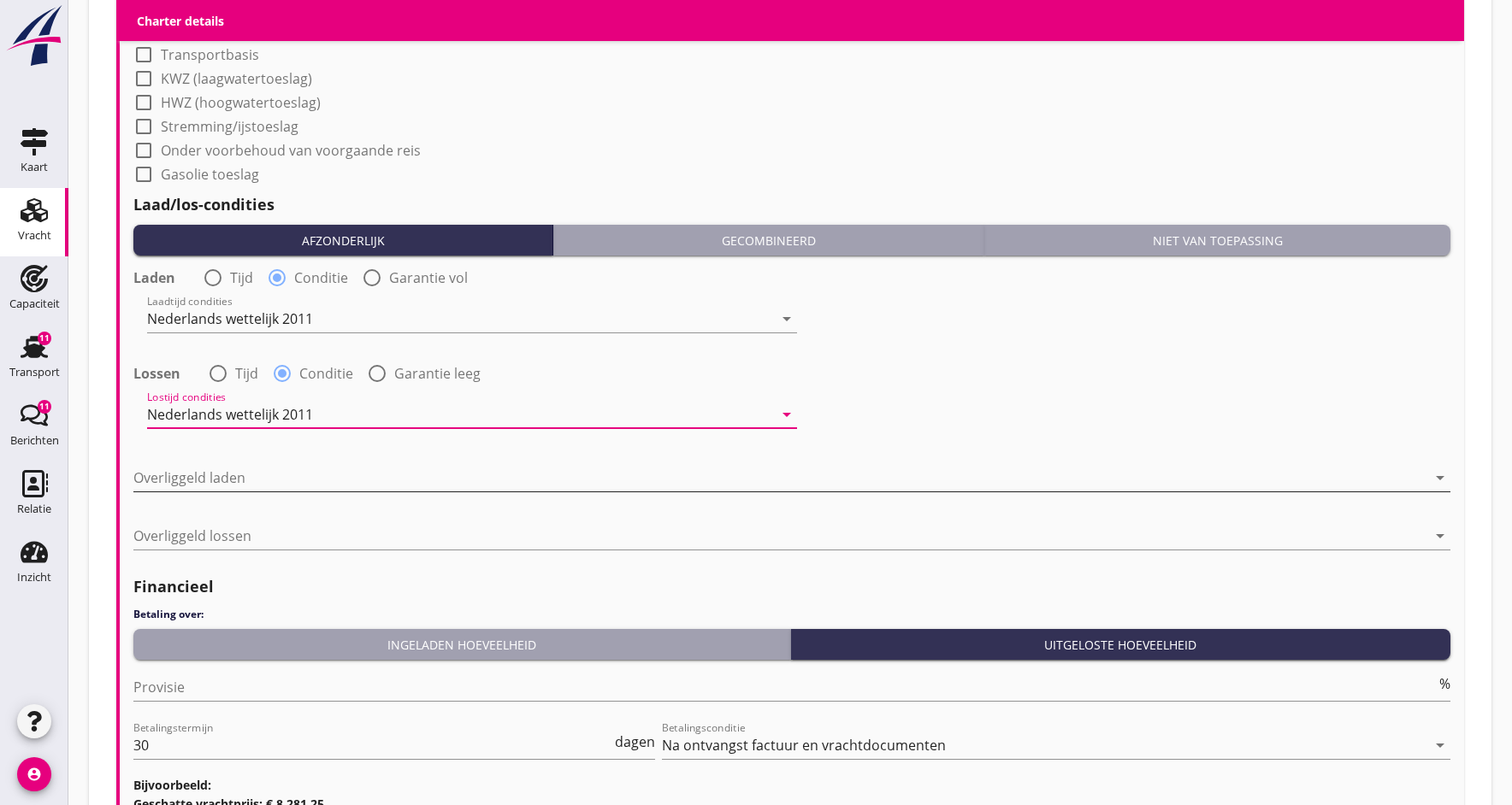
click at [219, 480] on div at bounding box center [779, 478] width 1293 height 27
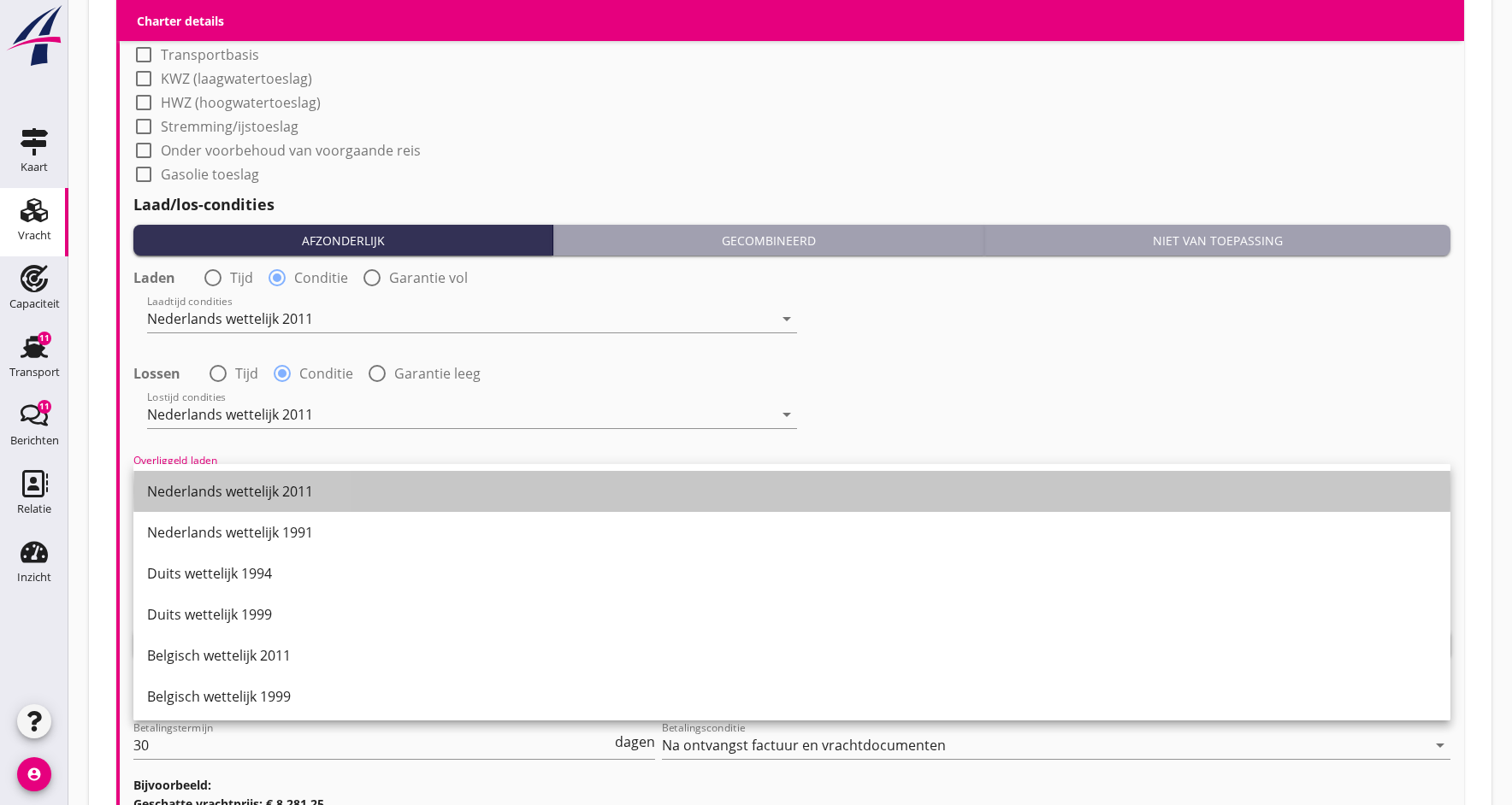
click at [231, 491] on div "Nederlands wettelijk 2011" at bounding box center [792, 491] width 1290 height 21
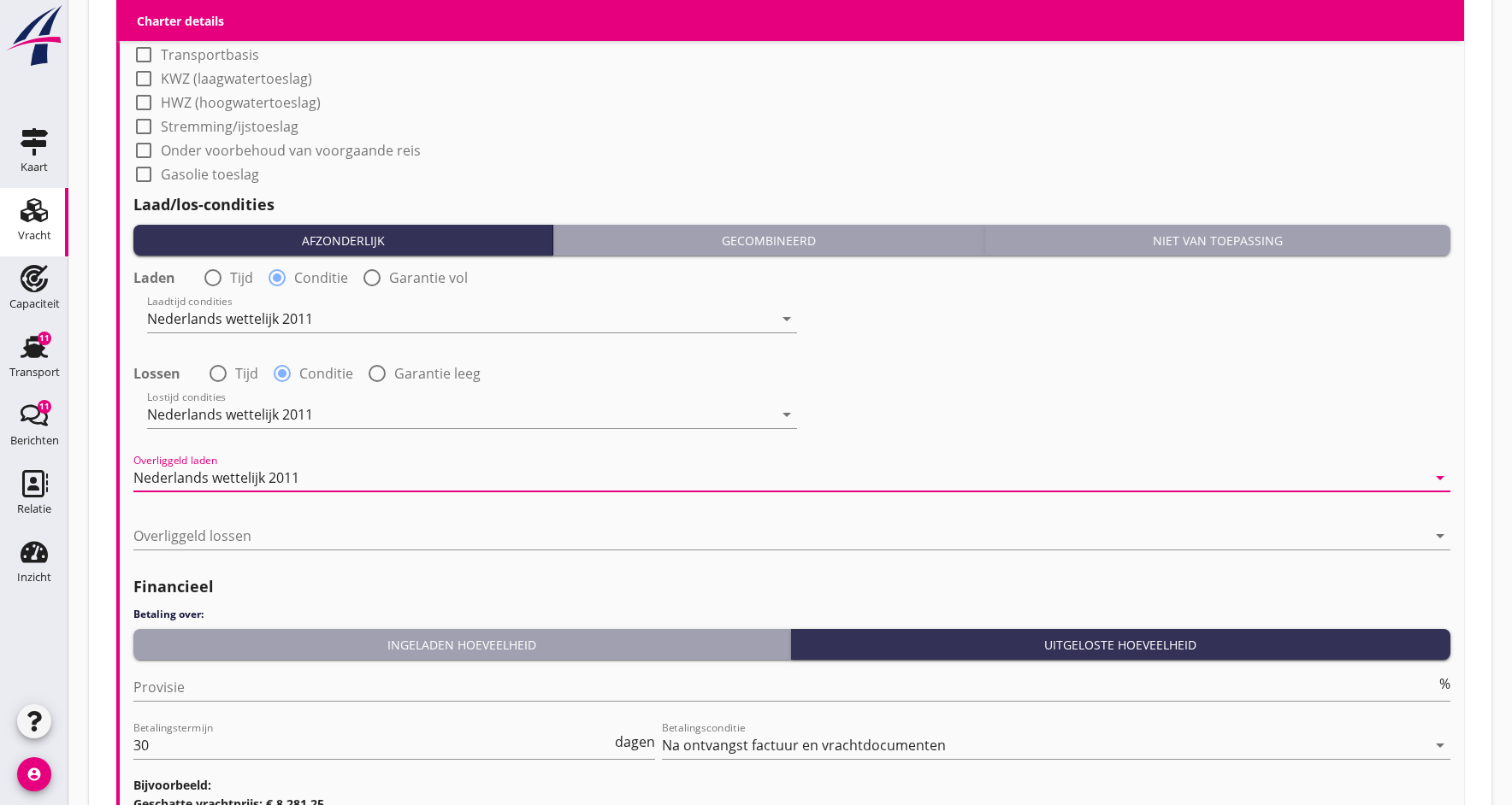
drag, startPoint x: 245, startPoint y: 533, endPoint x: 241, endPoint y: 544, distance: 11.7
click at [244, 533] on div at bounding box center [779, 536] width 1293 height 27
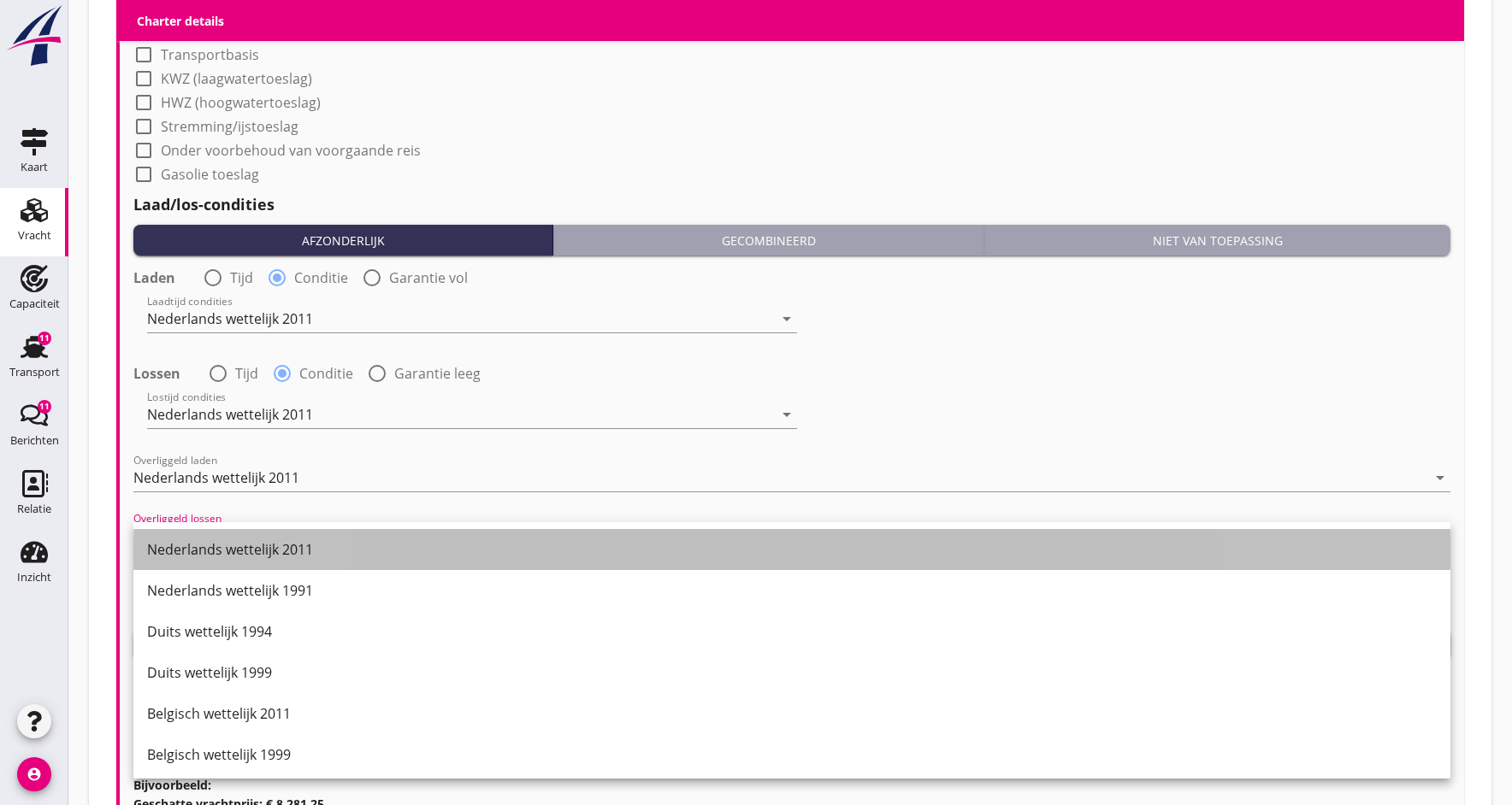
click at [244, 546] on div "Nederlands wettelijk 2011" at bounding box center [792, 549] width 1290 height 21
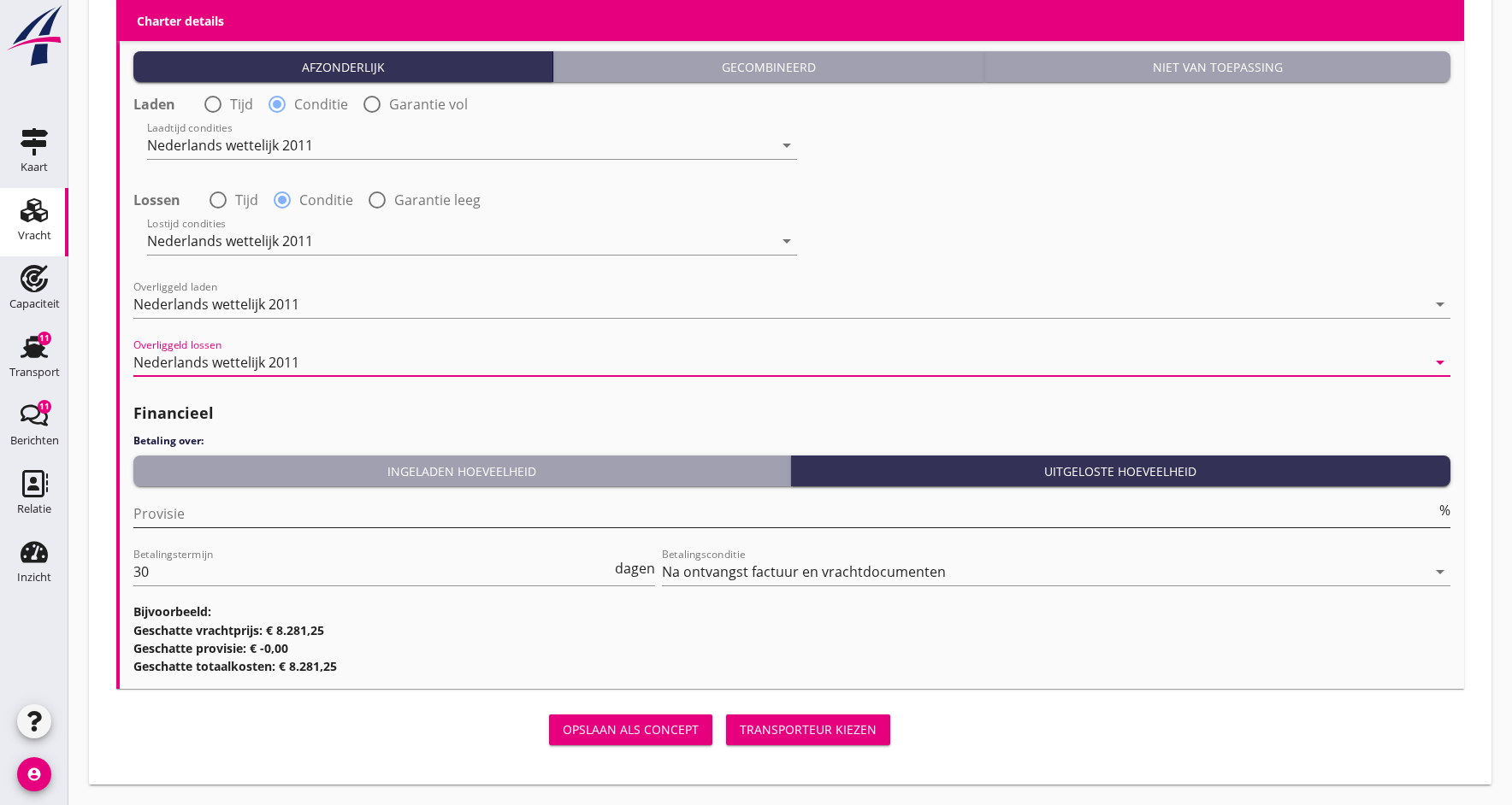
scroll to position [2006, 0]
click at [236, 520] on input "Provisie" at bounding box center [784, 514] width 1302 height 27
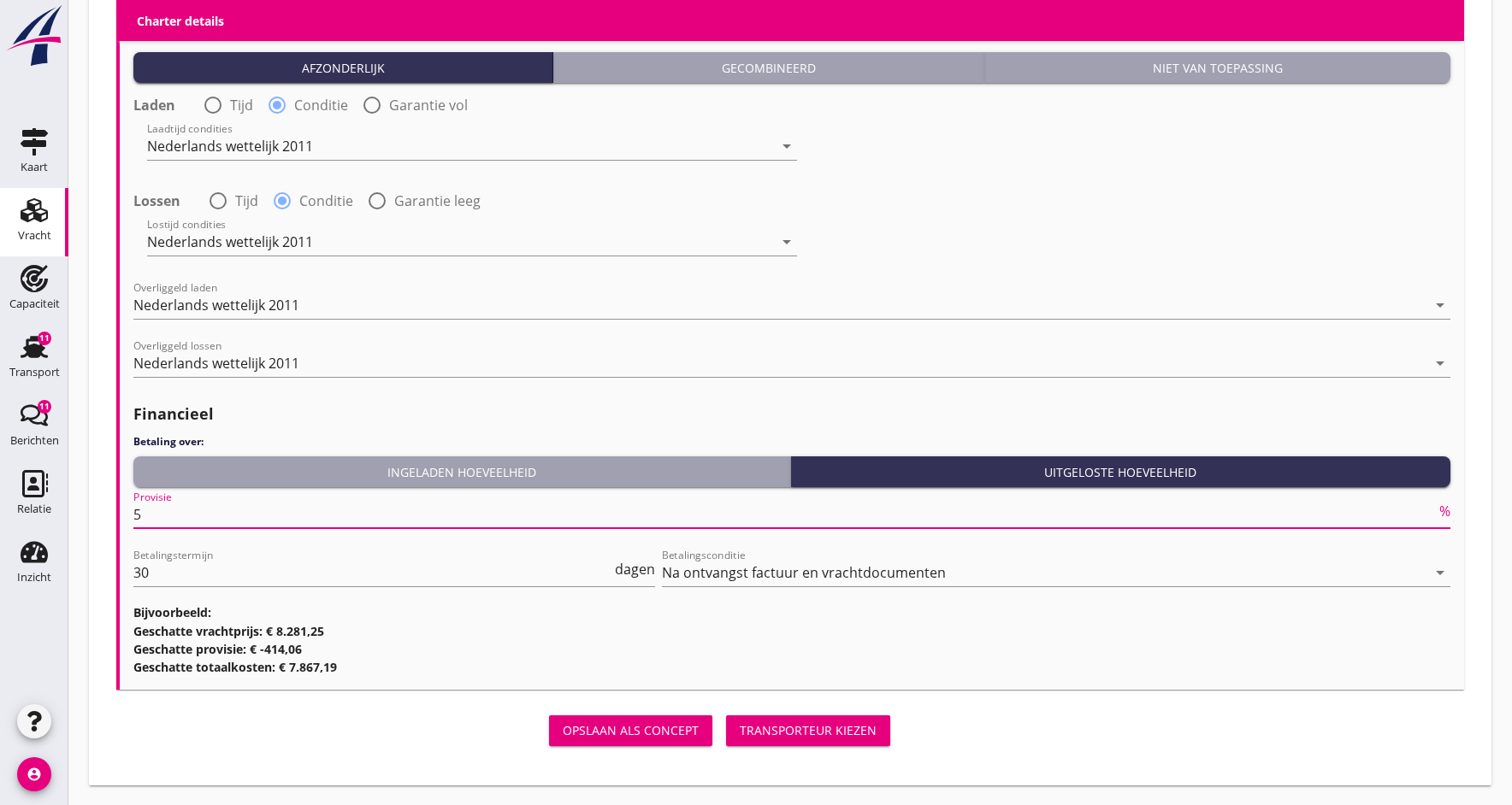
type input "5"
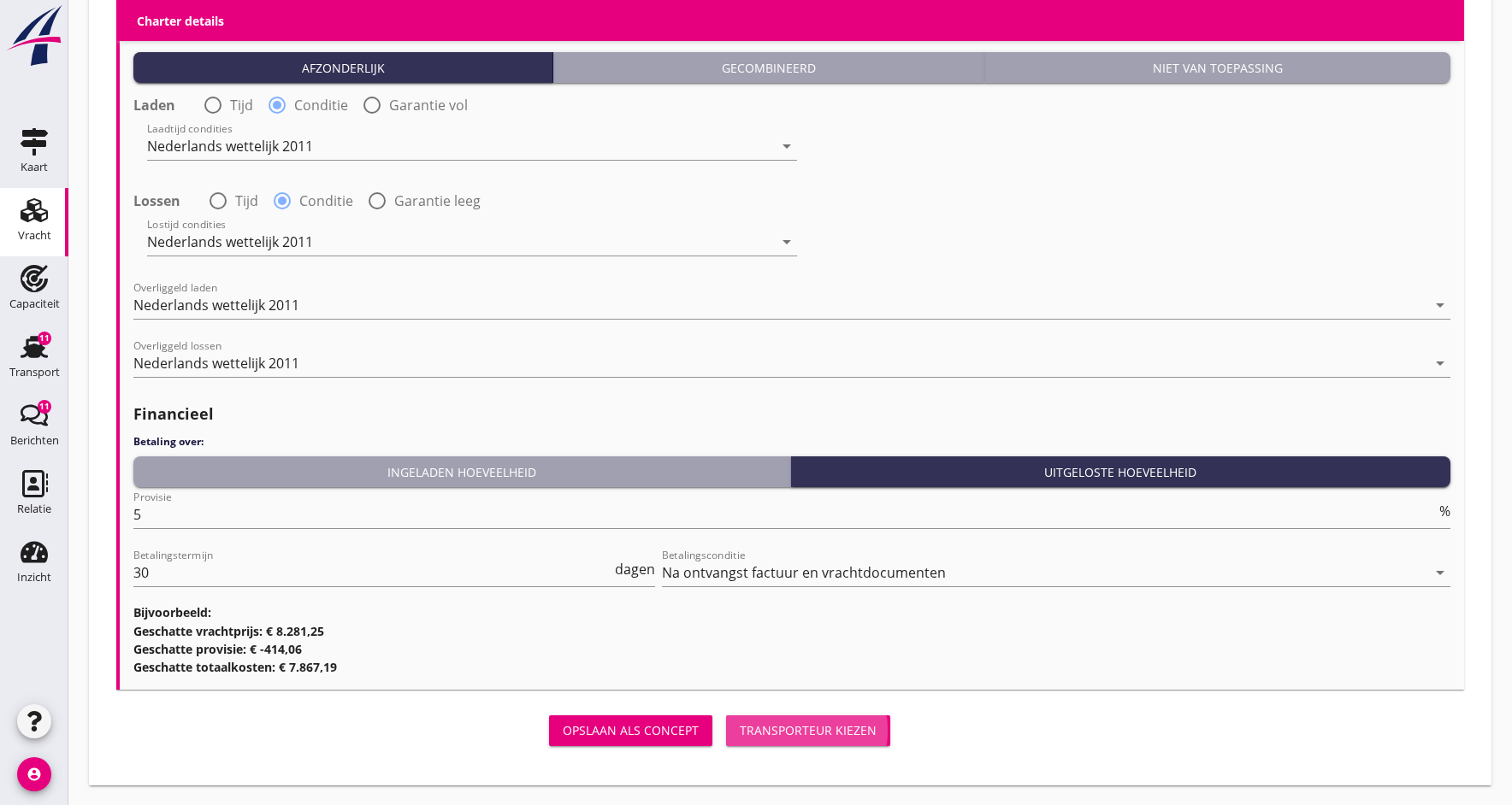
click at [812, 734] on div "Transporteur kiezen" at bounding box center [808, 730] width 137 height 18
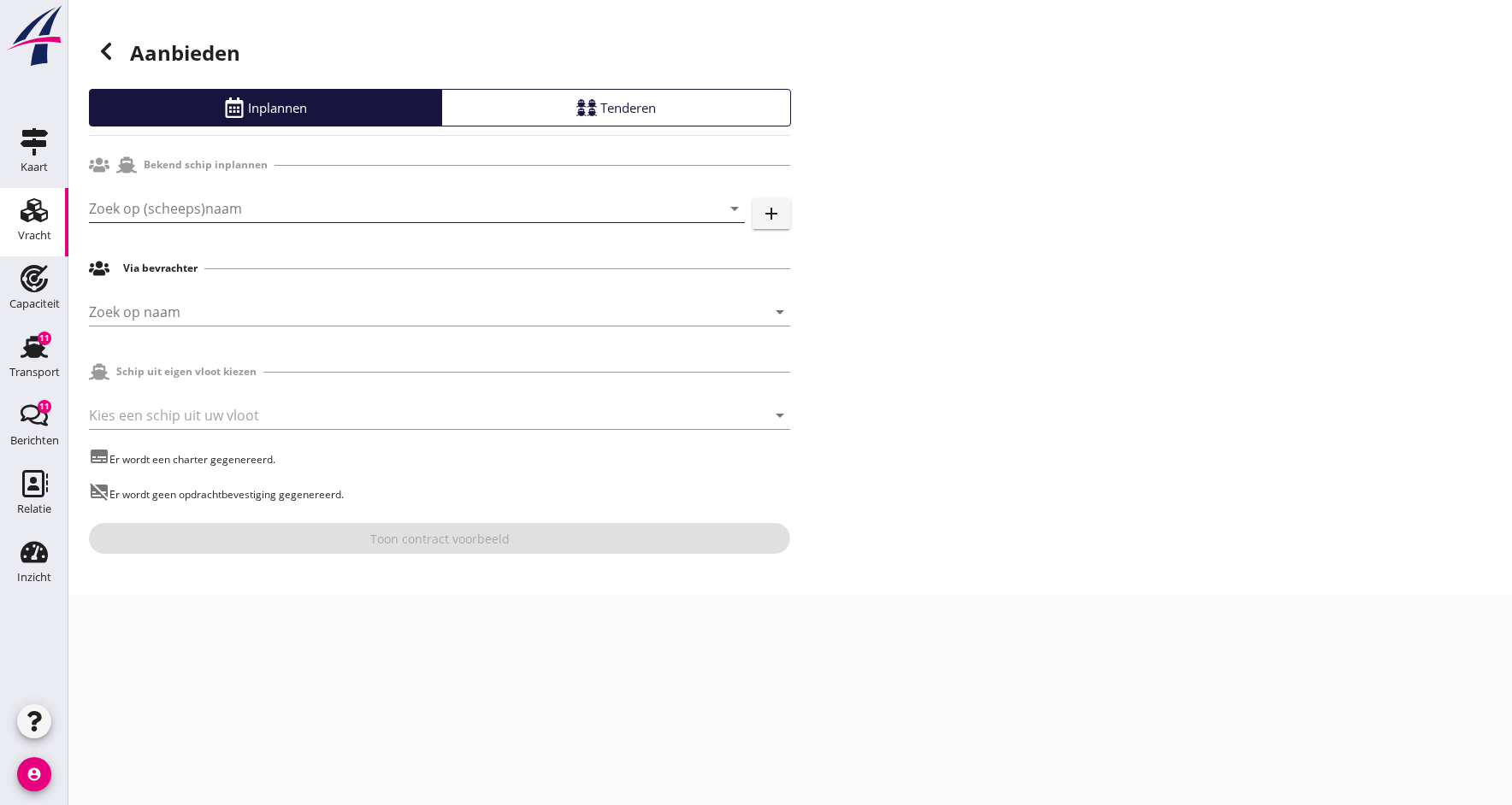
click at [171, 199] on input "Zoek op (scheeps)naam" at bounding box center [393, 209] width 608 height 27
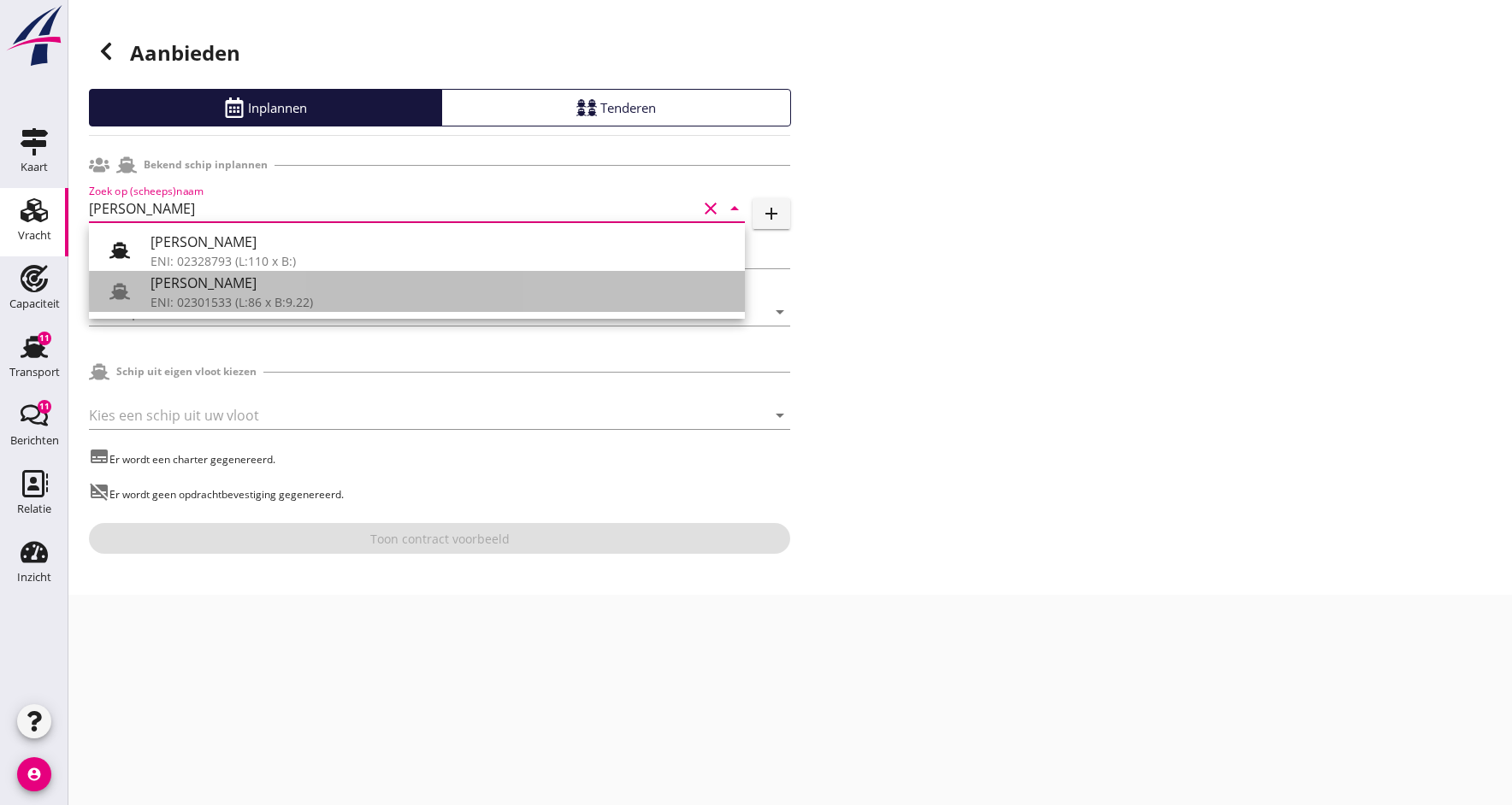
click at [234, 298] on div "ENI: 02301533 (L:86 x B:9.22)" at bounding box center [441, 302] width 580 height 18
type input "[PERSON_NAME]"
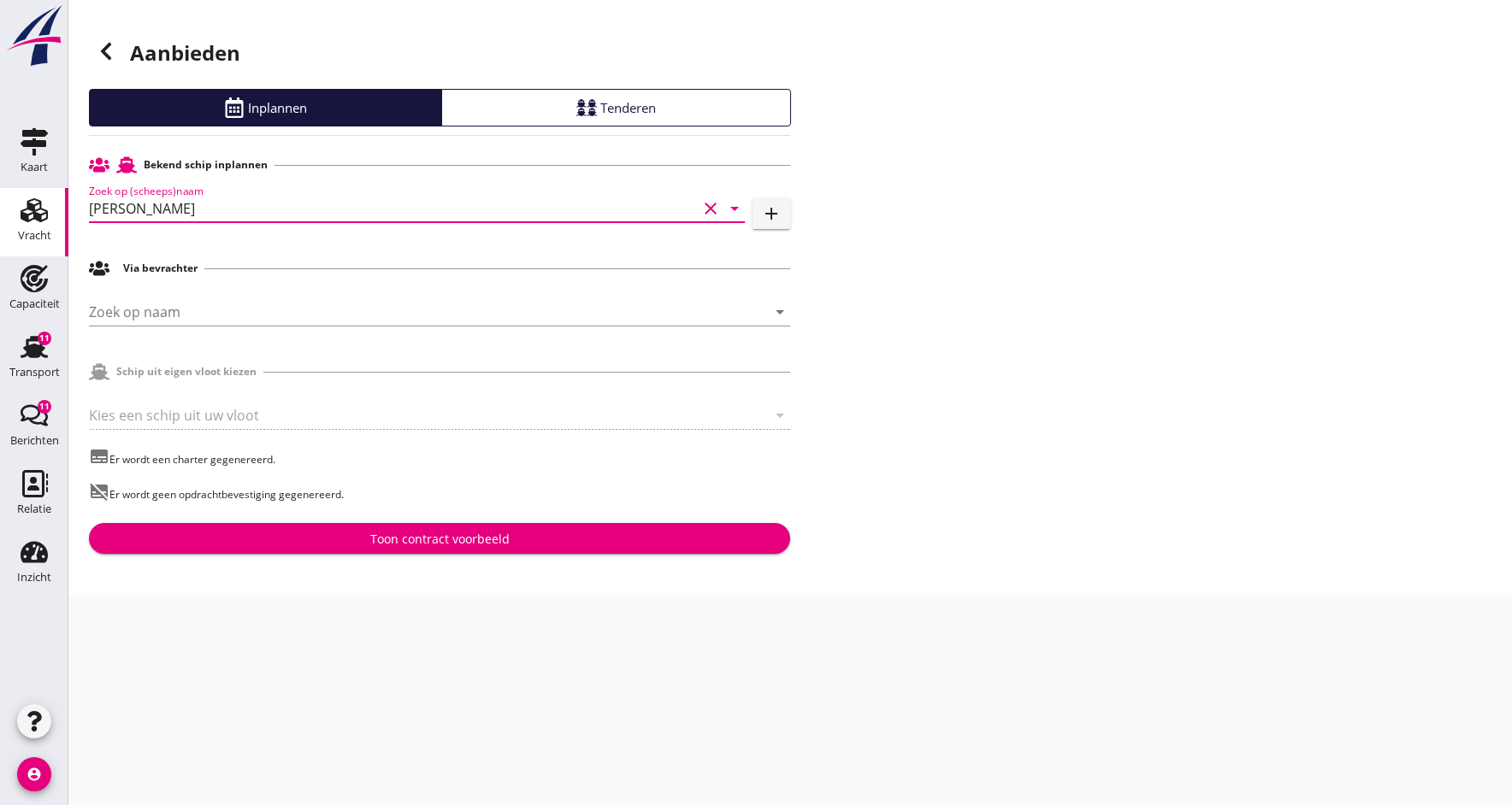
click at [429, 540] on div "Toon contract voorbeeld" at bounding box center [440, 539] width 139 height 18
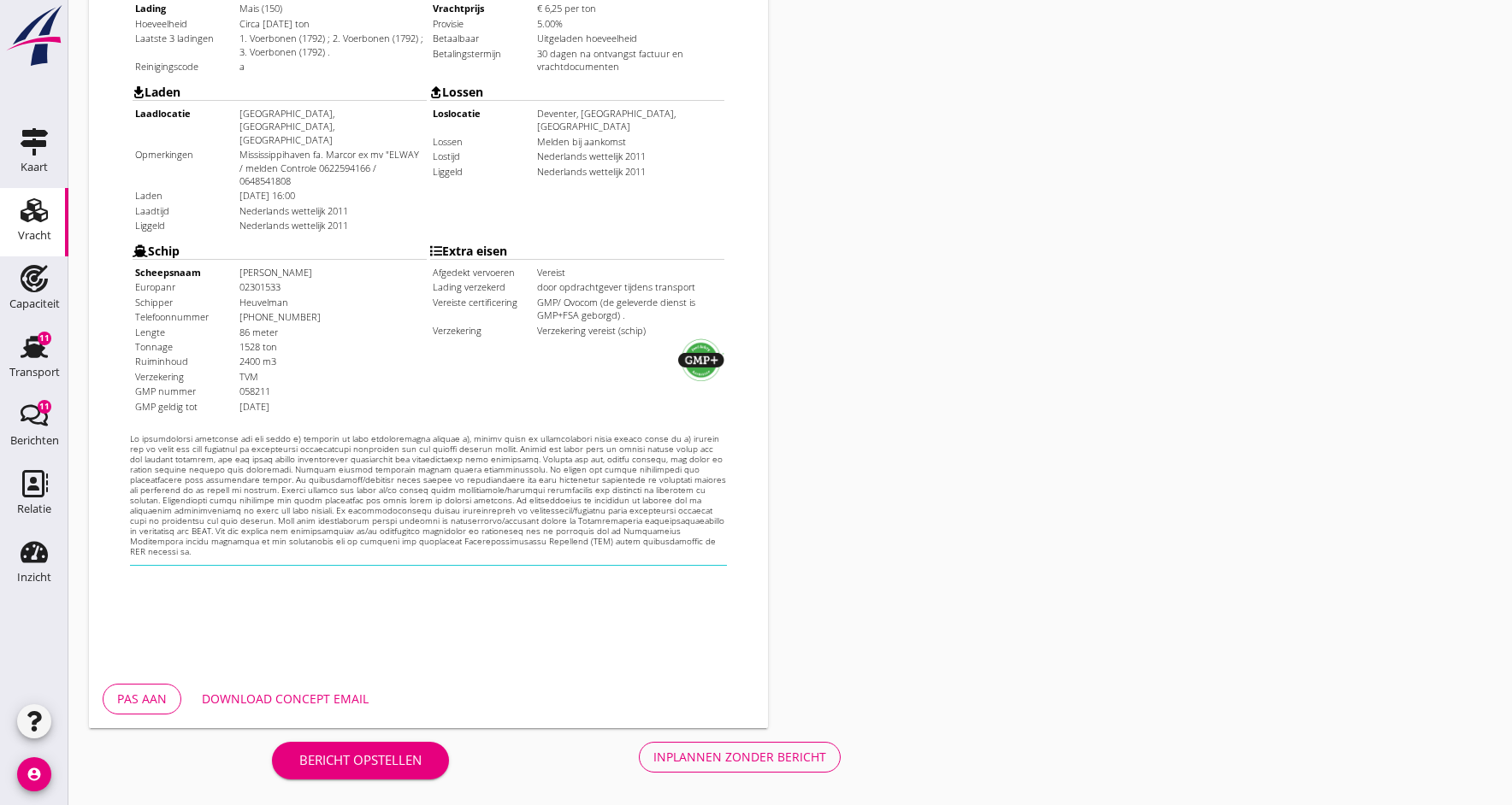
scroll to position [460, 0]
click at [244, 702] on div "Download concept email" at bounding box center [285, 698] width 167 height 18
click at [151, 698] on div "Pas aan" at bounding box center [142, 698] width 50 height 18
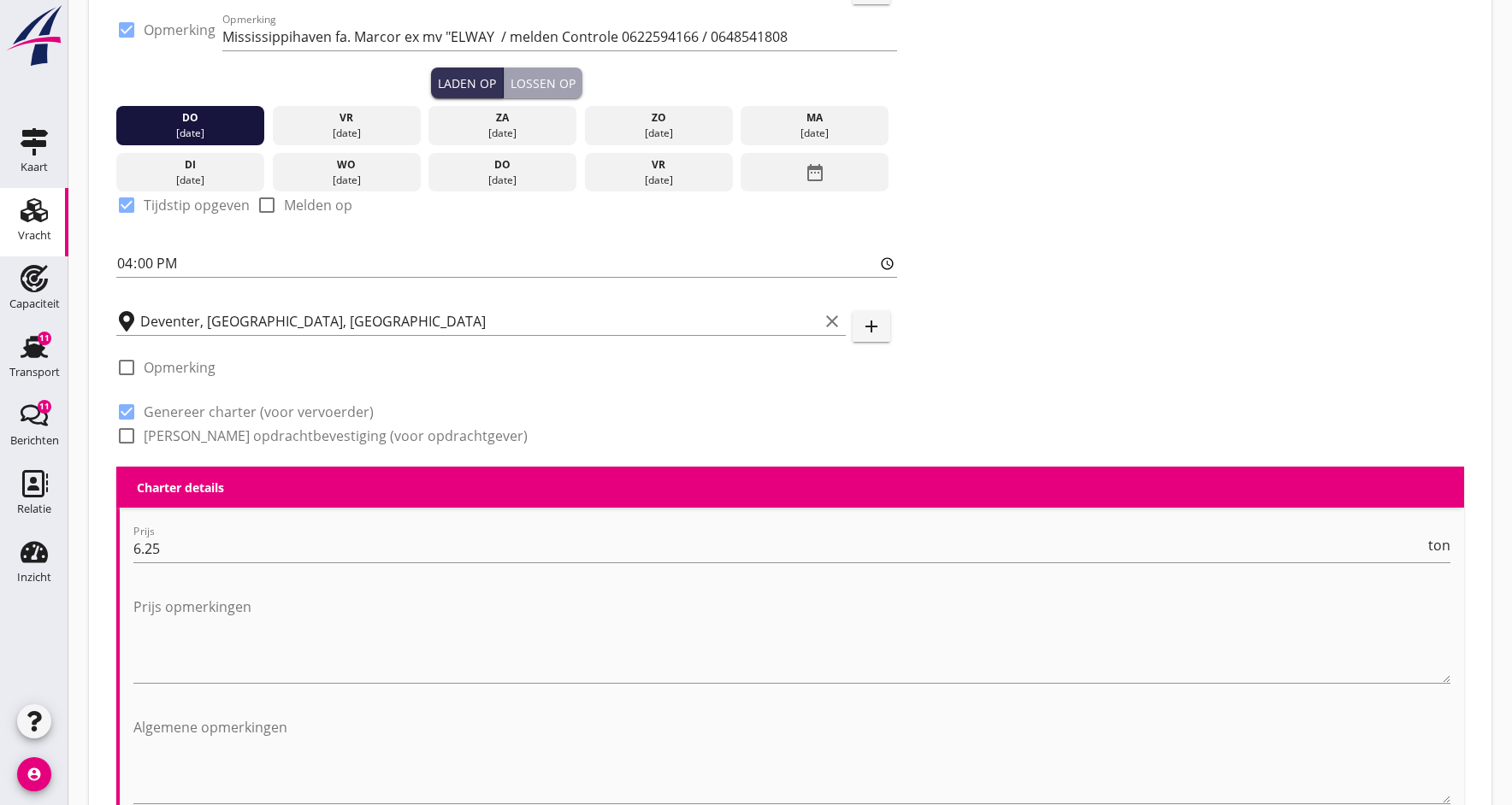
scroll to position [325, 0]
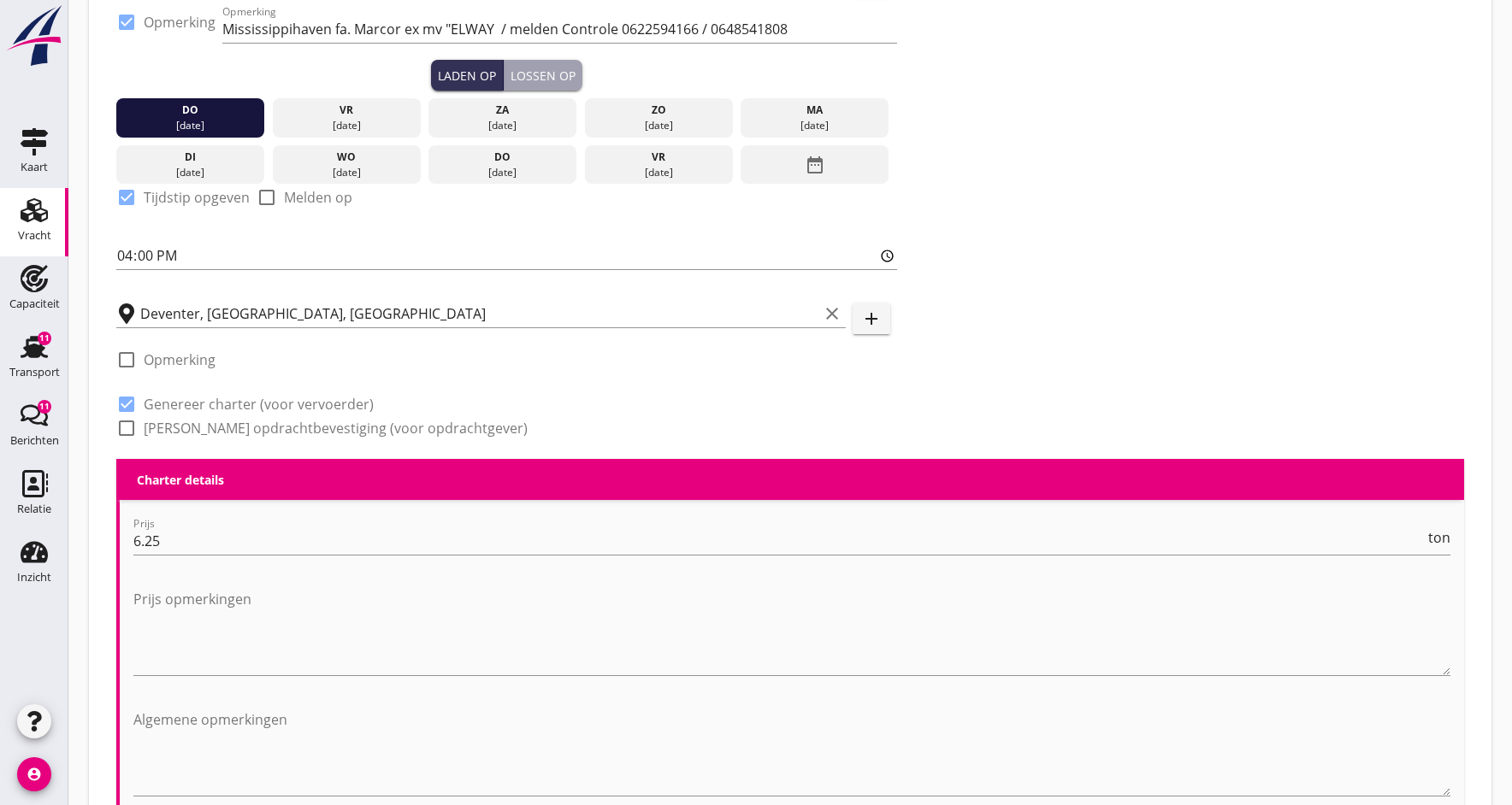
click at [127, 433] on div at bounding box center [126, 428] width 29 height 29
checkbox input "true"
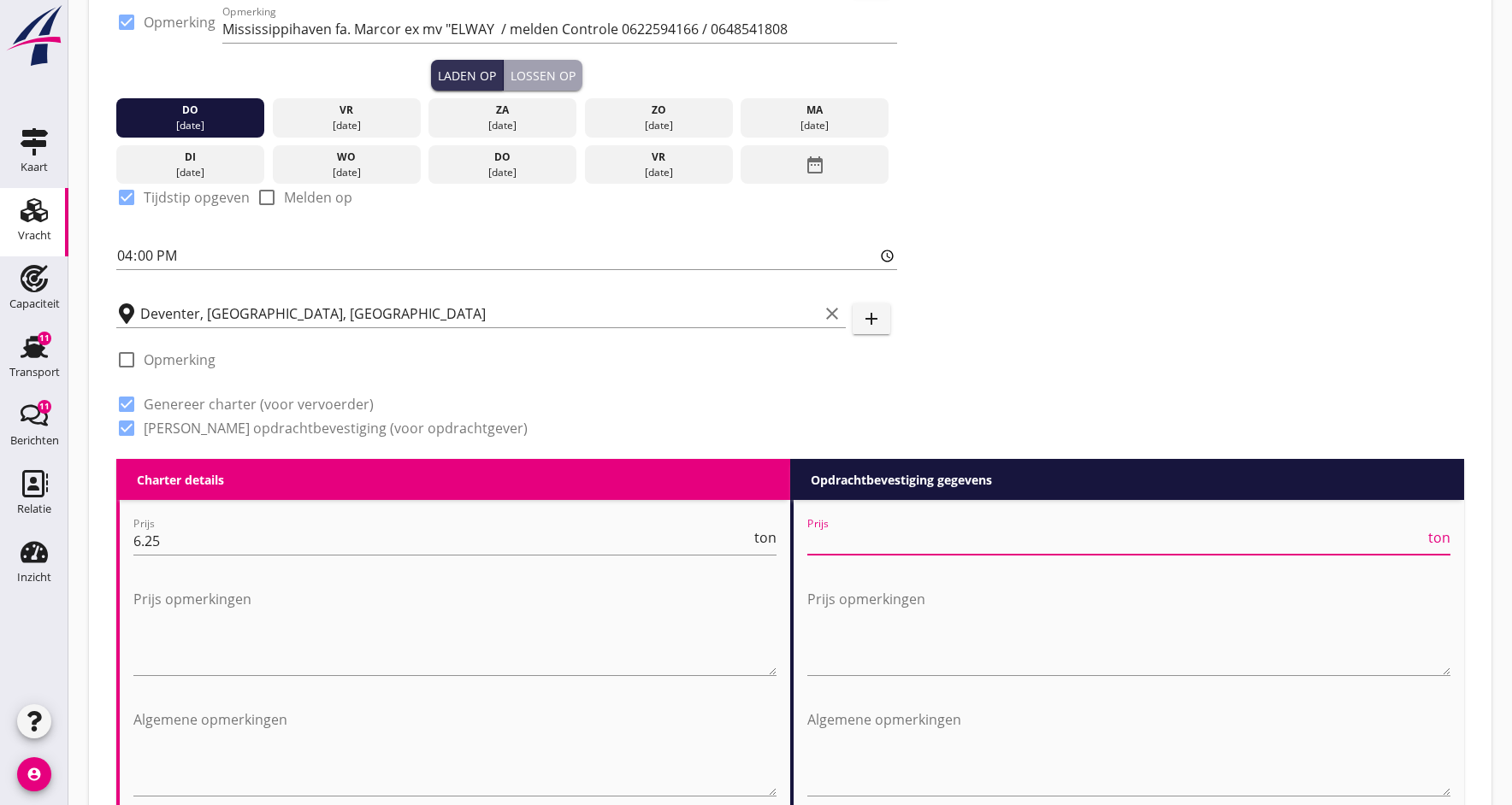
click at [909, 546] on input "Prijs" at bounding box center [1116, 541] width 617 height 27
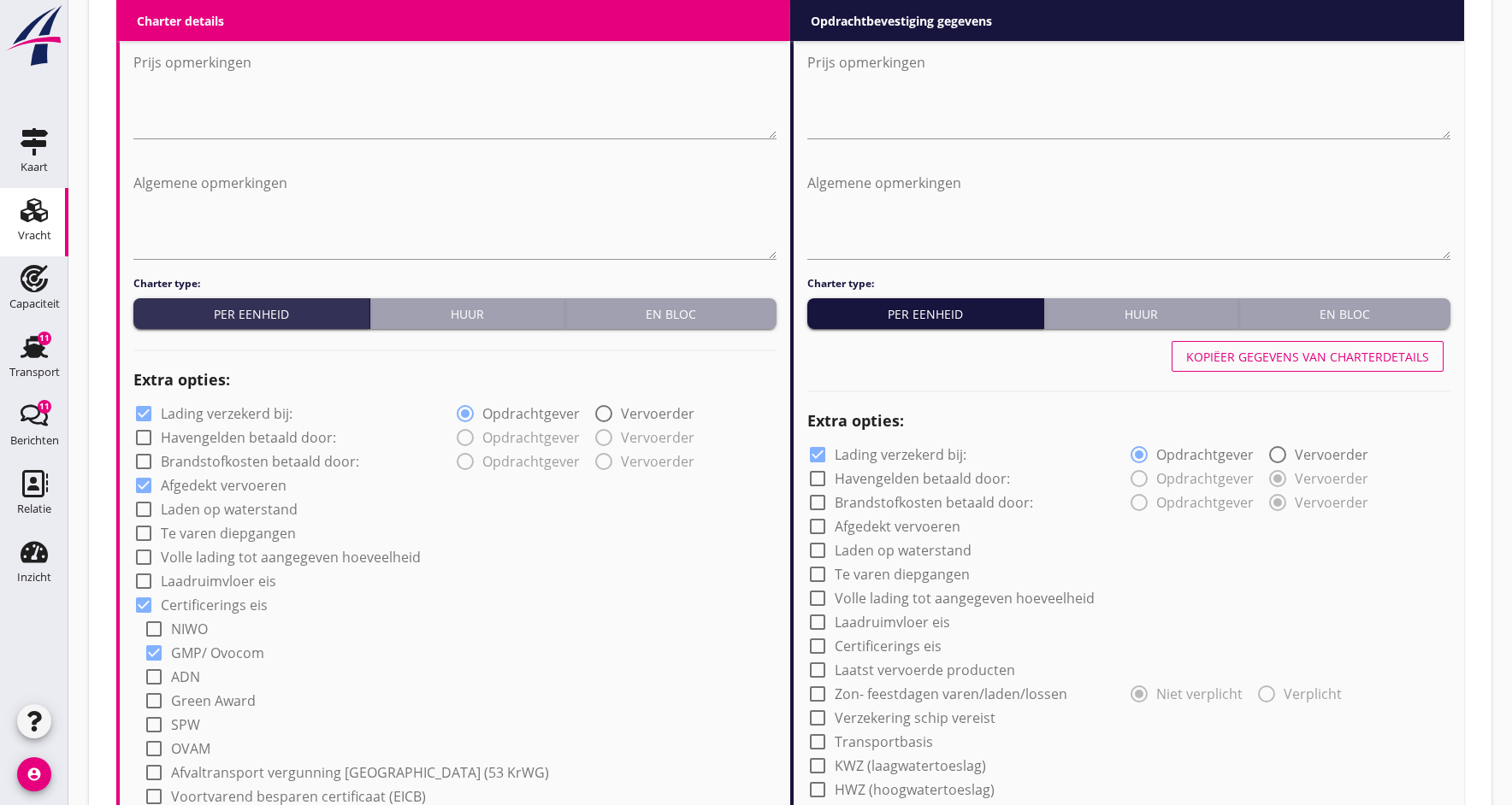
scroll to position [862, 0]
type input "6.50"
click at [1218, 355] on div "Kopiëer gegevens van charterdetails" at bounding box center [1307, 355] width 243 height 18
radio input "false"
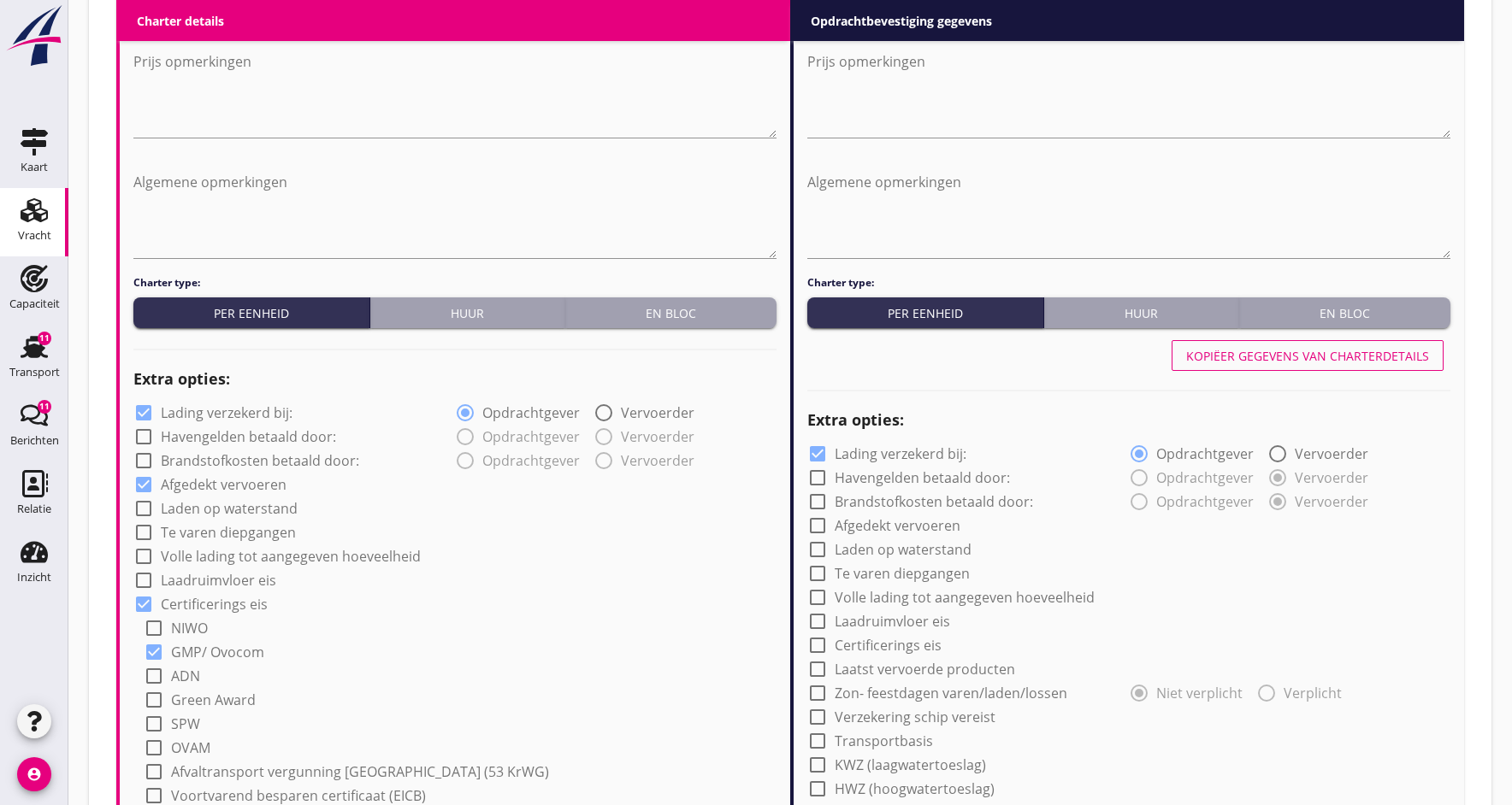
checkbox input "true"
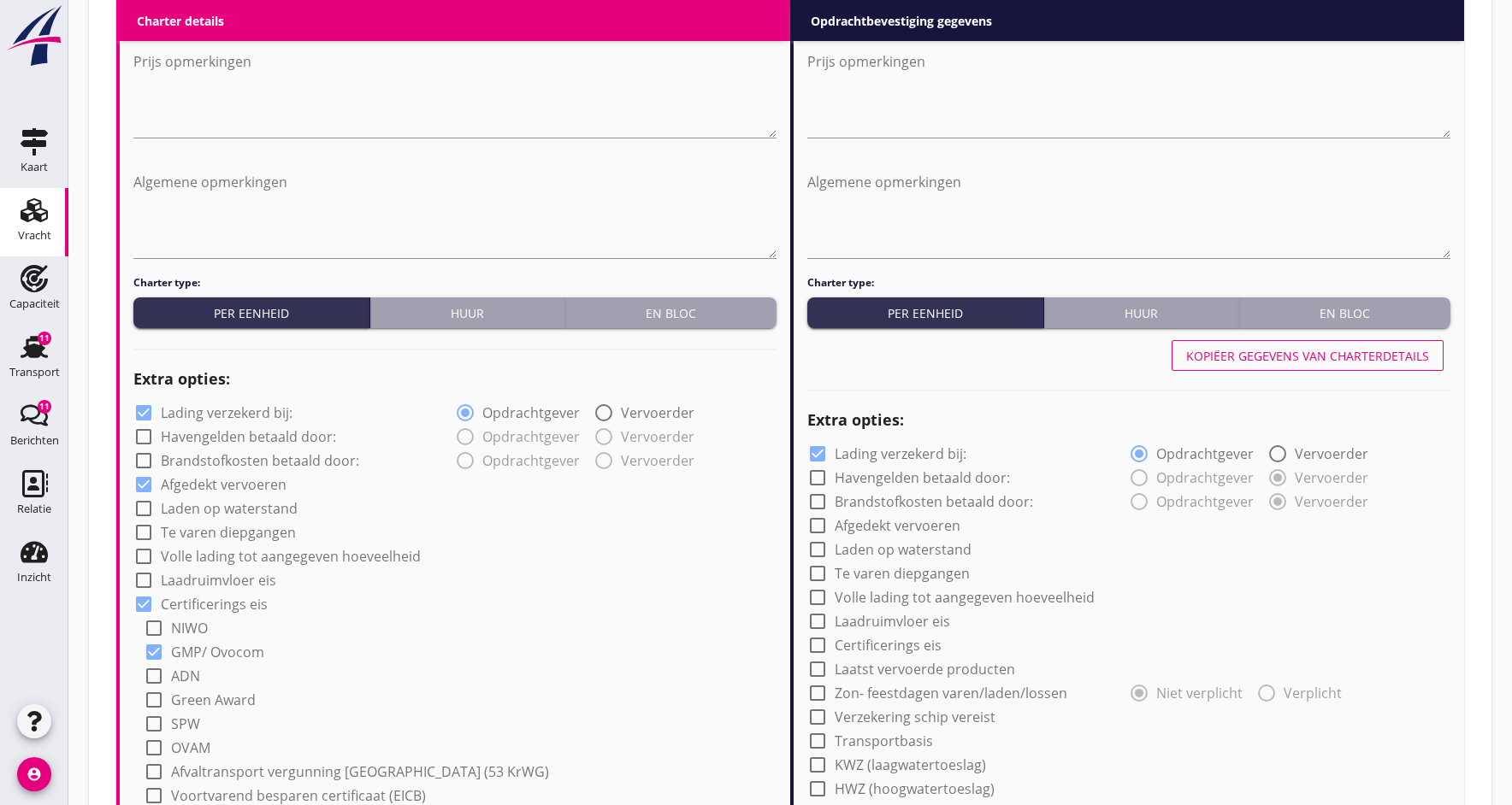
radio input "false"
radio input "true"
radio input "false"
radio input "true"
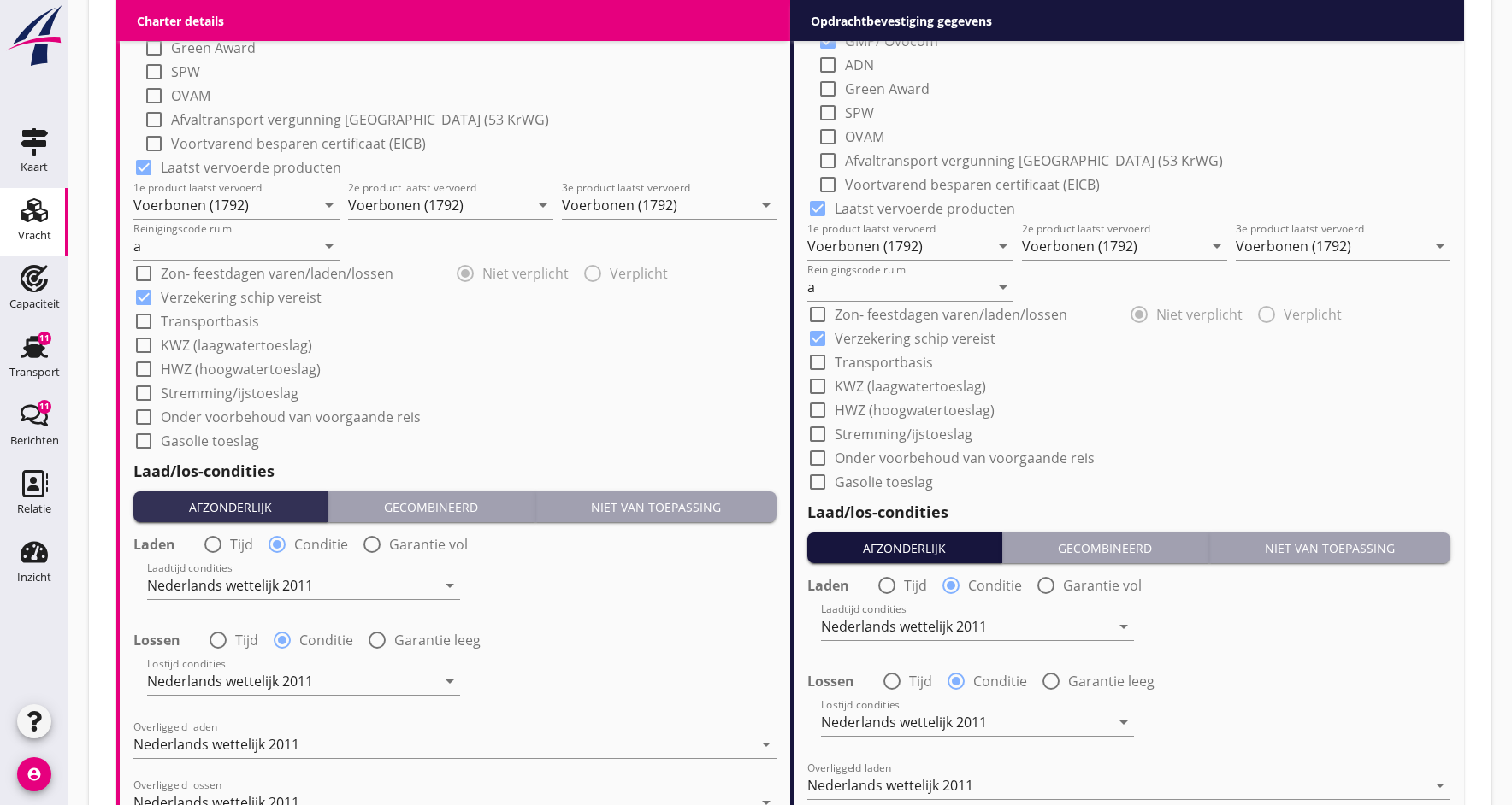
scroll to position [1529, 0]
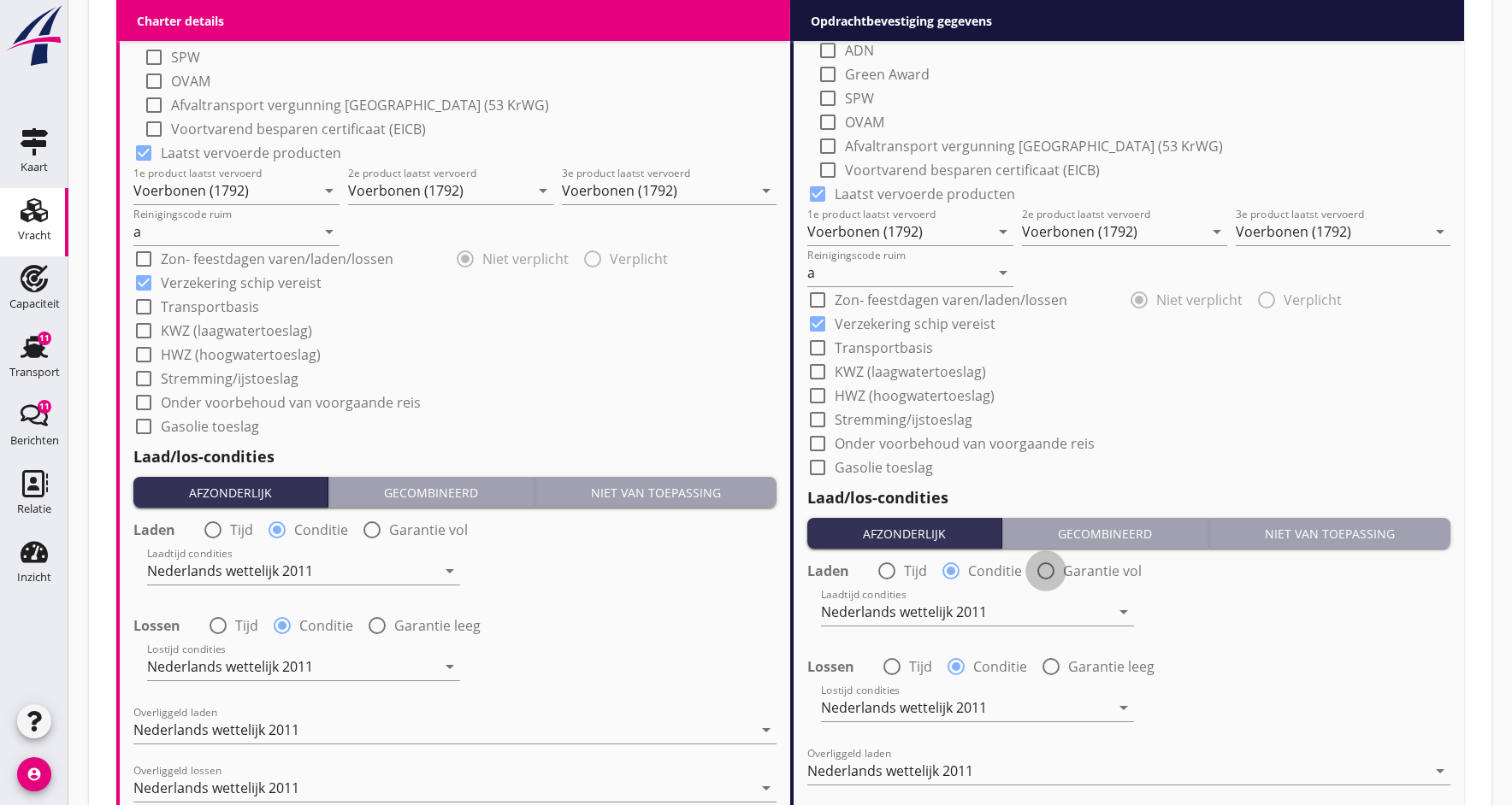
click at [1042, 570] on div at bounding box center [1046, 571] width 29 height 29
radio input "false"
radio input "true"
click at [1402, 612] on icon "date_range" at bounding box center [1404, 611] width 21 height 21
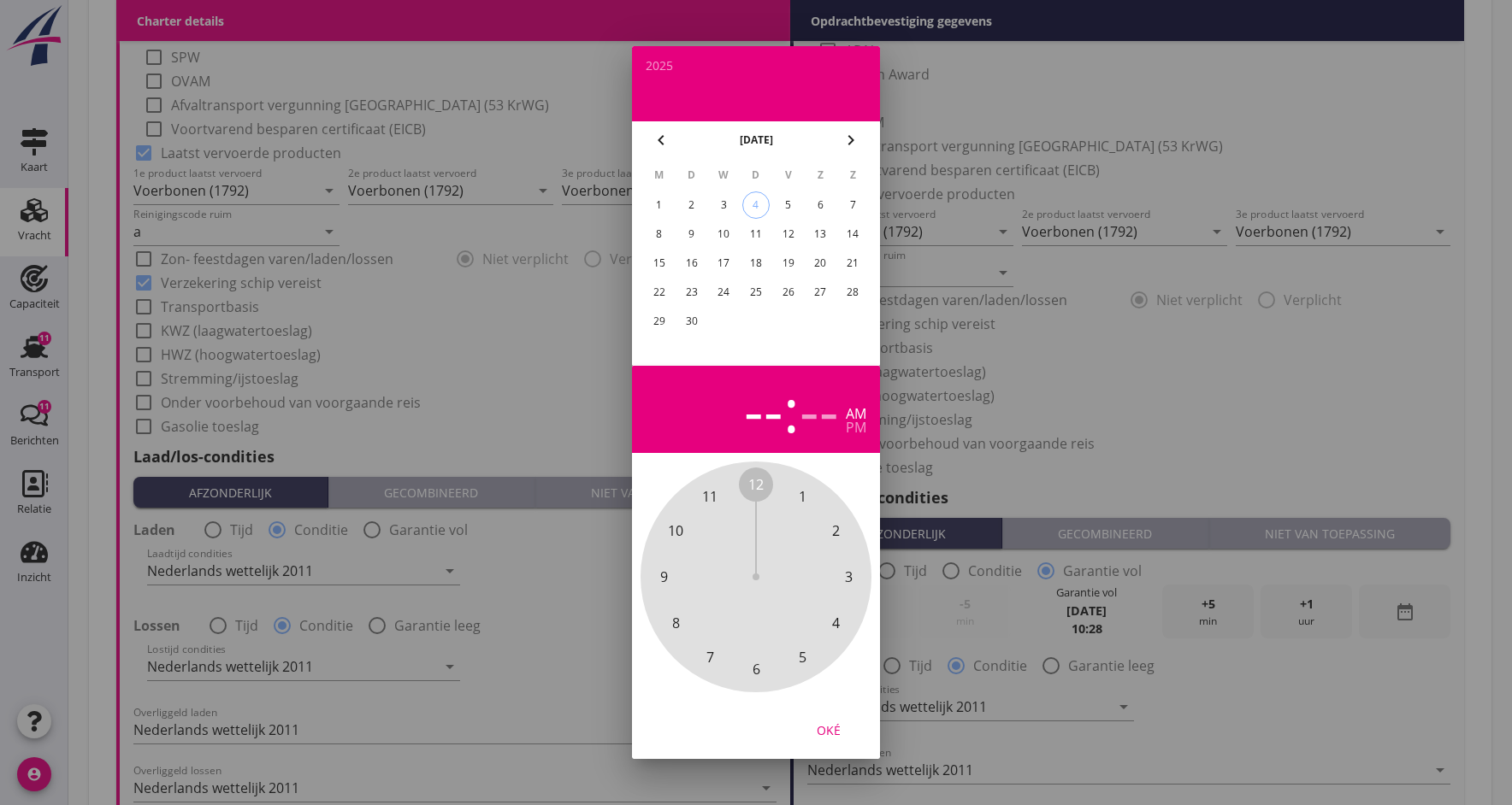
click at [820, 203] on div "6" at bounding box center [820, 205] width 27 height 27
click at [856, 420] on div "pm" at bounding box center [855, 427] width 21 height 14
drag, startPoint x: 756, startPoint y: 475, endPoint x: 740, endPoint y: 491, distance: 22.6
click at [740, 491] on span "12" at bounding box center [756, 484] width 34 height 34
click at [752, 485] on span "00" at bounding box center [756, 484] width 16 height 21
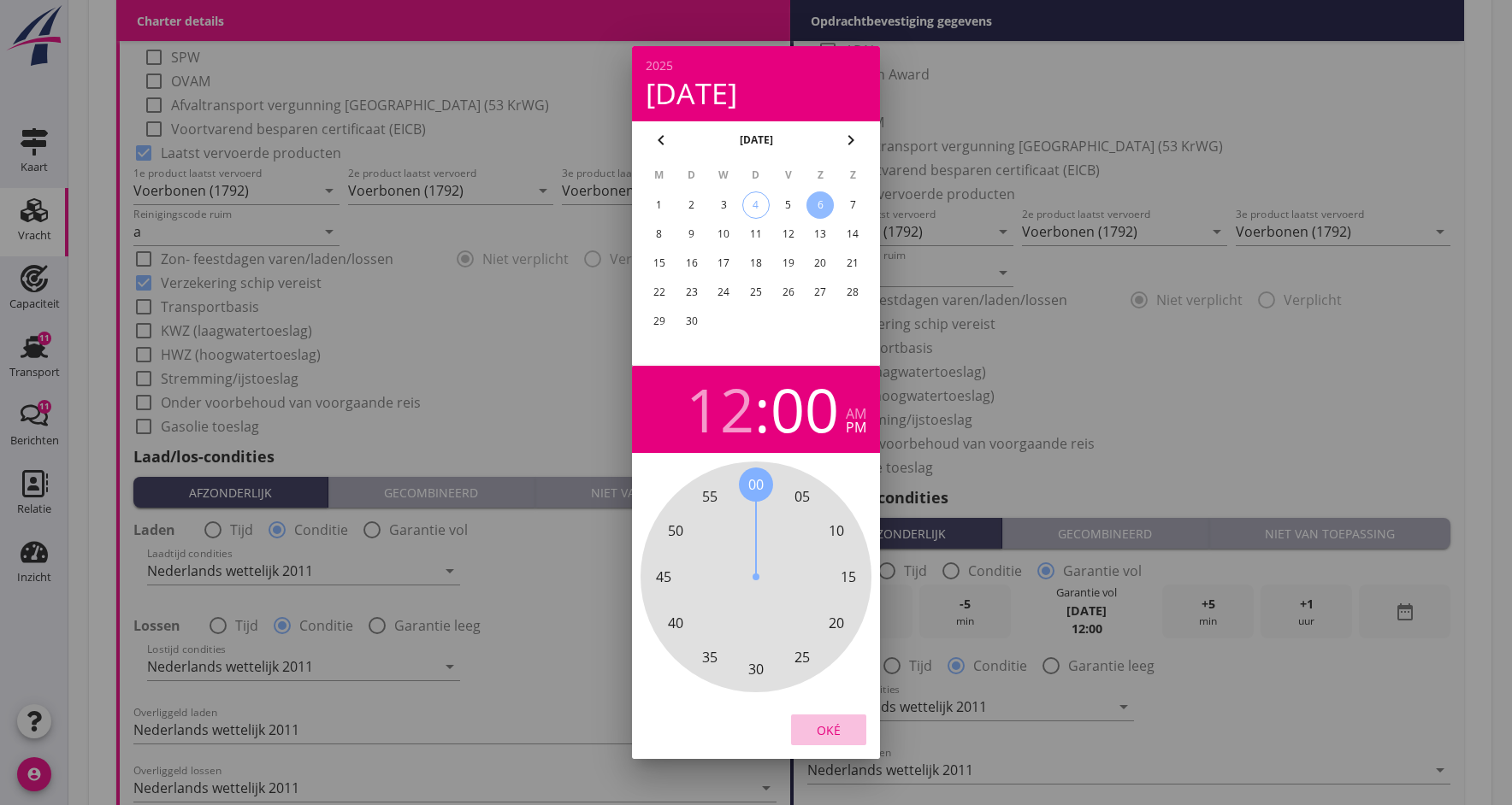
click at [835, 727] on div "Oké" at bounding box center [828, 730] width 48 height 18
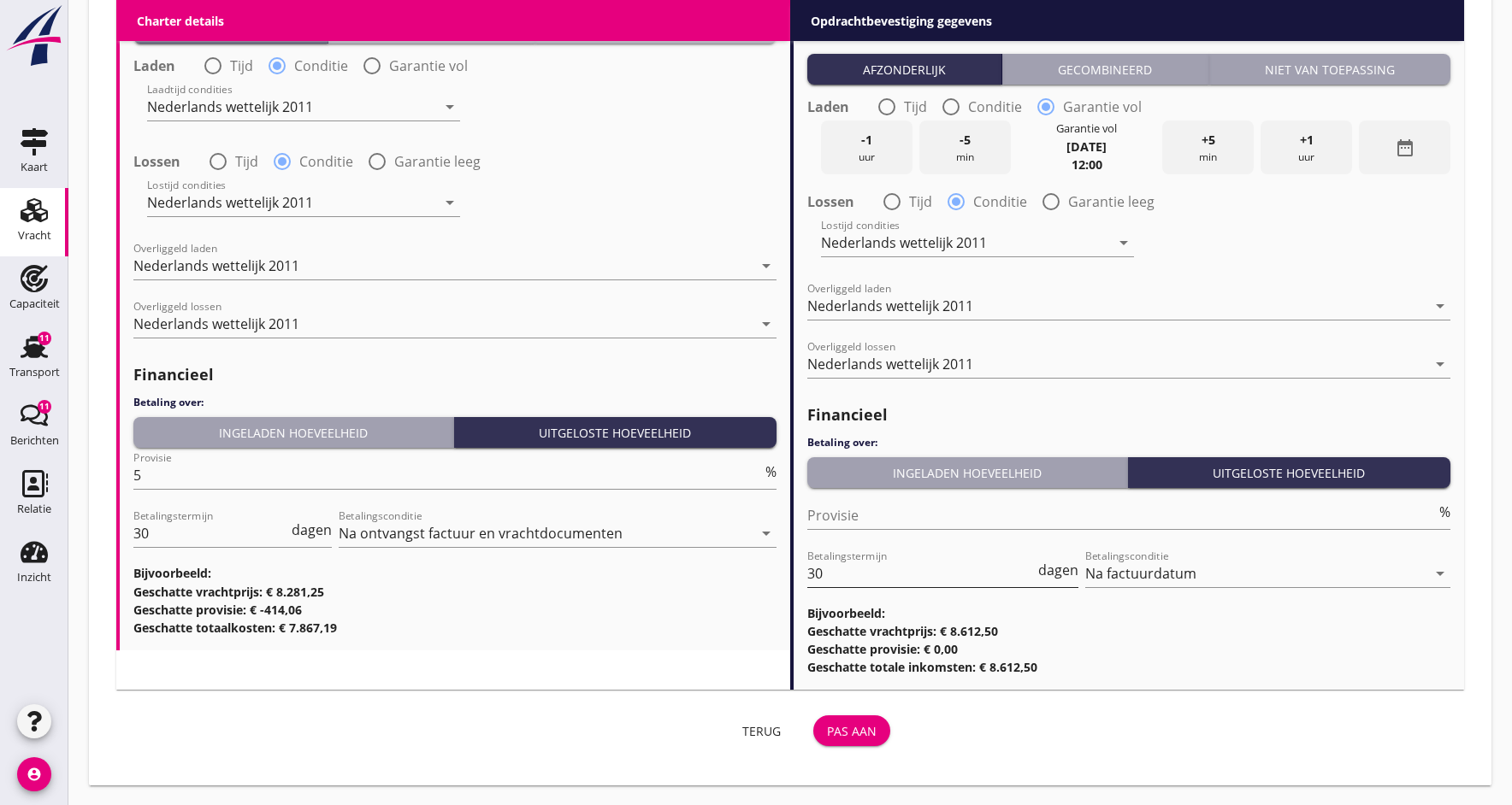
scroll to position [1992, 0]
click at [854, 730] on div "Pas aan" at bounding box center [852, 732] width 50 height 18
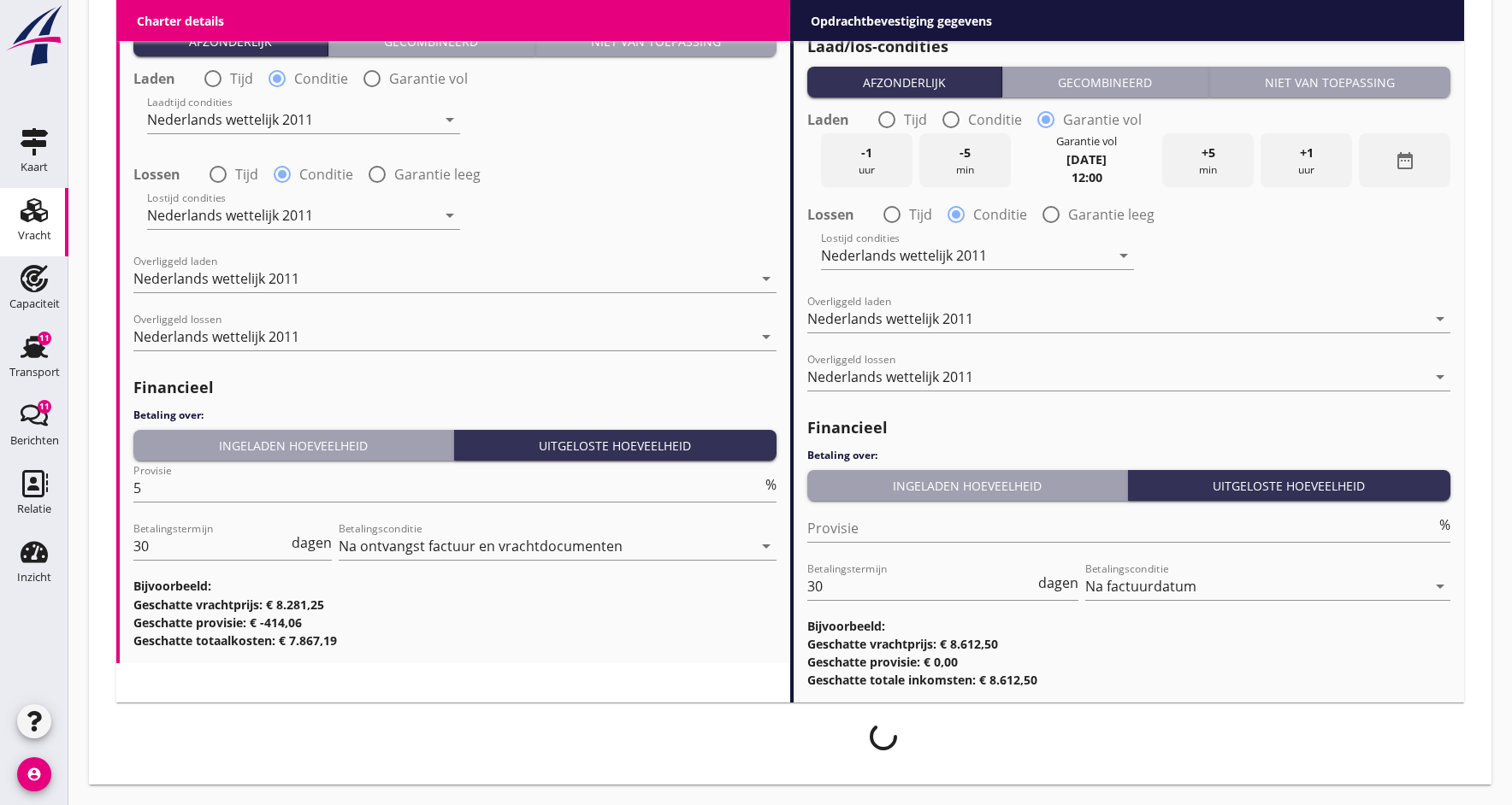
scroll to position [1978, 0]
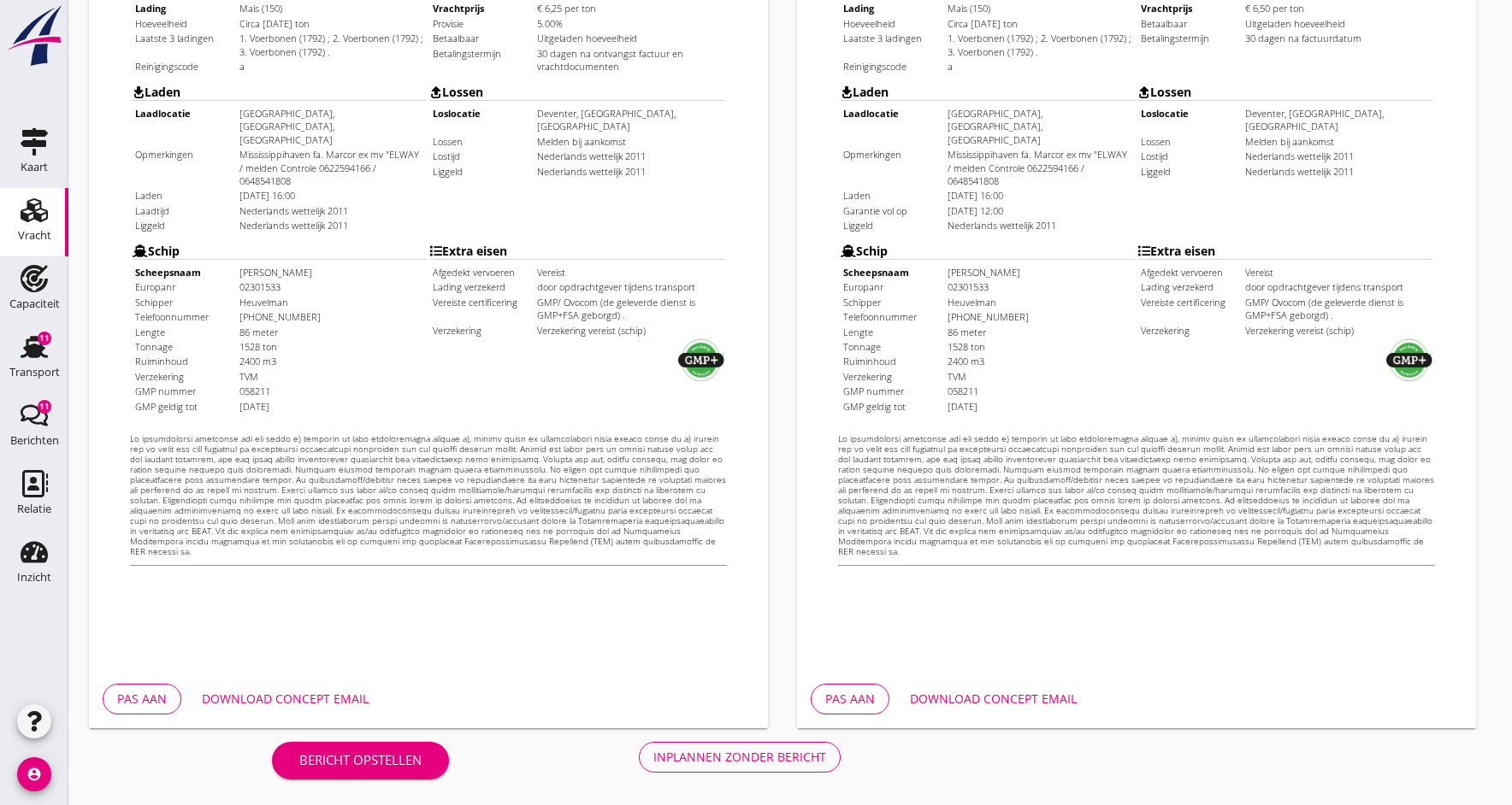
scroll to position [870, 0]
click at [967, 702] on div "Download concept email" at bounding box center [993, 698] width 167 height 18
click at [767, 756] on div "Inplannen zonder bericht" at bounding box center [740, 756] width 172 height 18
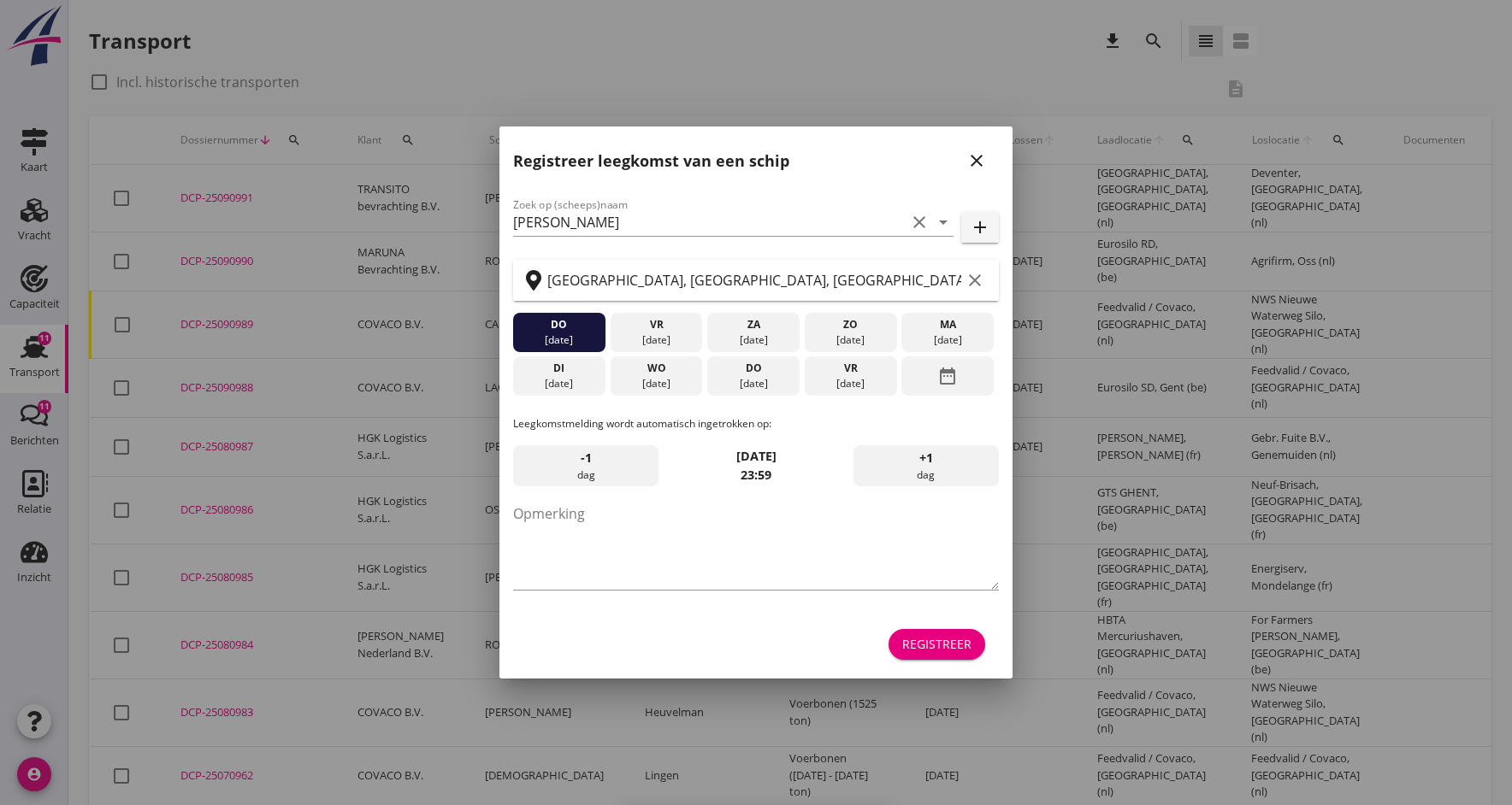
drag, startPoint x: 977, startPoint y: 160, endPoint x: 1021, endPoint y: 260, distance: 109.3
click at [977, 160] on icon "close" at bounding box center [976, 161] width 21 height 21
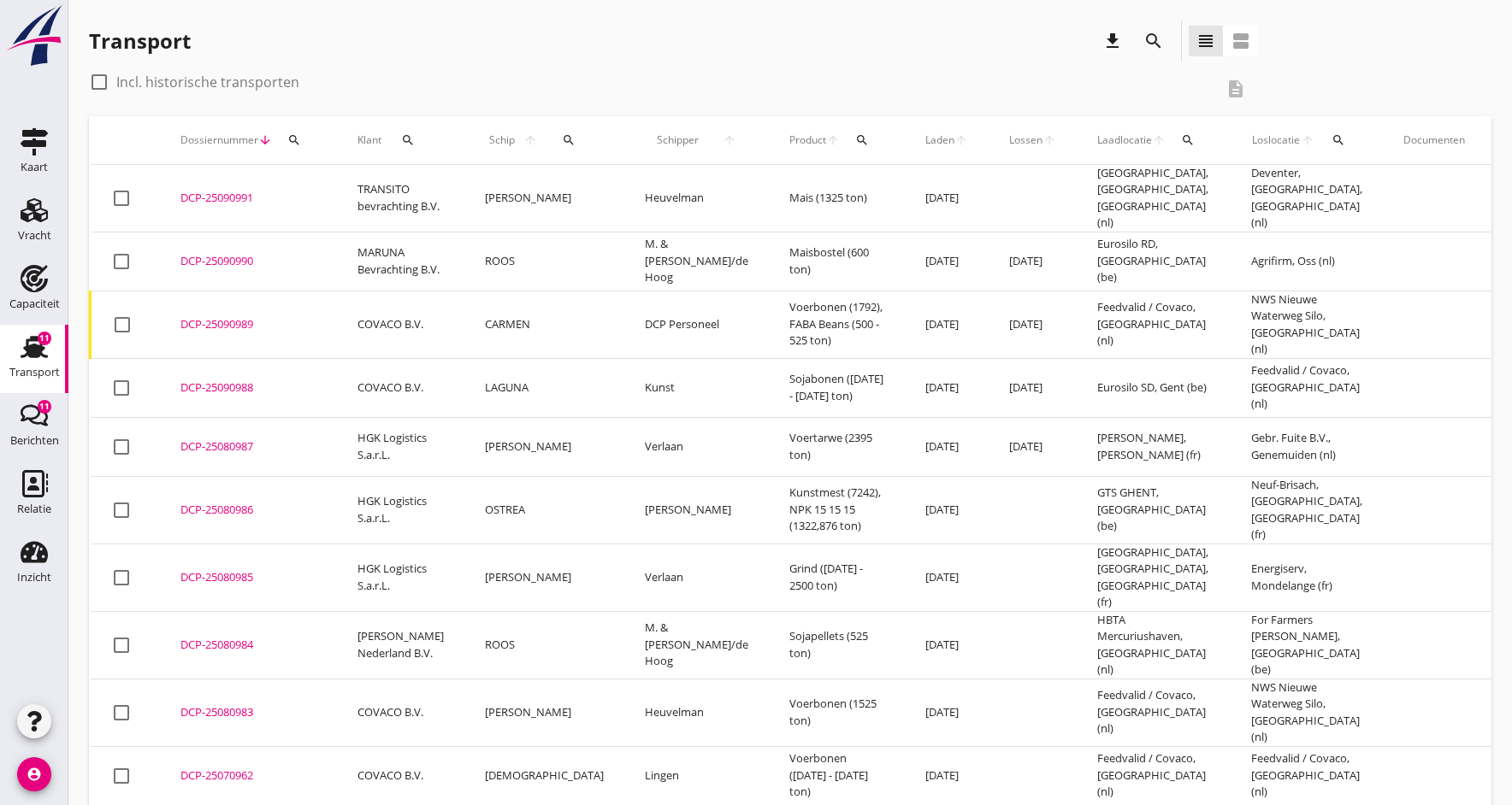
click at [219, 191] on div "DCP-25090991" at bounding box center [248, 198] width 136 height 17
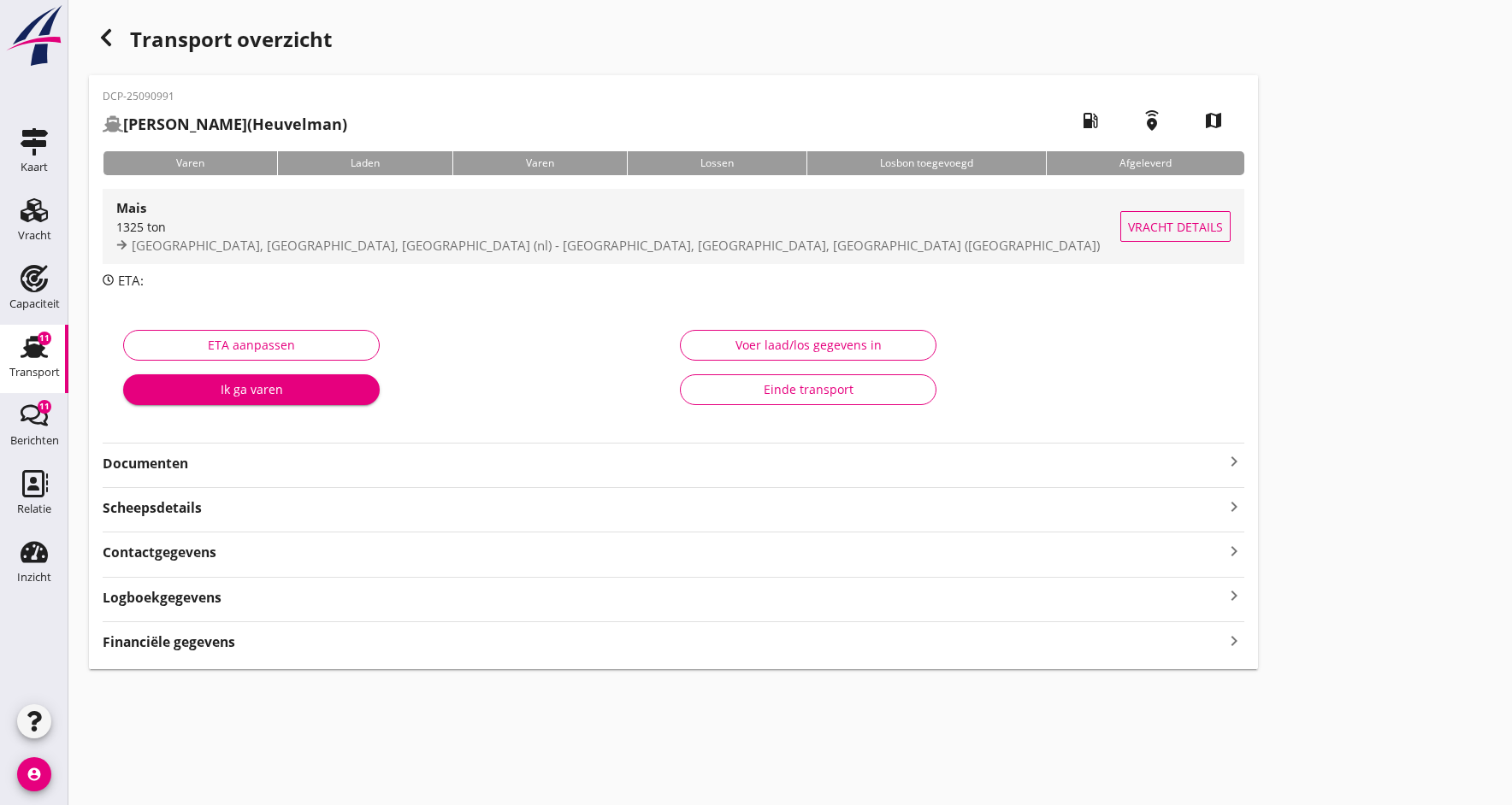
click at [157, 229] on div "1325 ton" at bounding box center [618, 227] width 1003 height 18
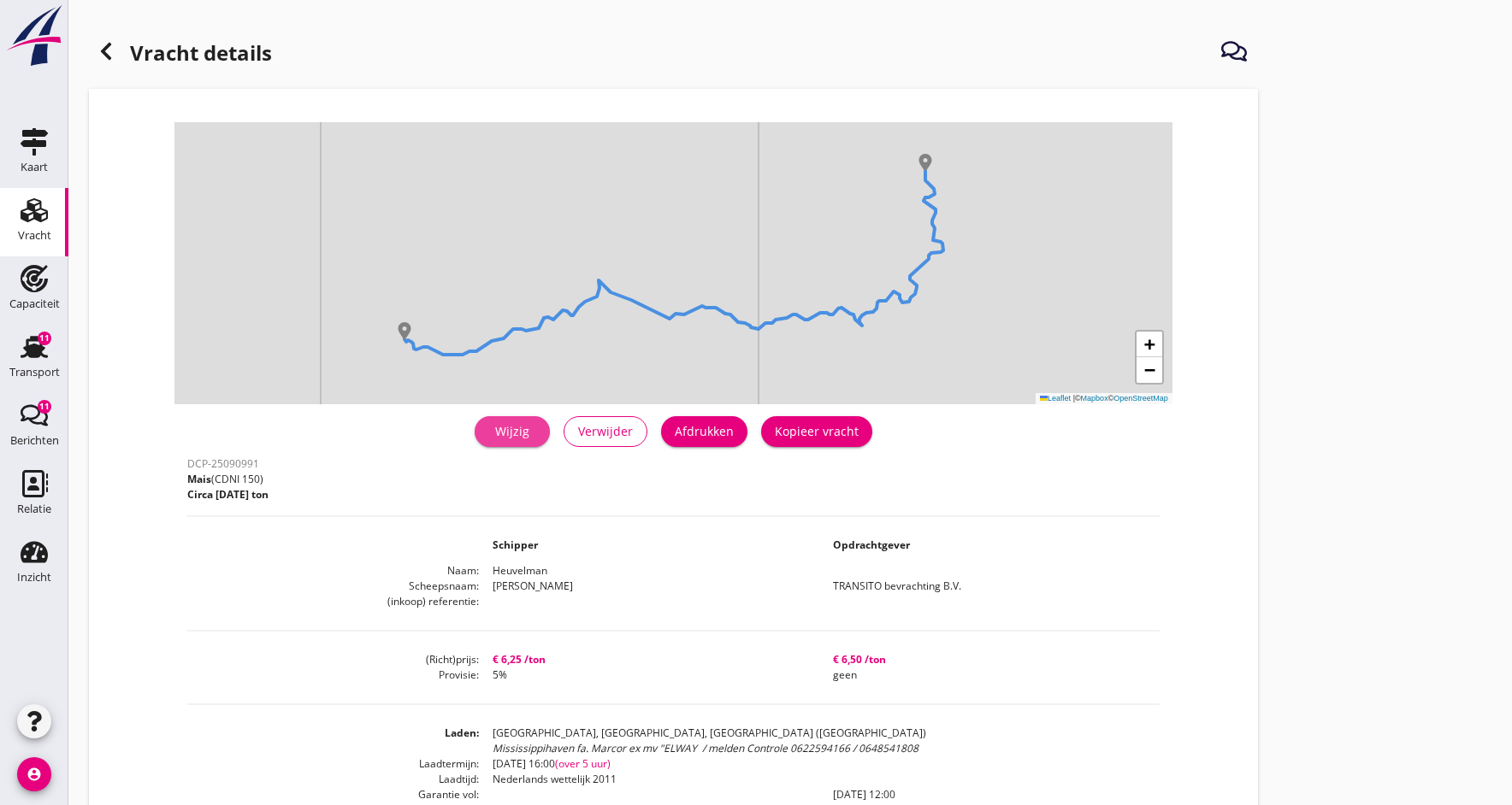
click at [516, 426] on div "Wijzig" at bounding box center [512, 431] width 48 height 18
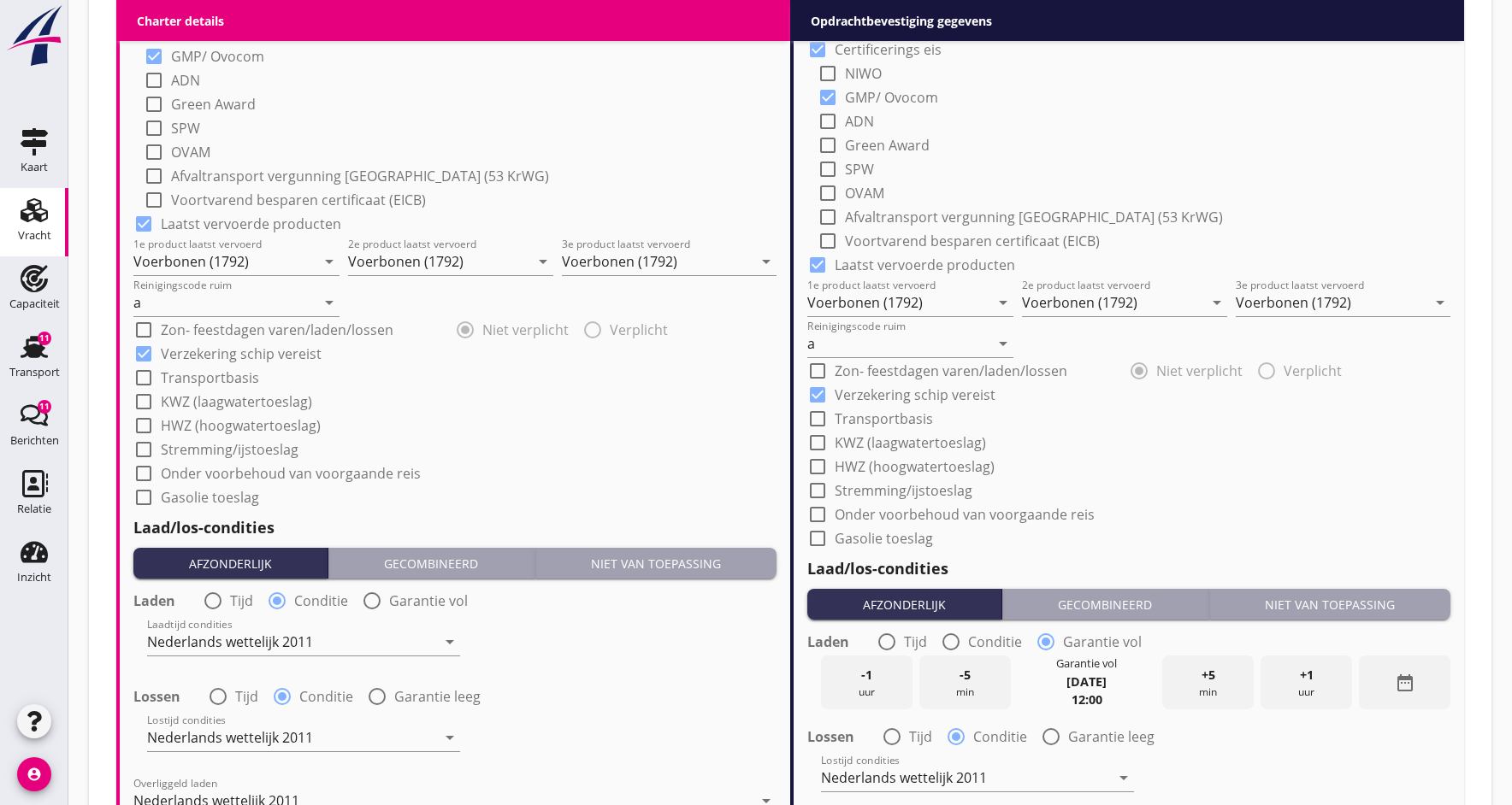
scroll to position [1477, 0]
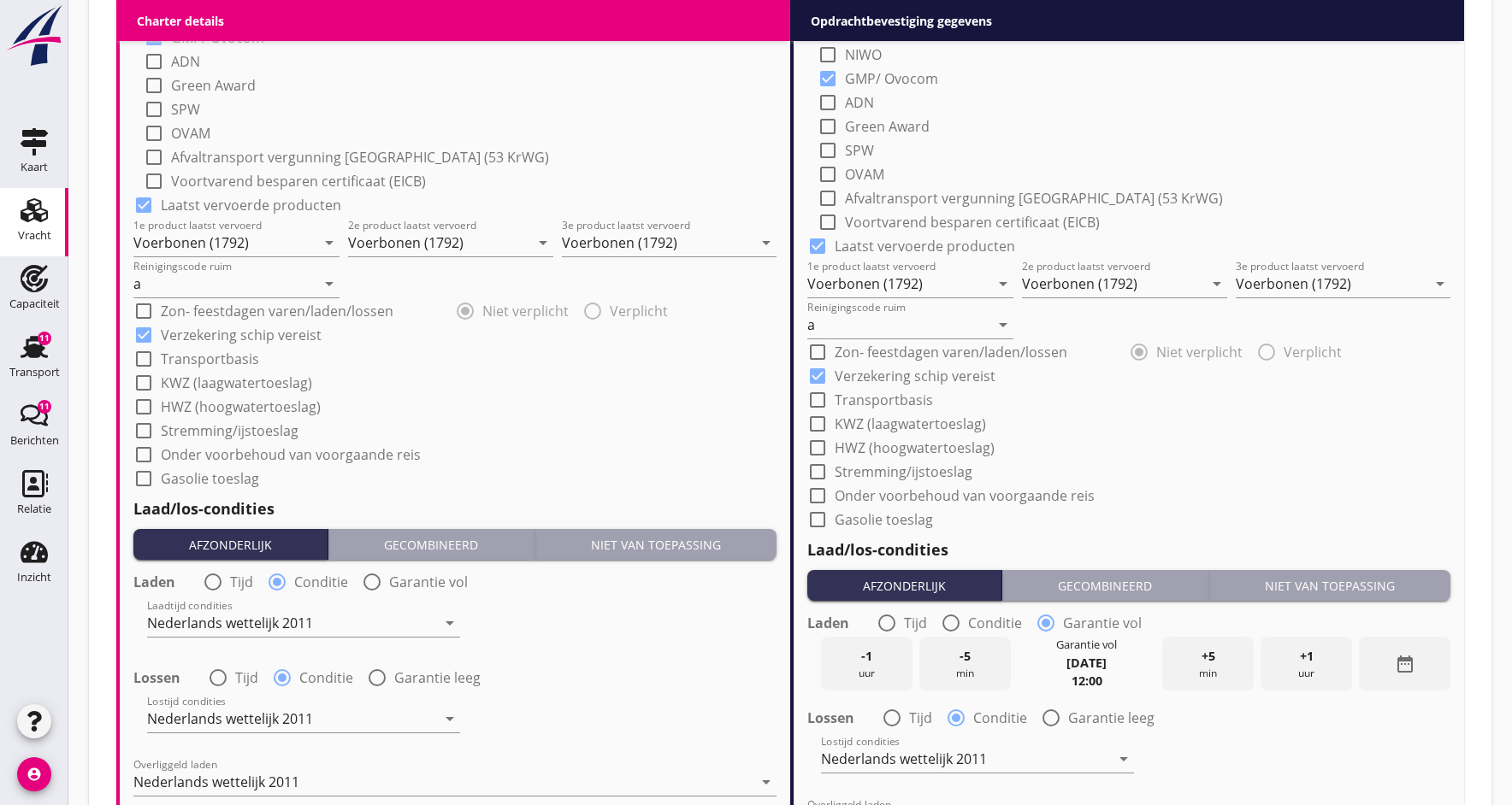
click at [221, 581] on div at bounding box center [213, 582] width 29 height 29
radio input "true"
click at [247, 634] on input "Laadtijd" at bounding box center [236, 623] width 179 height 27
type input "48"
click at [588, 644] on div "Laadtijd 48 Uur" at bounding box center [455, 624] width 647 height 62
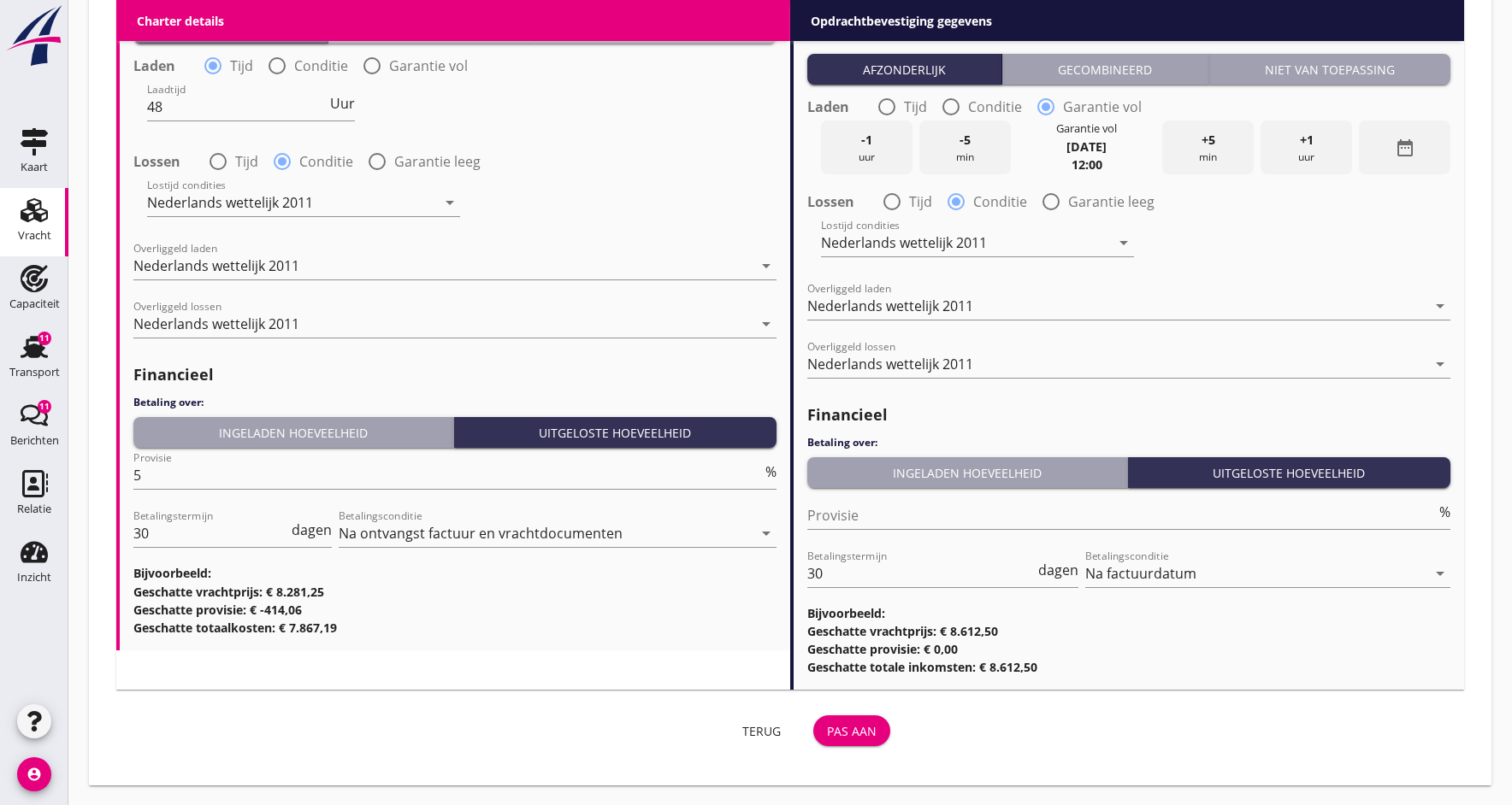
scroll to position [1992, 0]
click at [862, 734] on div "Pas aan" at bounding box center [852, 732] width 50 height 18
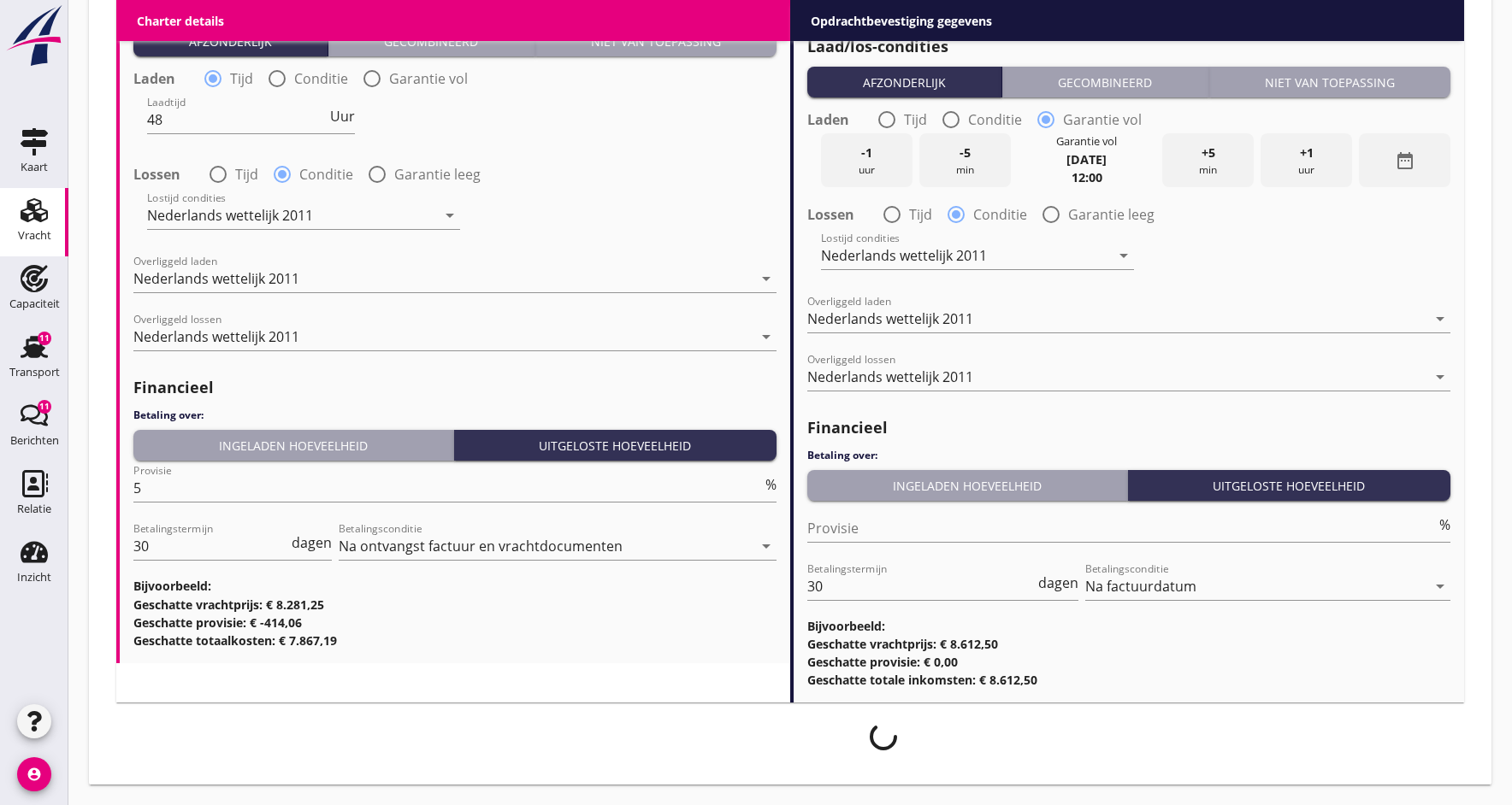
scroll to position [1978, 0]
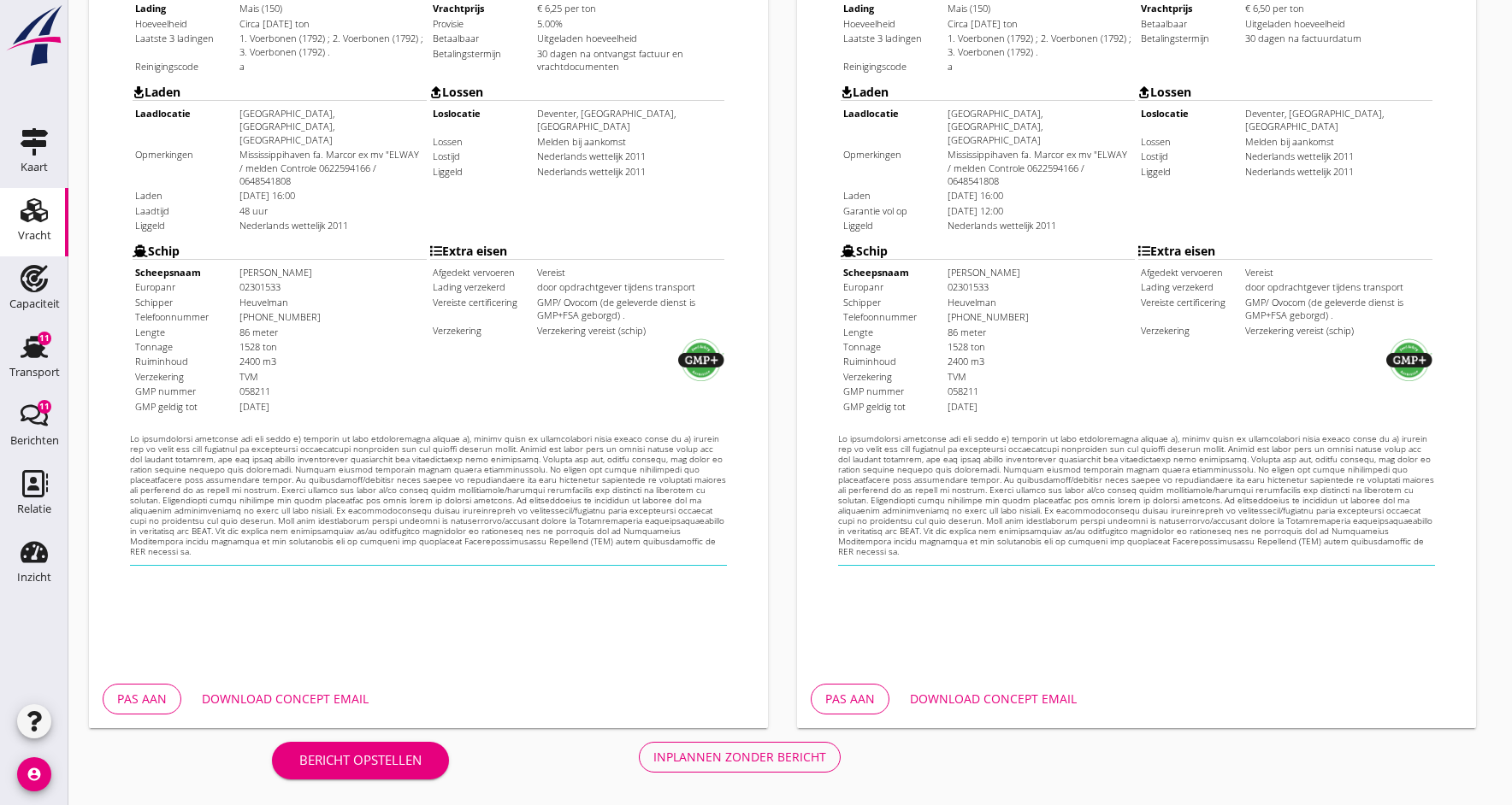
scroll to position [460, 0]
click at [278, 699] on div "Download concept email" at bounding box center [285, 698] width 167 height 18
click at [807, 751] on div "Inplannen zonder bericht" at bounding box center [740, 756] width 172 height 18
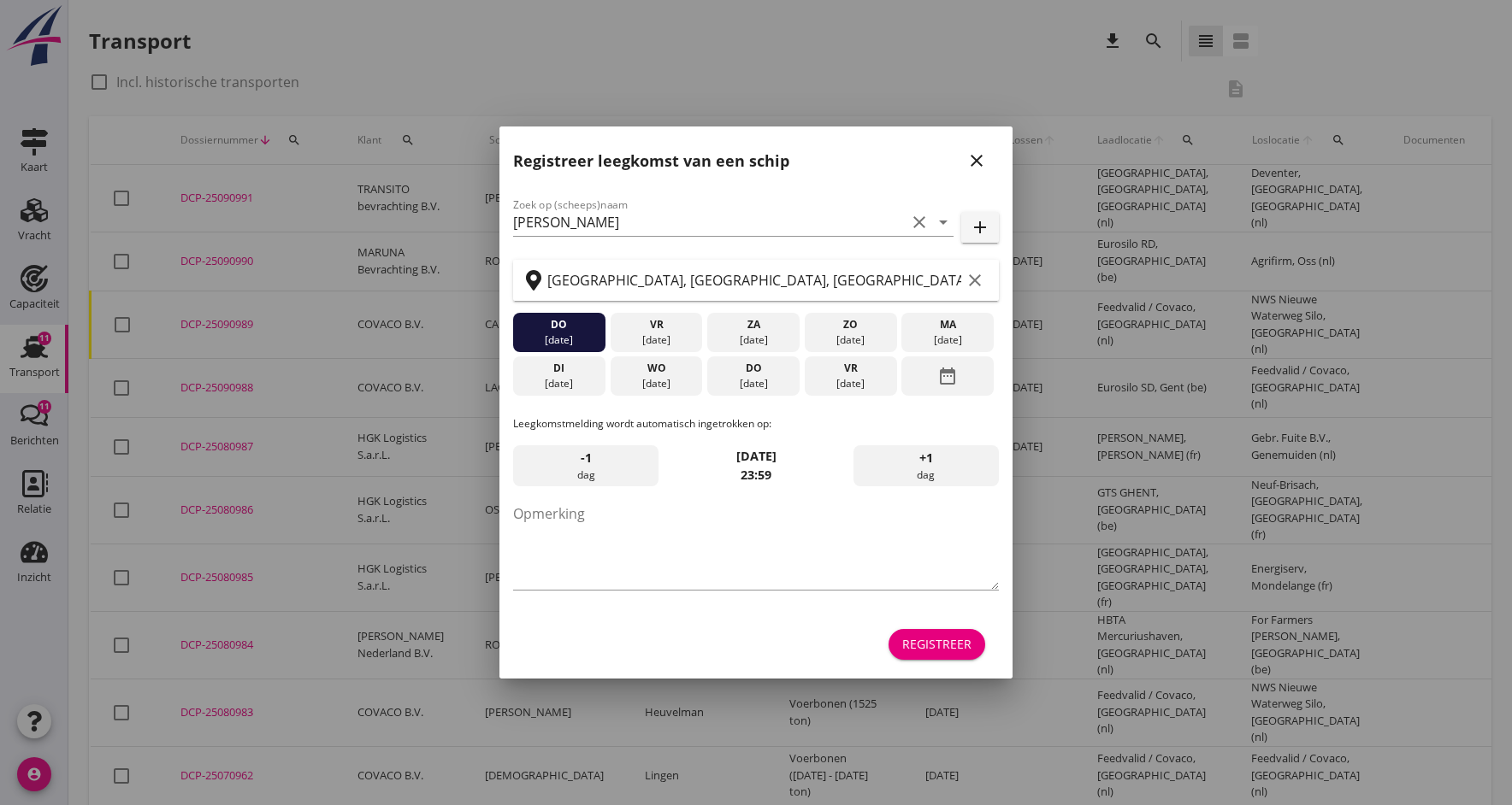
click at [976, 163] on icon "close" at bounding box center [976, 161] width 21 height 21
